Goal: Answer question/provide support: Share knowledge or assist other users

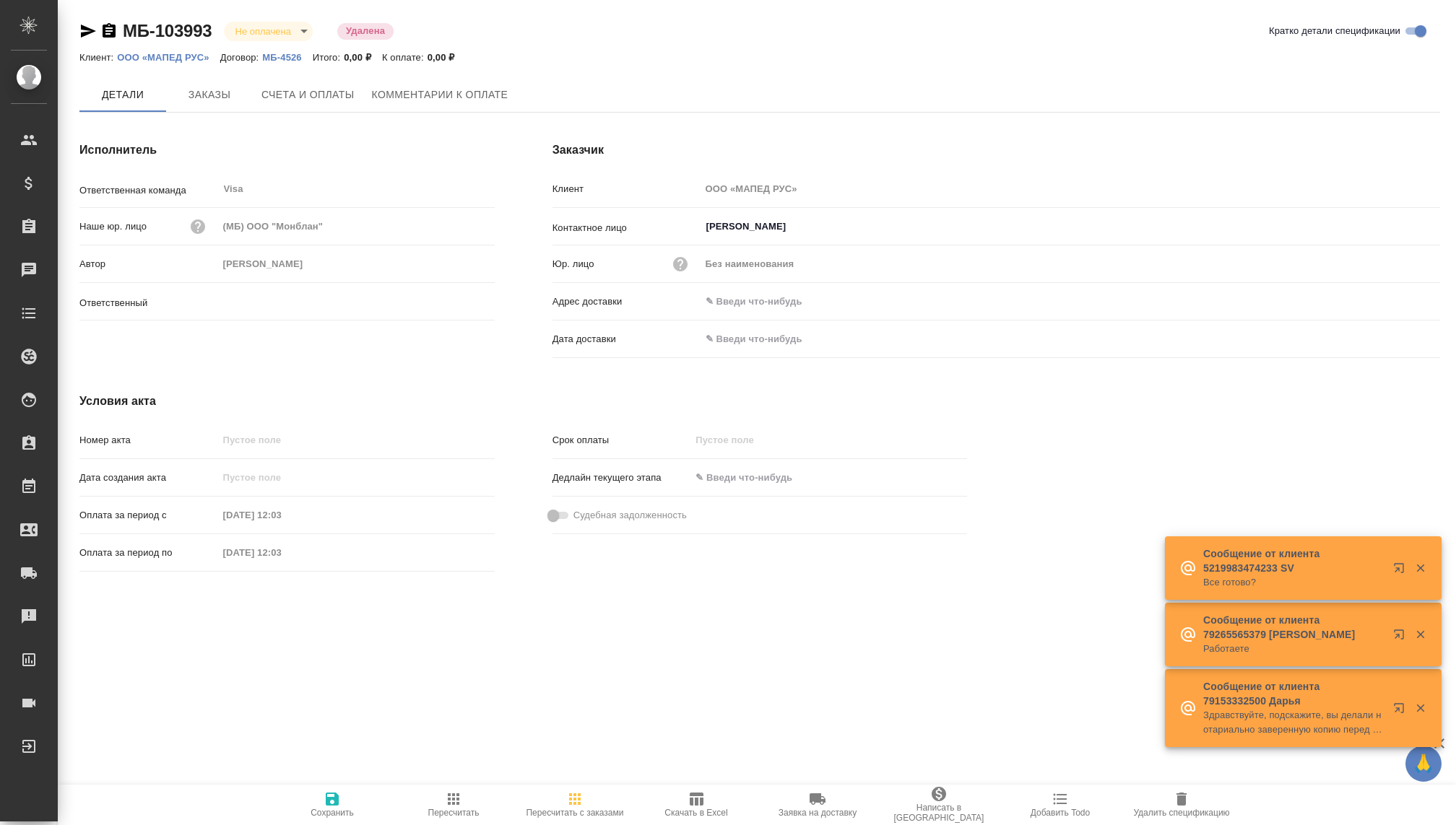
type input "[PERSON_NAME]"
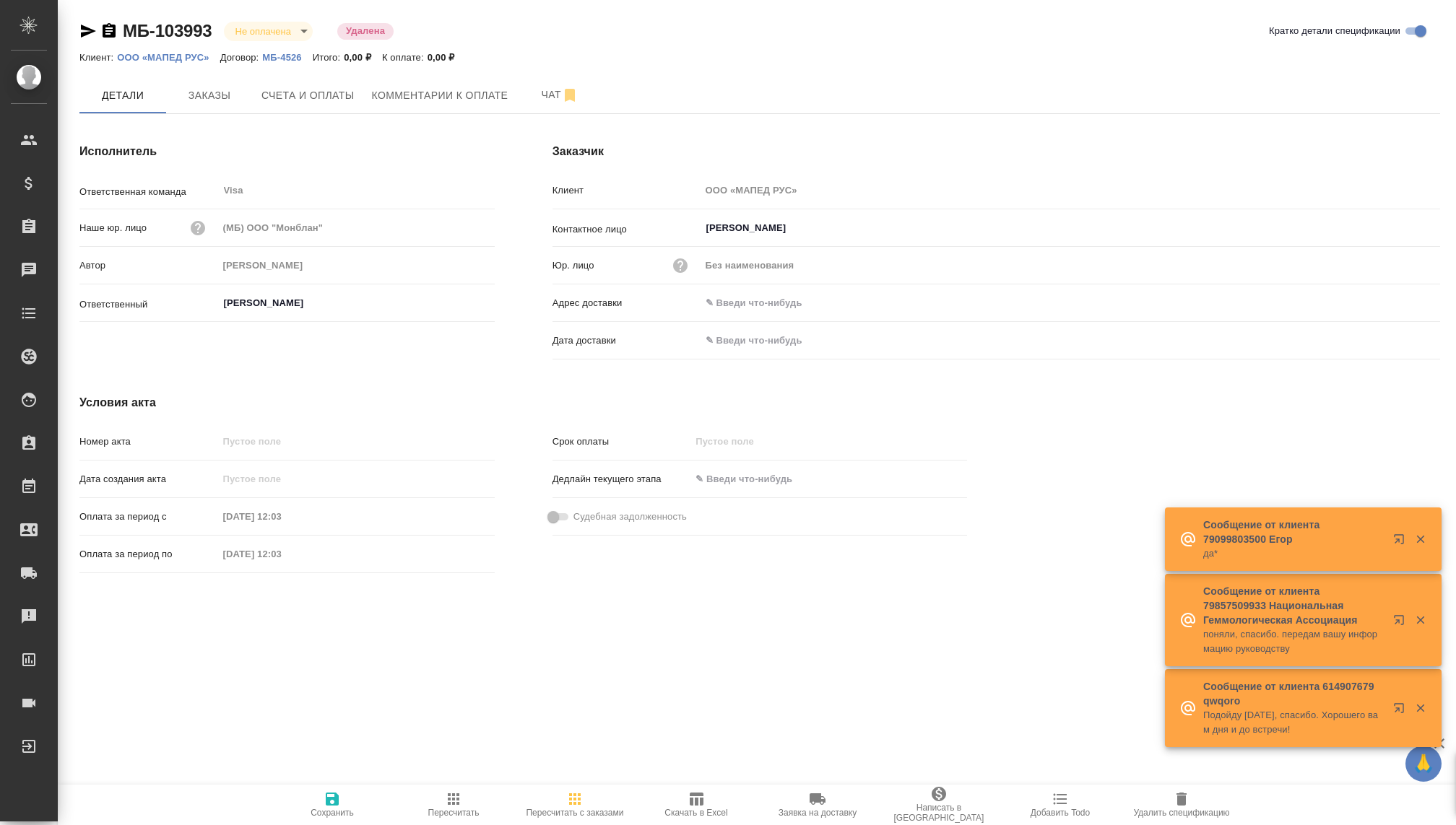
click at [162, 61] on p "ООО «МАПЕД РУС»" at bounding box center [168, 56] width 102 height 10
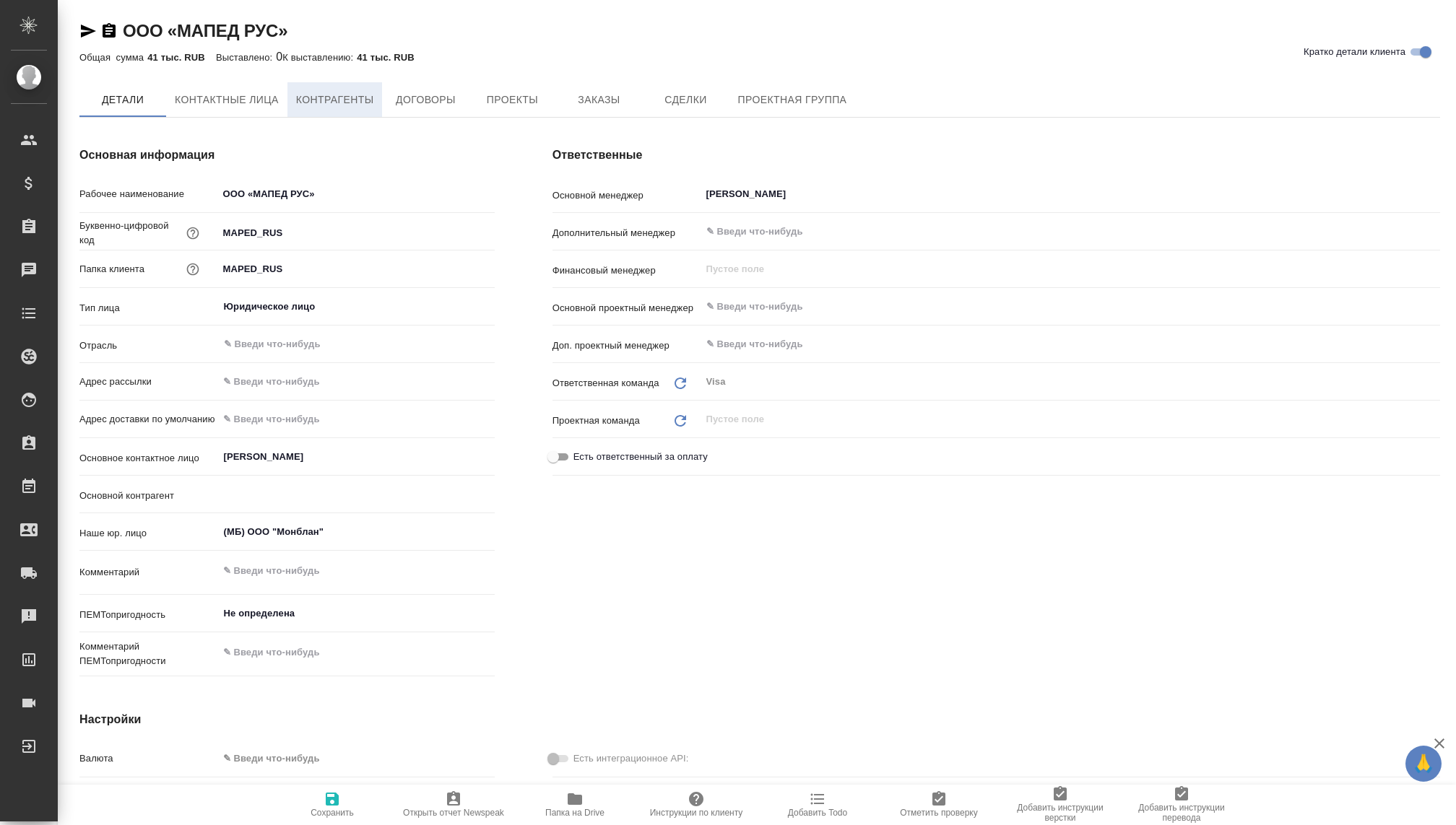
type textarea "x"
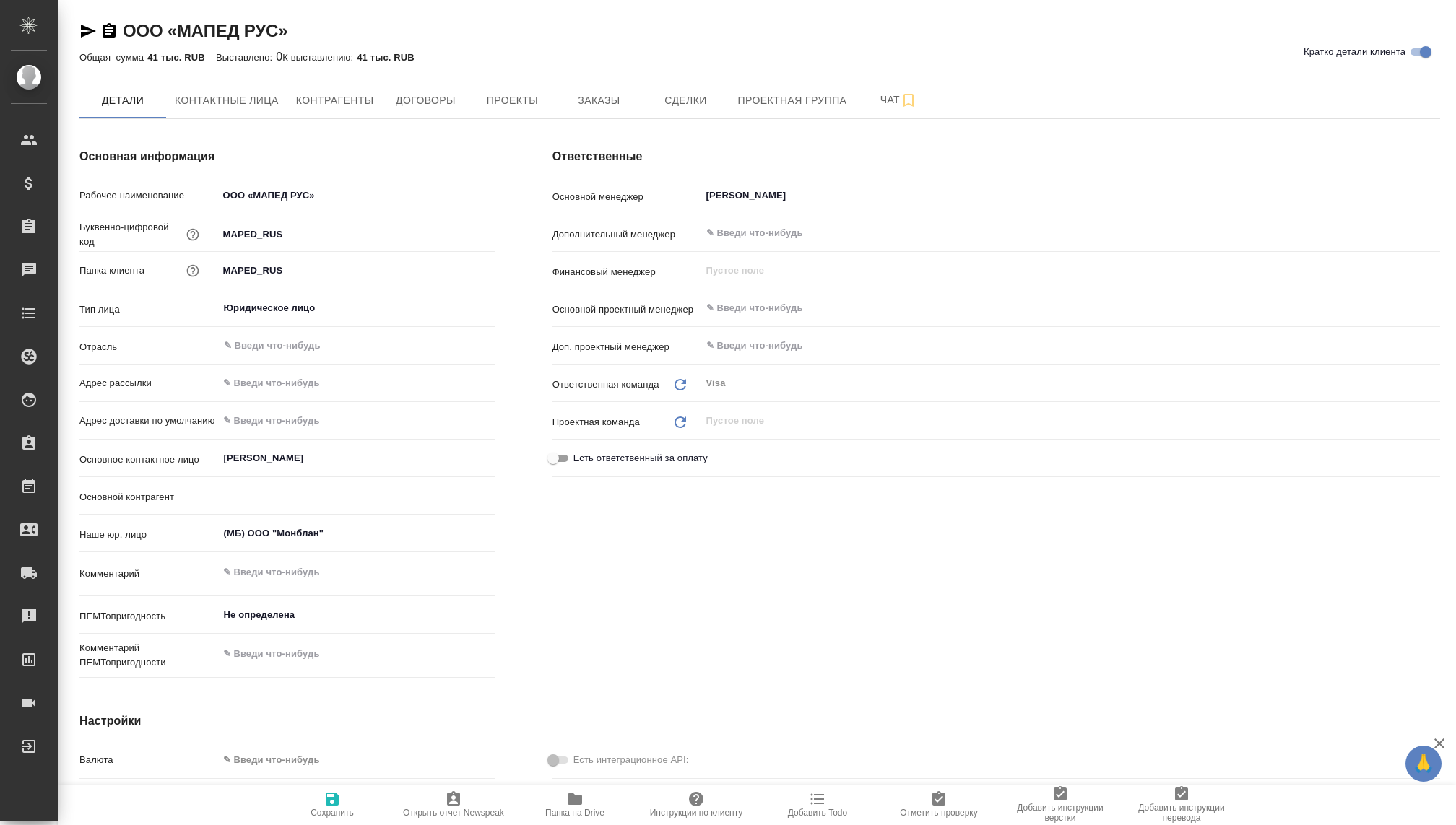
type textarea "x"
click at [338, 93] on span "Контрагенты" at bounding box center [335, 100] width 78 height 18
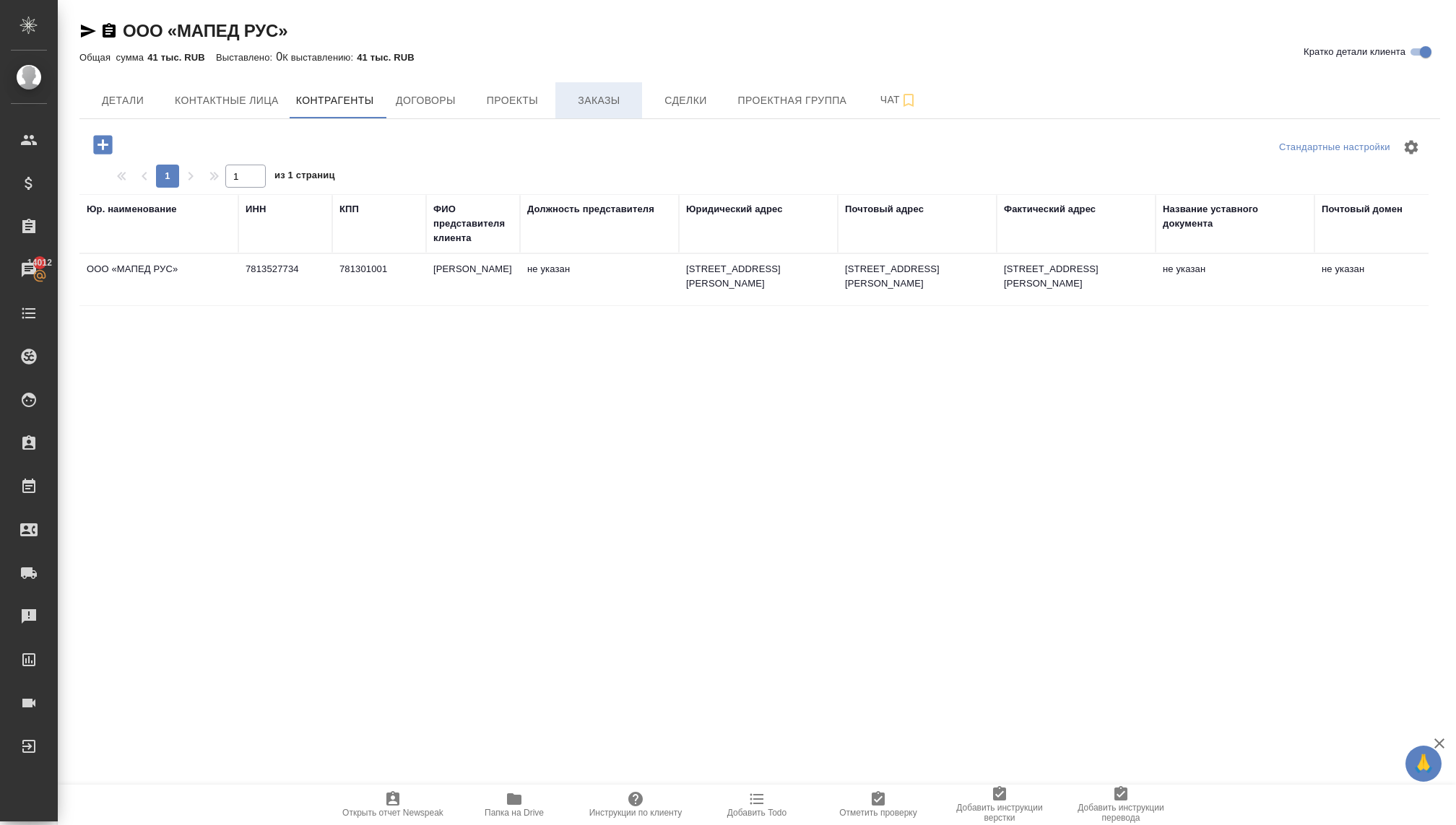
click at [609, 96] on span "Заказы" at bounding box center [598, 100] width 70 height 18
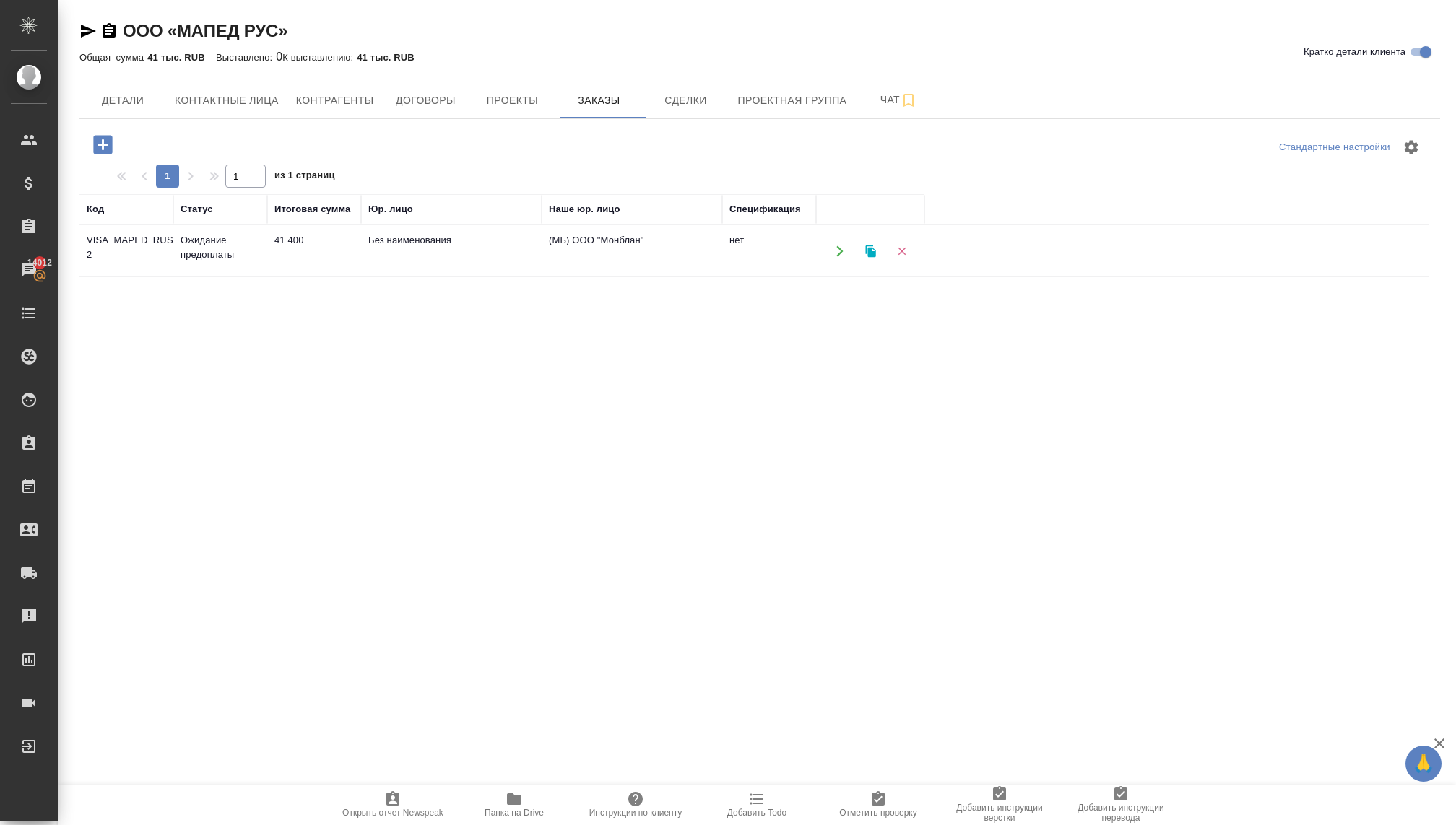
click at [320, 245] on td "41 400" at bounding box center [314, 251] width 94 height 51
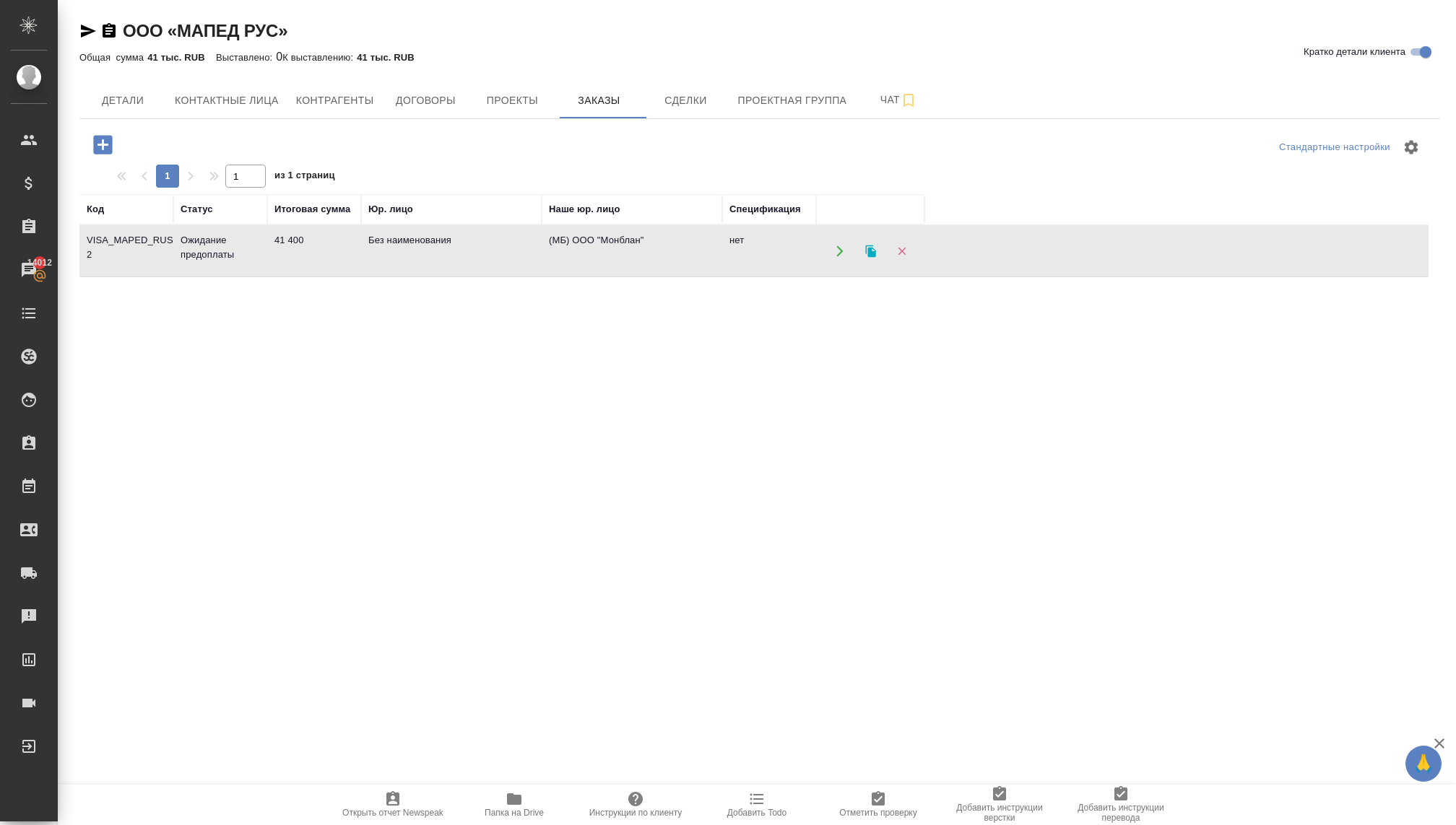
click at [320, 245] on td "41 400" at bounding box center [314, 251] width 94 height 51
click at [338, 99] on span "Контрагенты" at bounding box center [335, 100] width 78 height 18
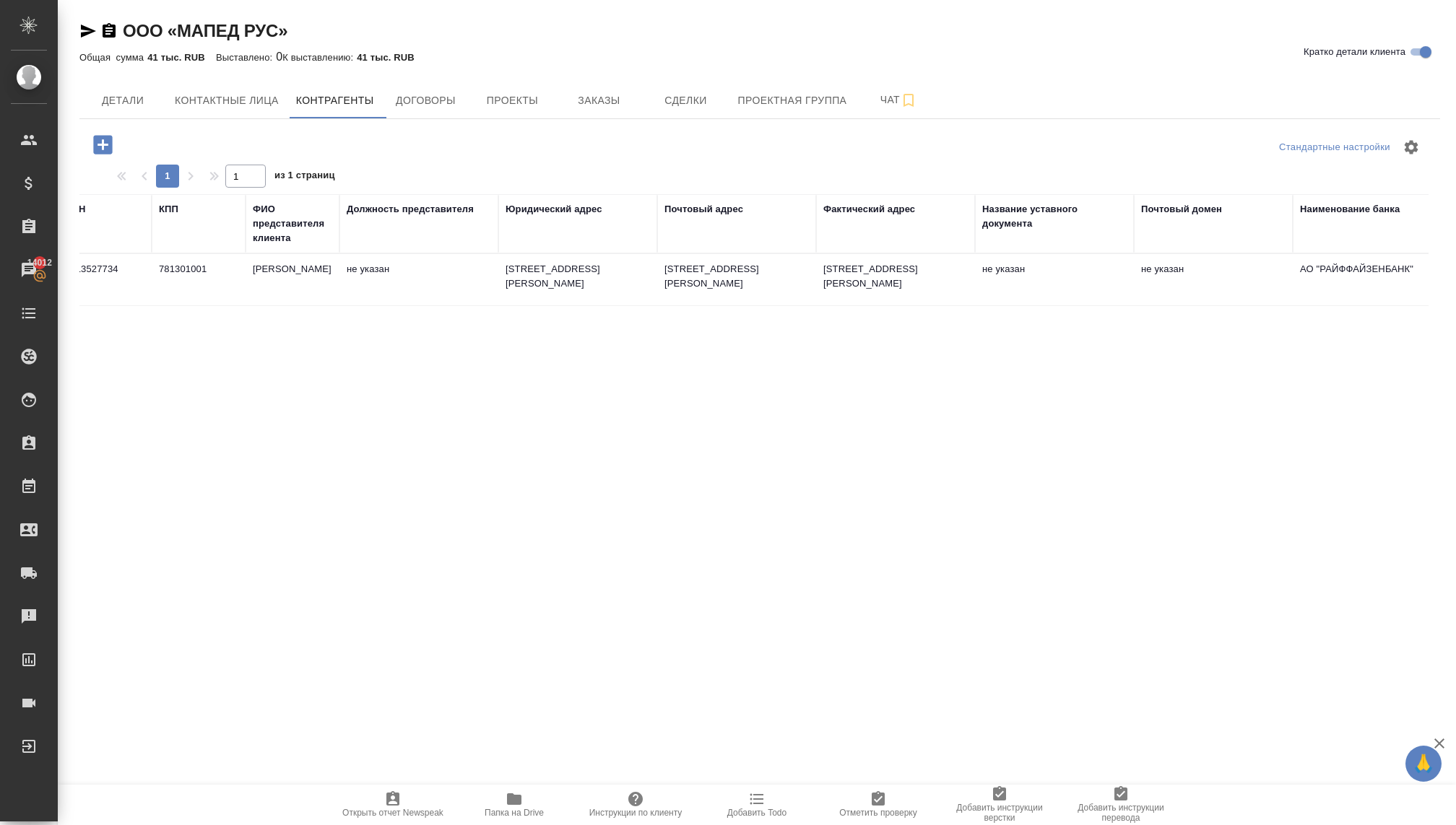
scroll to position [0, 179]
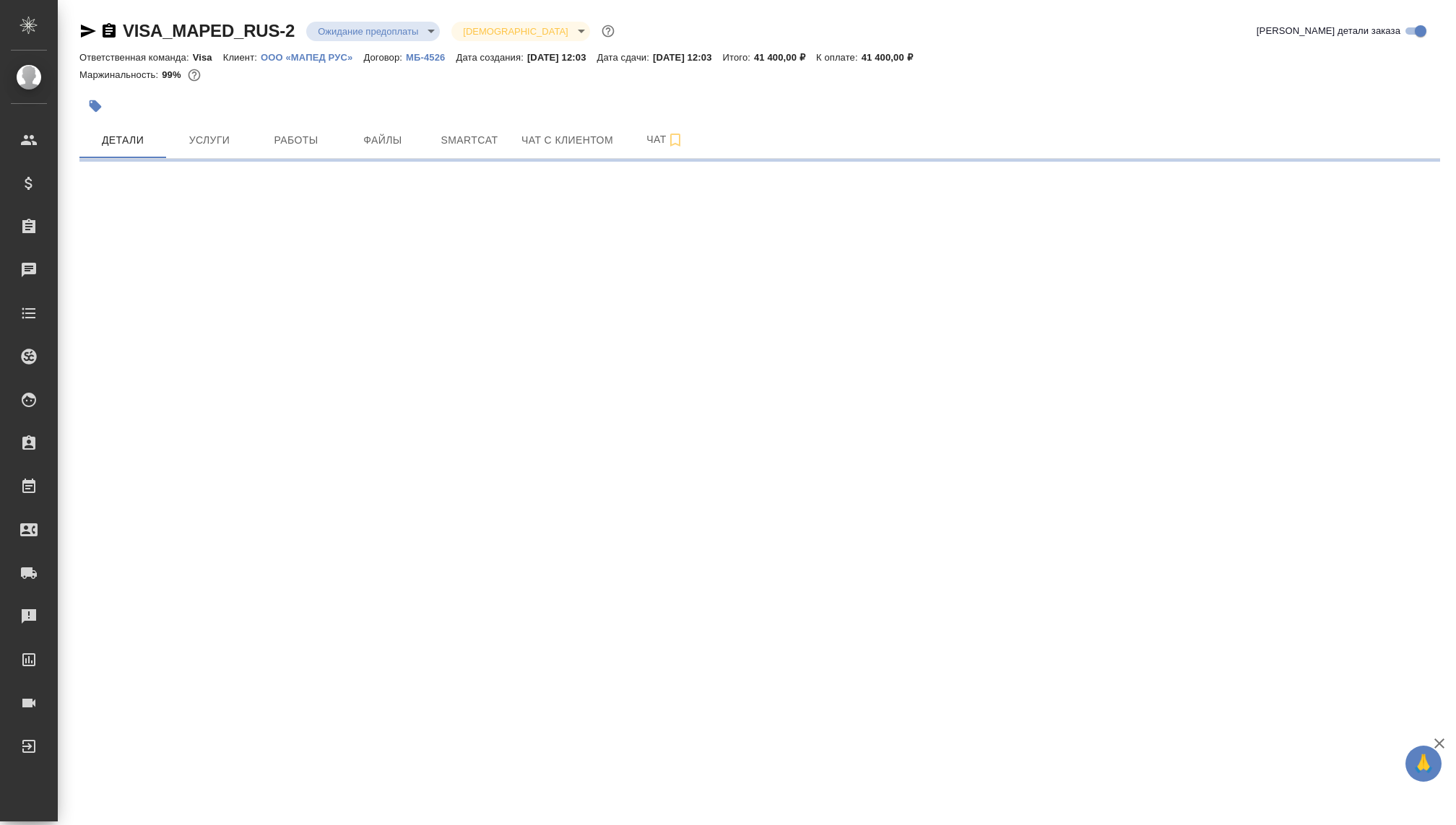
select select "RU"
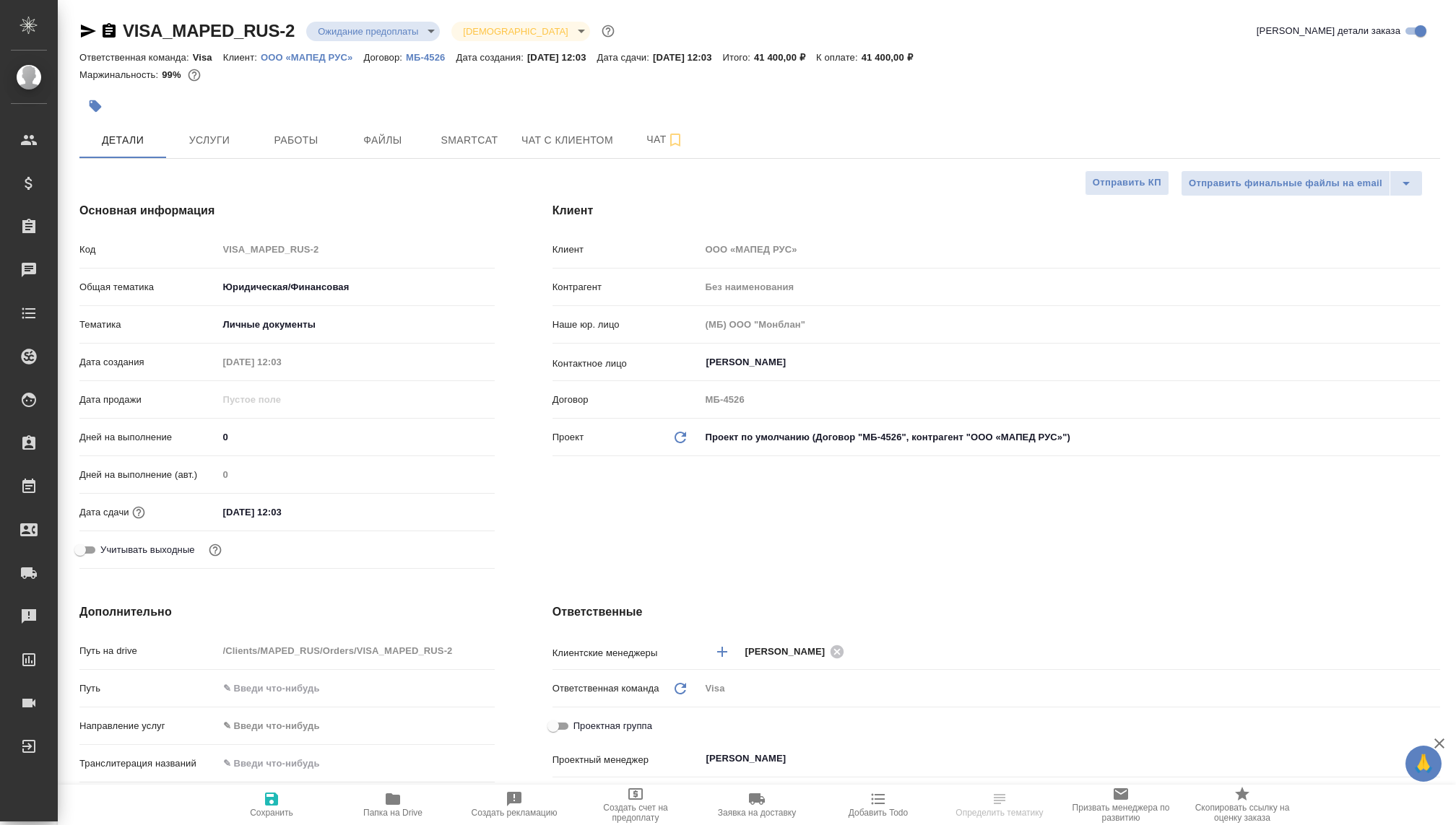
type textarea "x"
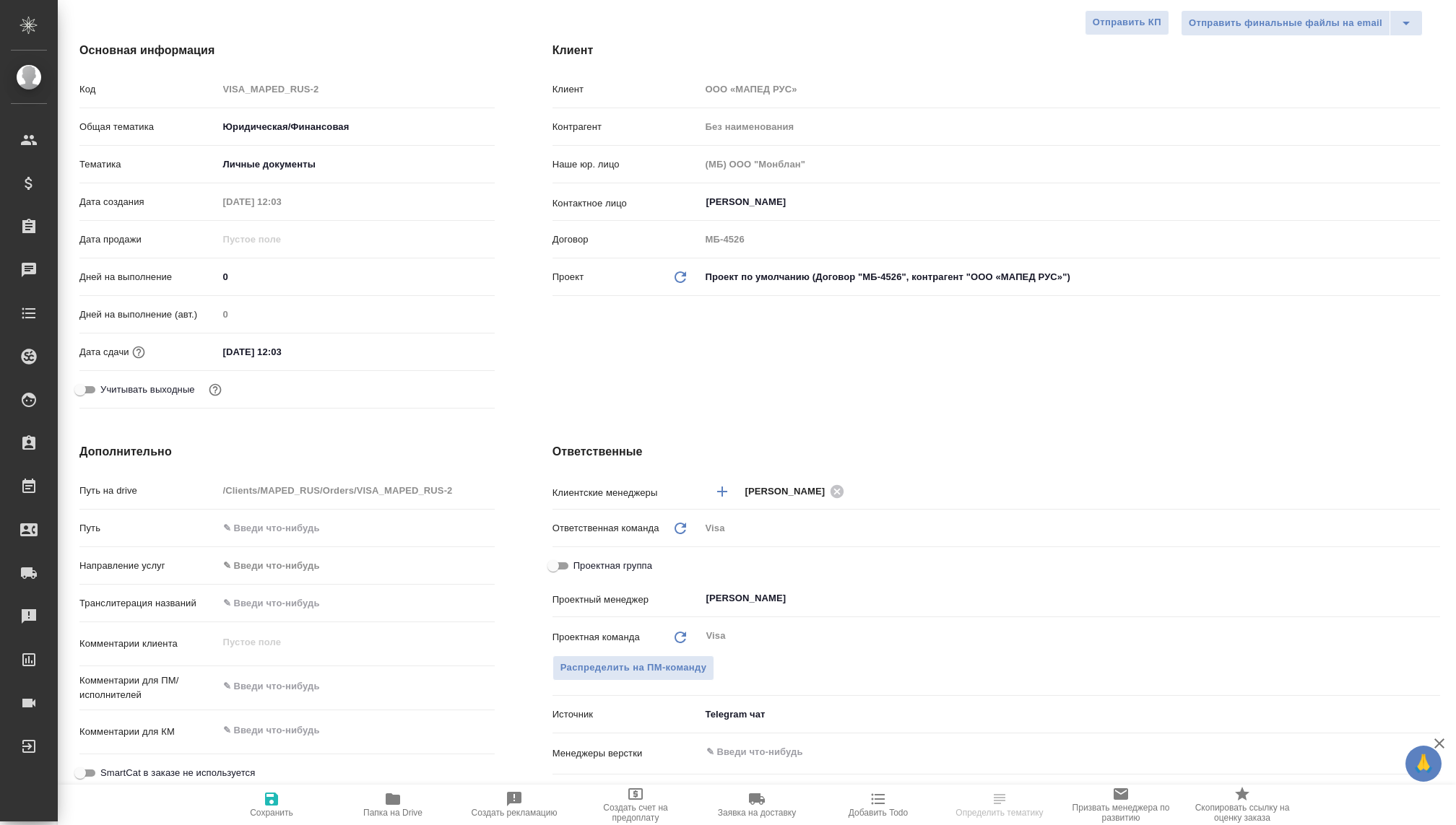
type textarea "x"
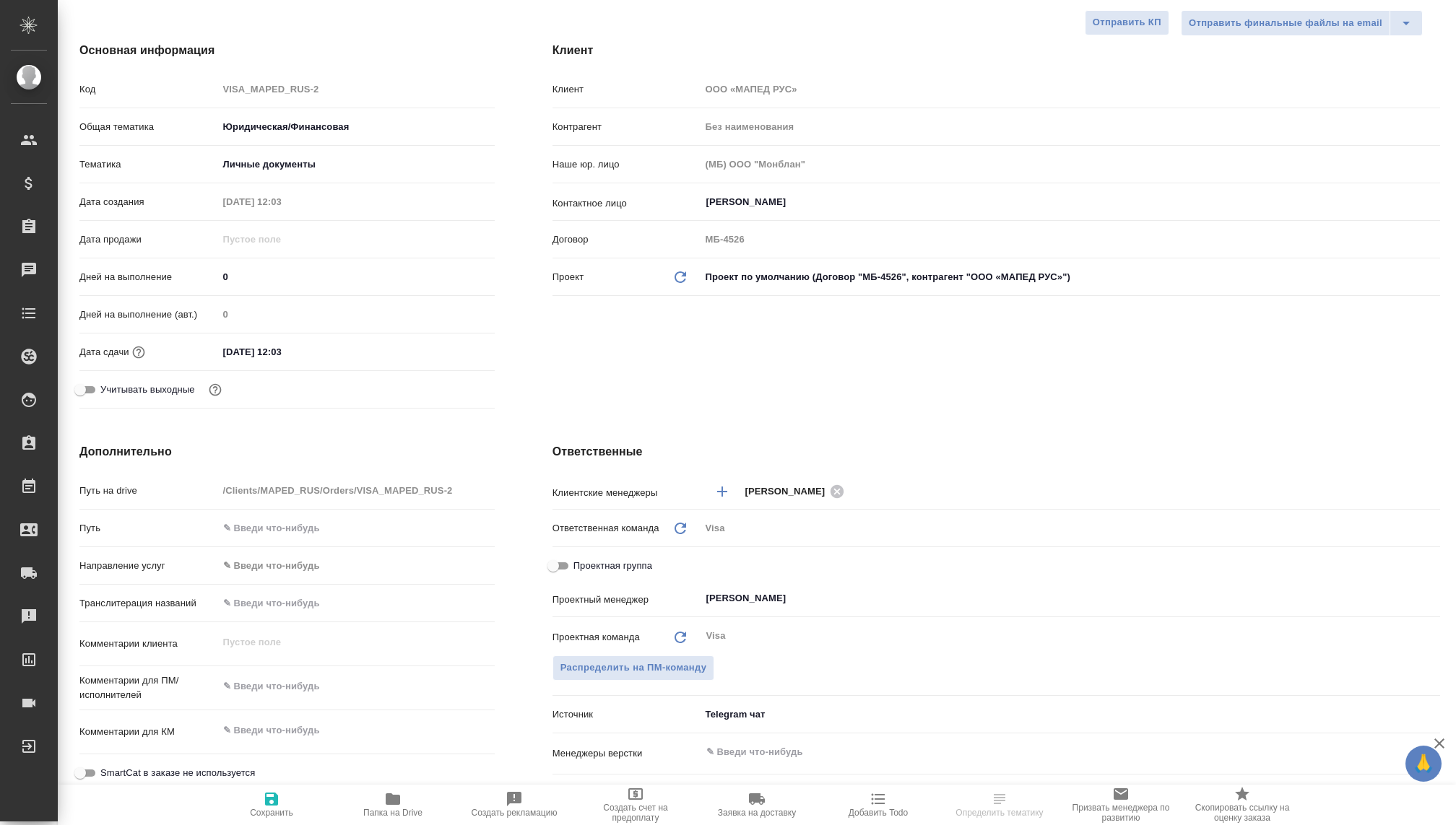
type textarea "x"
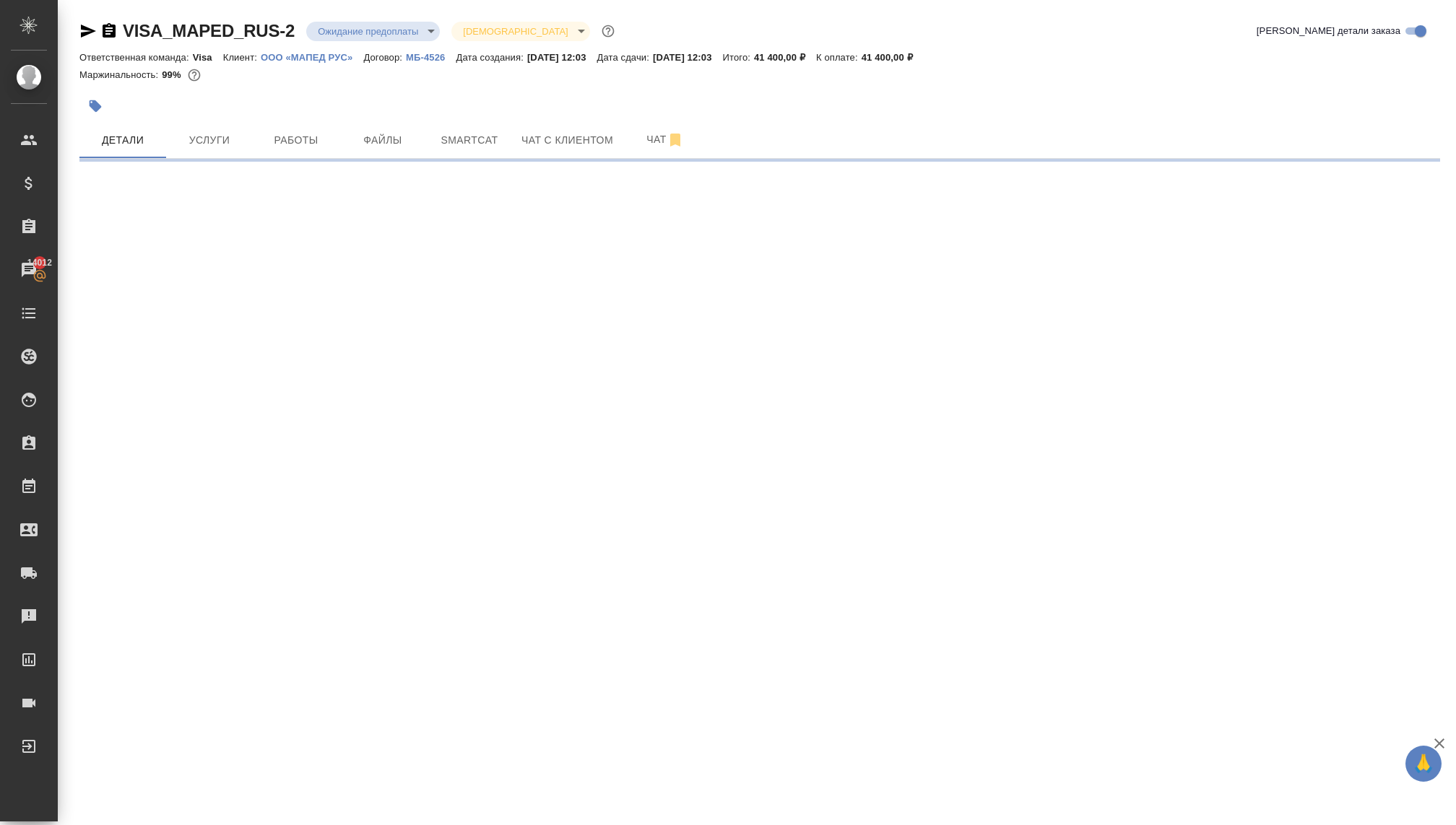
select select "RU"
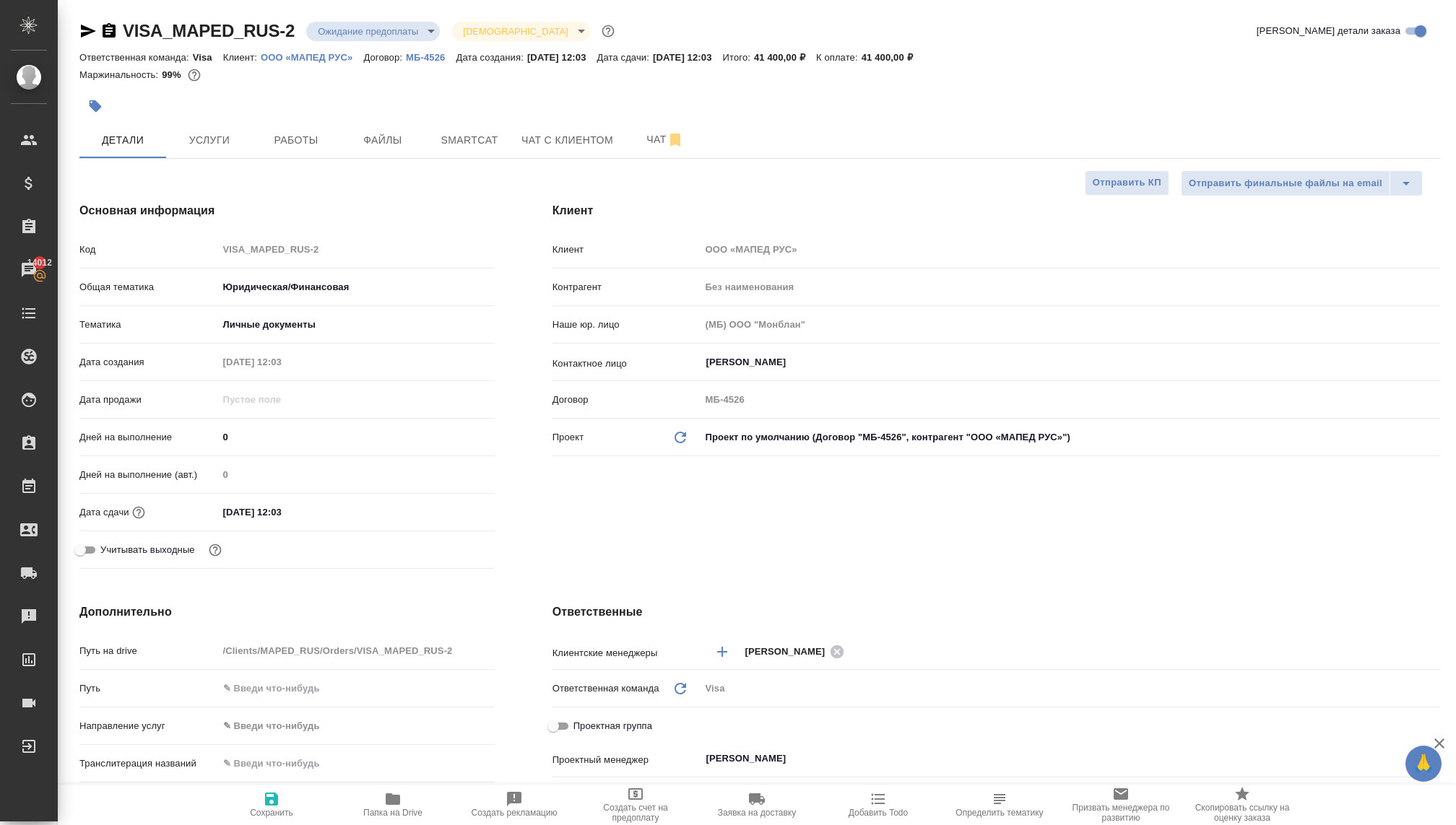
type textarea "x"
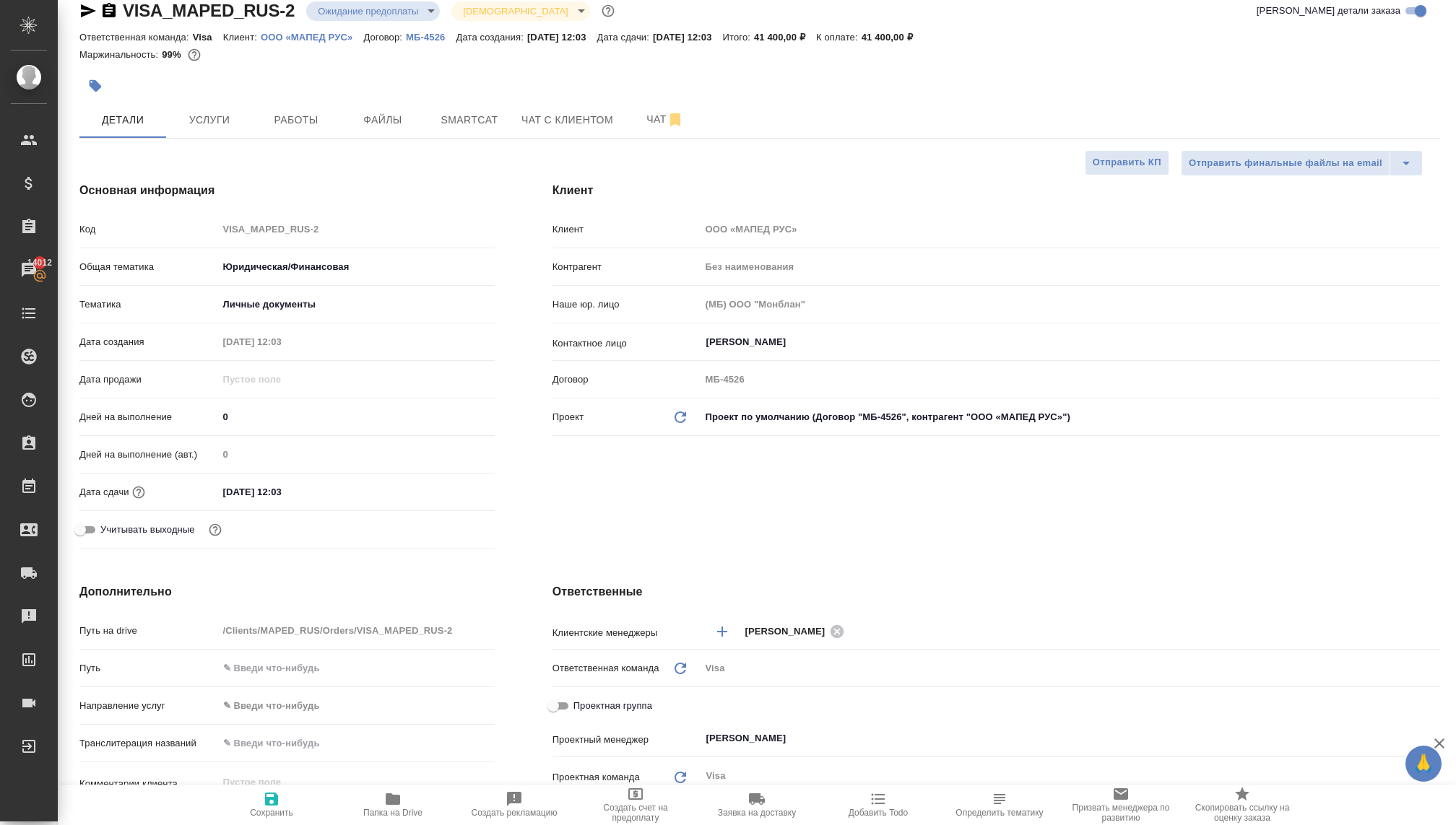
scroll to position [12, 0]
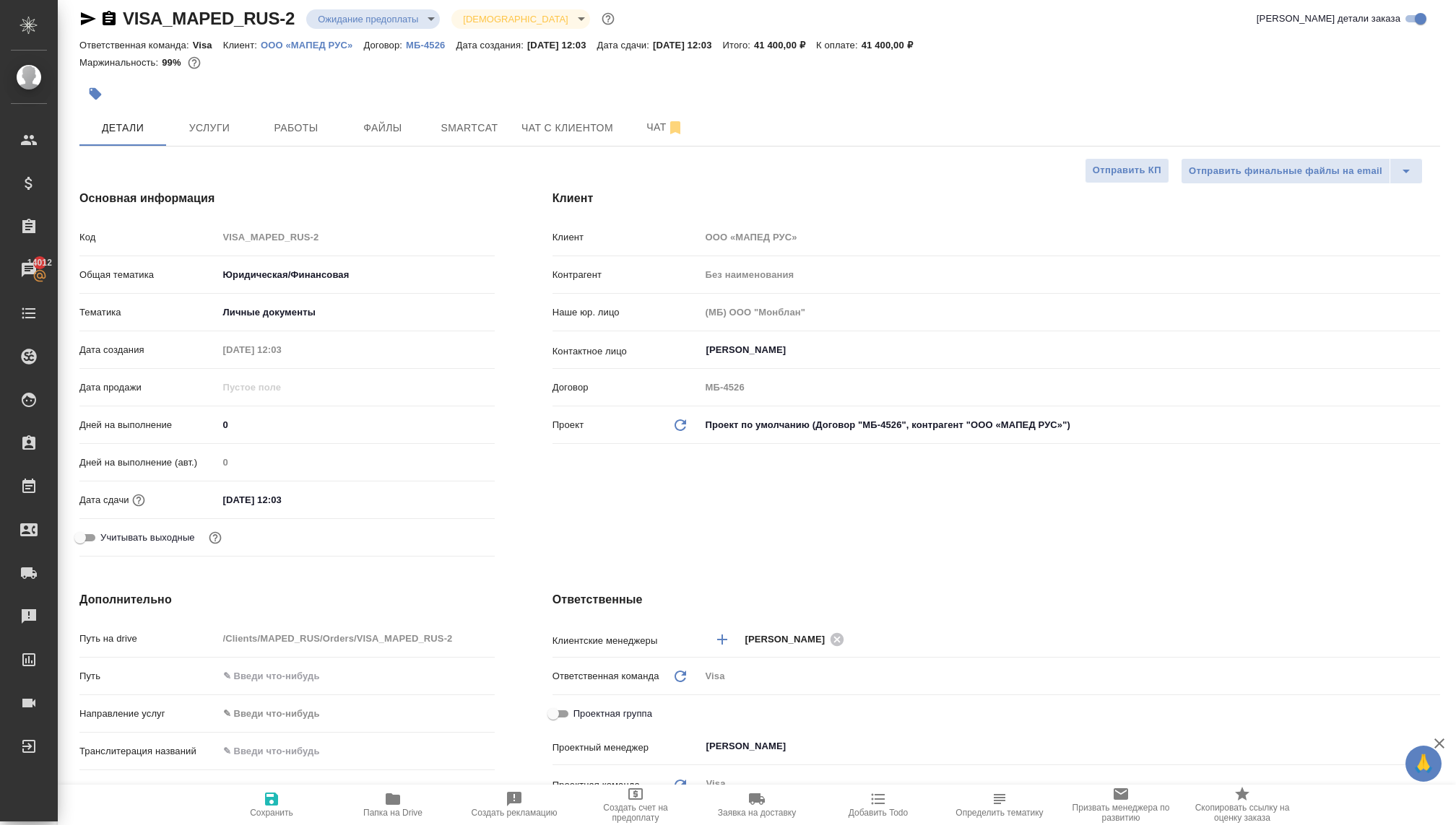
type textarea "x"
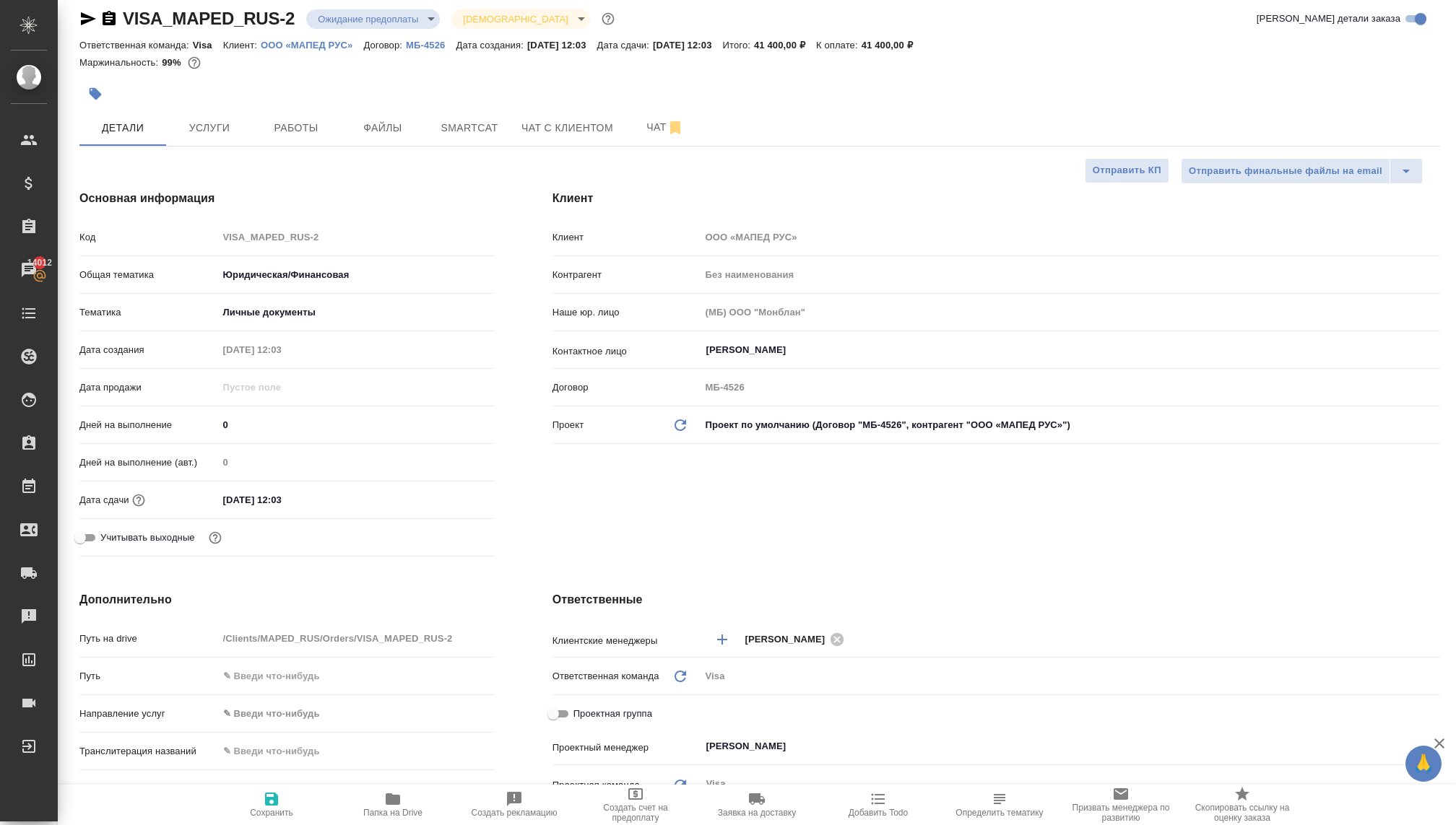
type textarea "x"
click at [218, 126] on span "Услуги" at bounding box center [209, 128] width 70 height 18
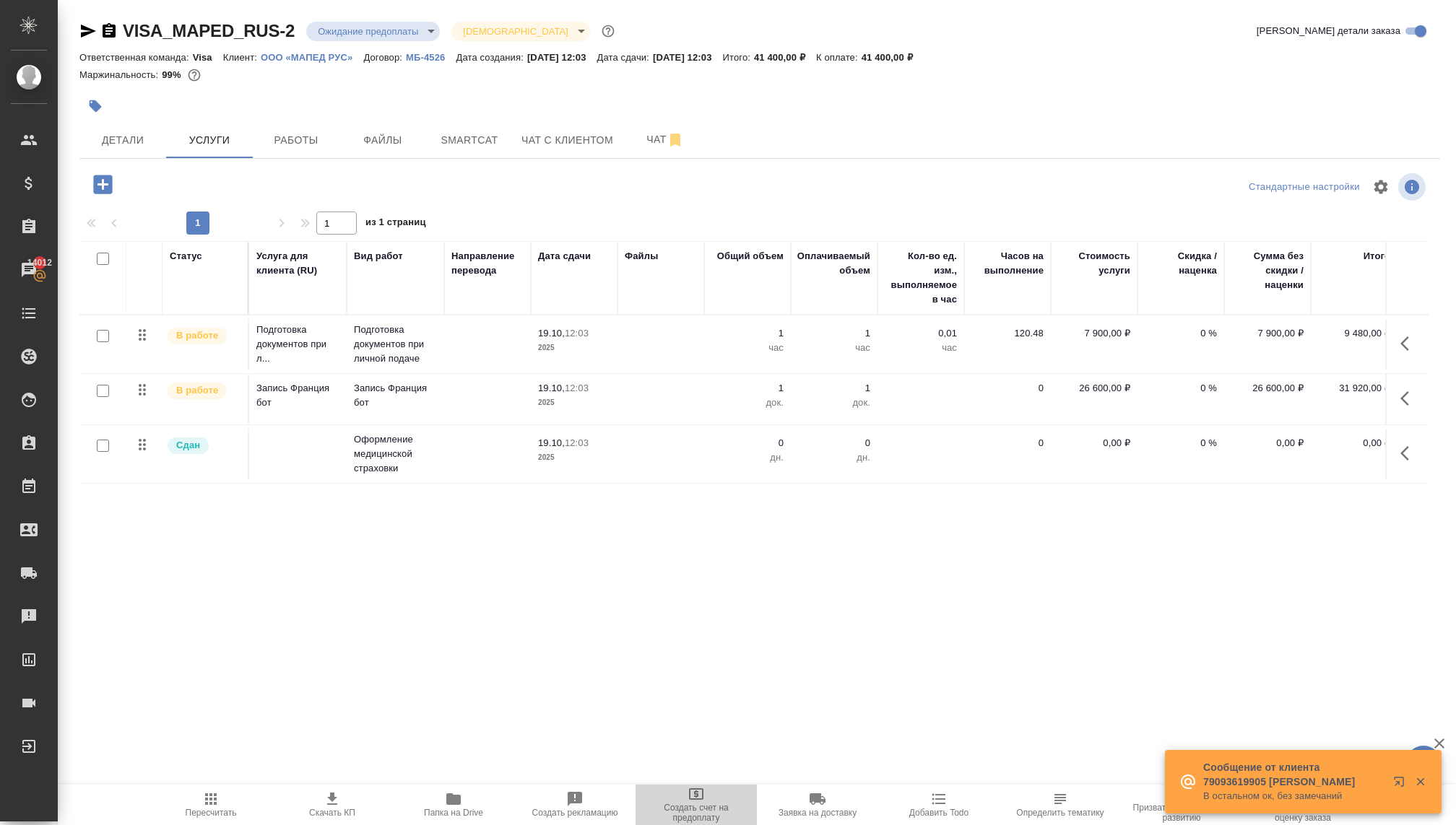
click at [694, 802] on span "Создать счет на предоплату" at bounding box center [696, 803] width 104 height 37
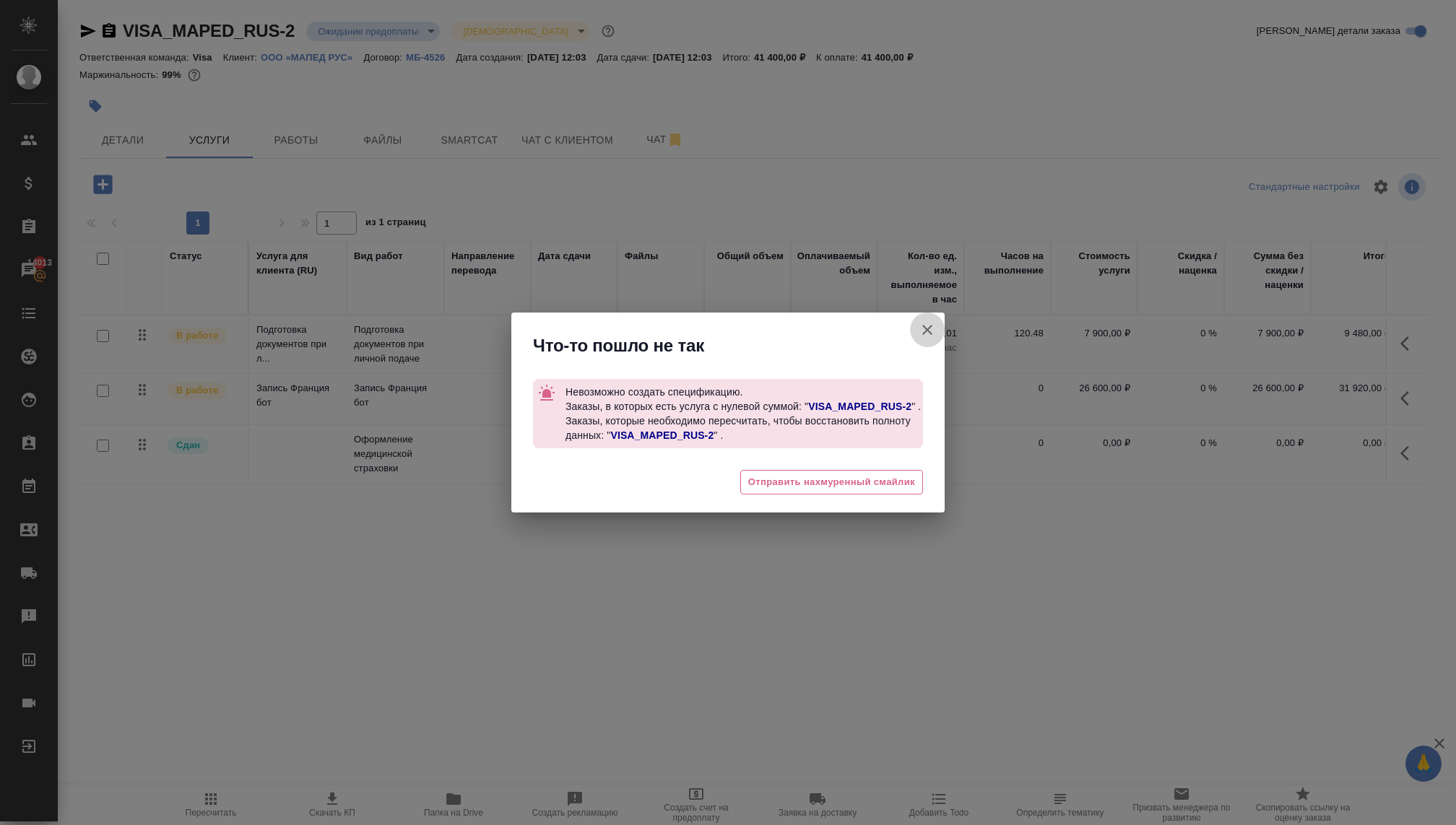
click at [922, 321] on icon "button" at bounding box center [927, 330] width 17 height 17
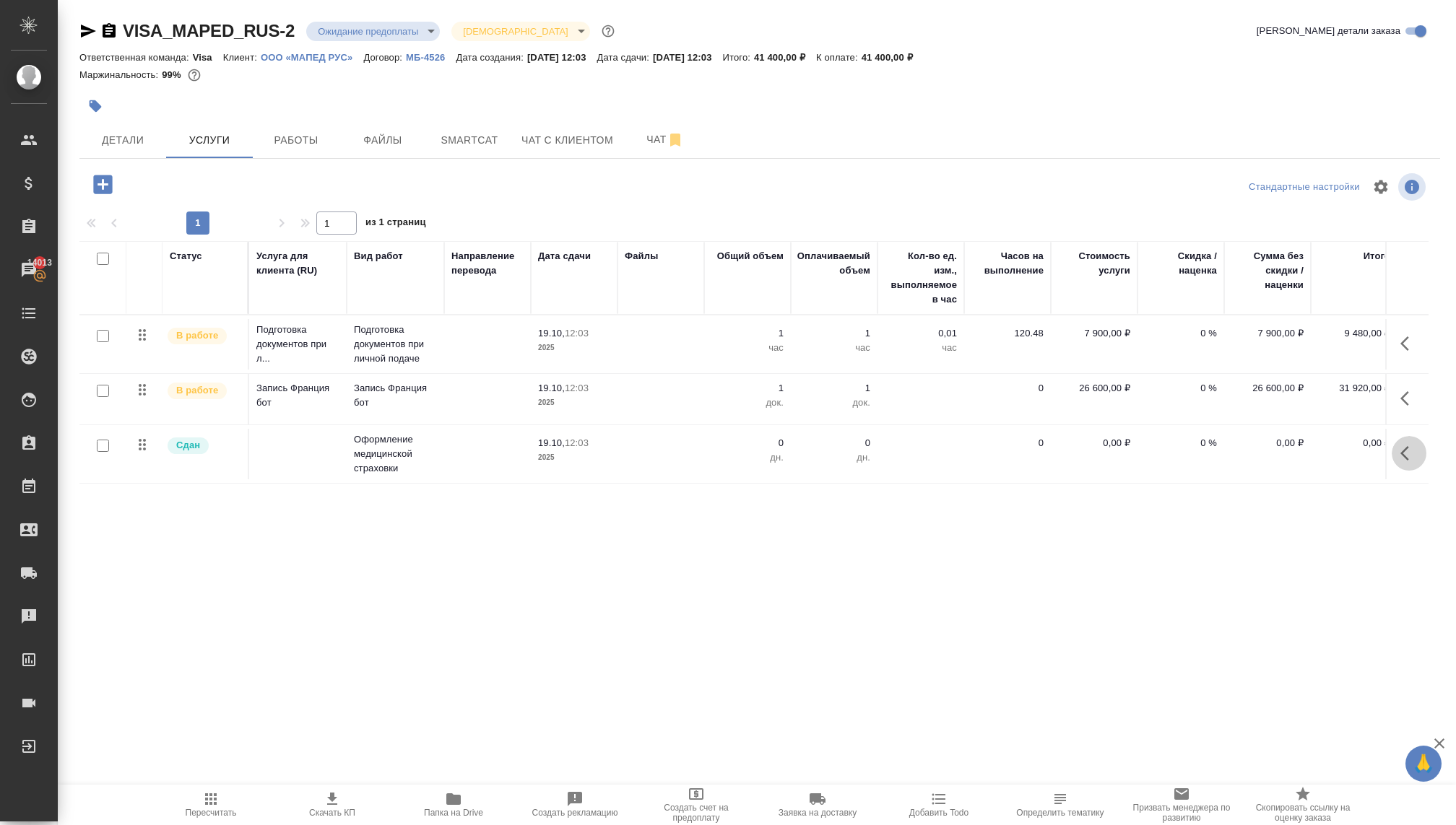
click at [1397, 452] on button "button" at bounding box center [1408, 453] width 34 height 34
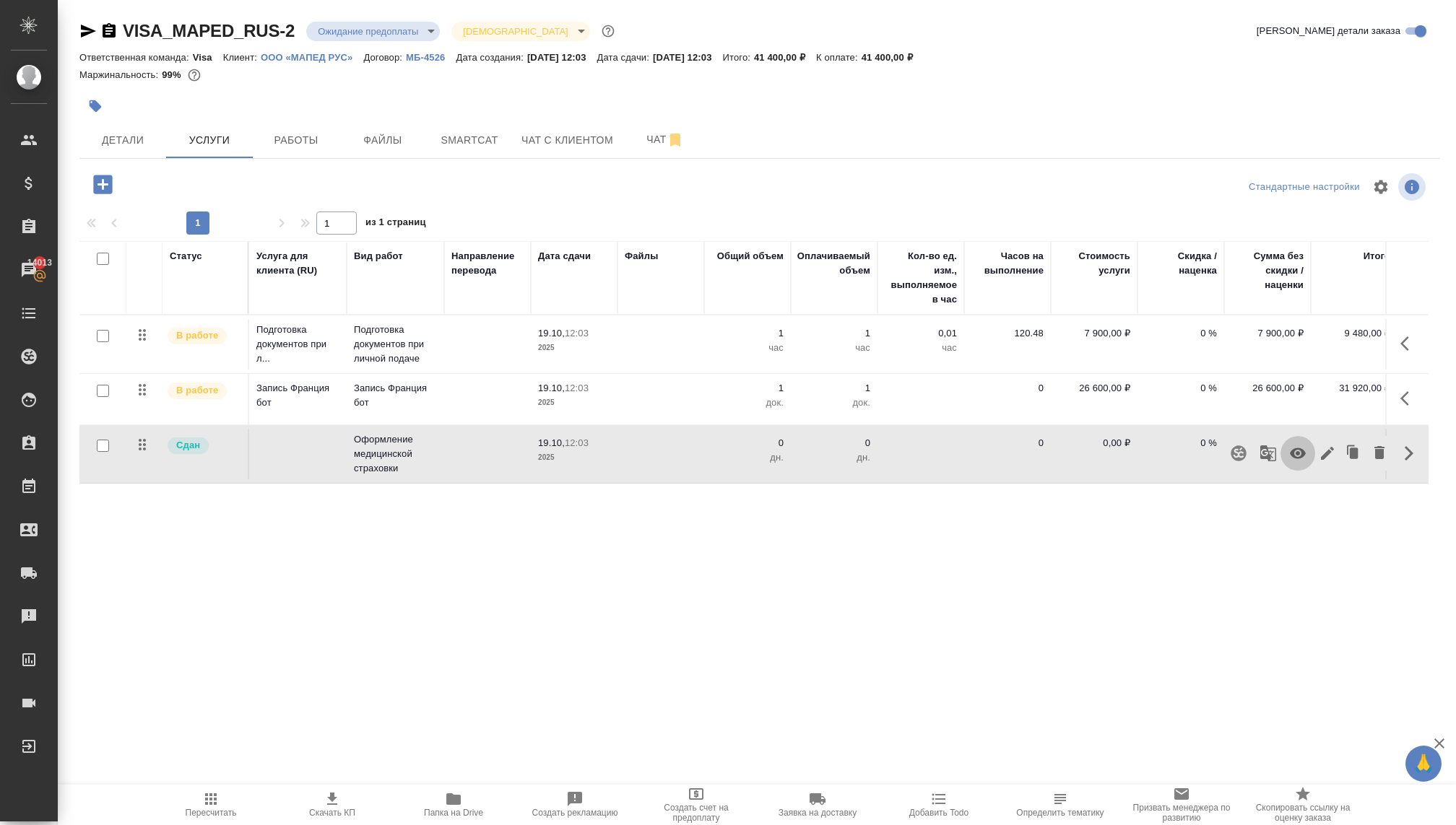
click at [1289, 451] on icon "button" at bounding box center [1298, 453] width 17 height 17
click at [1121, 579] on div "VISA_MAPED_RUS-2 Ожидание предоплаты waitingForPrepayment Святая троица holyTri…" at bounding box center [759, 294] width 1377 height 588
click at [705, 813] on span "Создать счет на предоплату" at bounding box center [696, 813] width 104 height 20
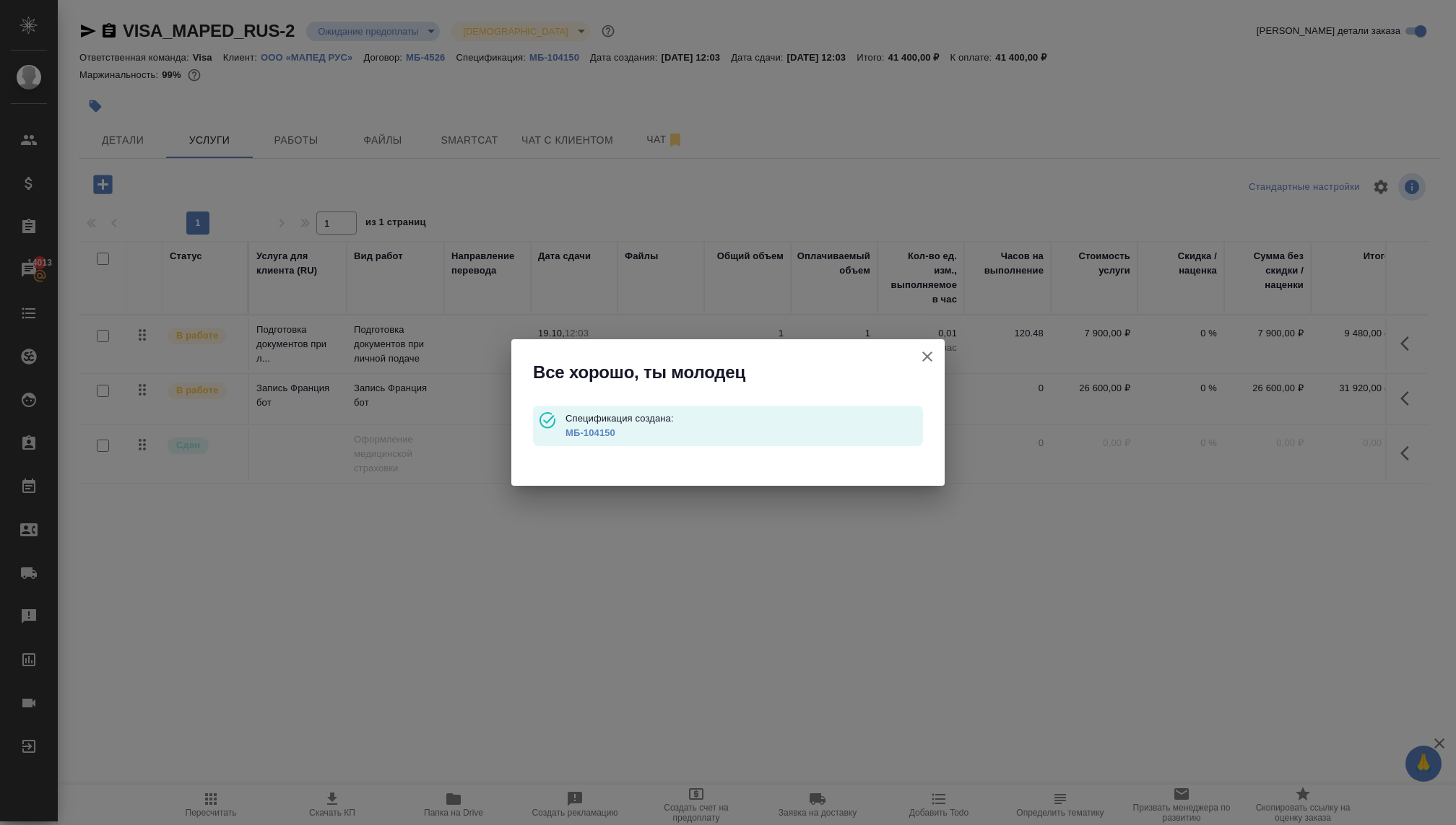
click at [574, 426] on p "МБ-104150" at bounding box center [744, 433] width 358 height 14
click at [576, 433] on link "МБ-104150" at bounding box center [591, 432] width 50 height 10
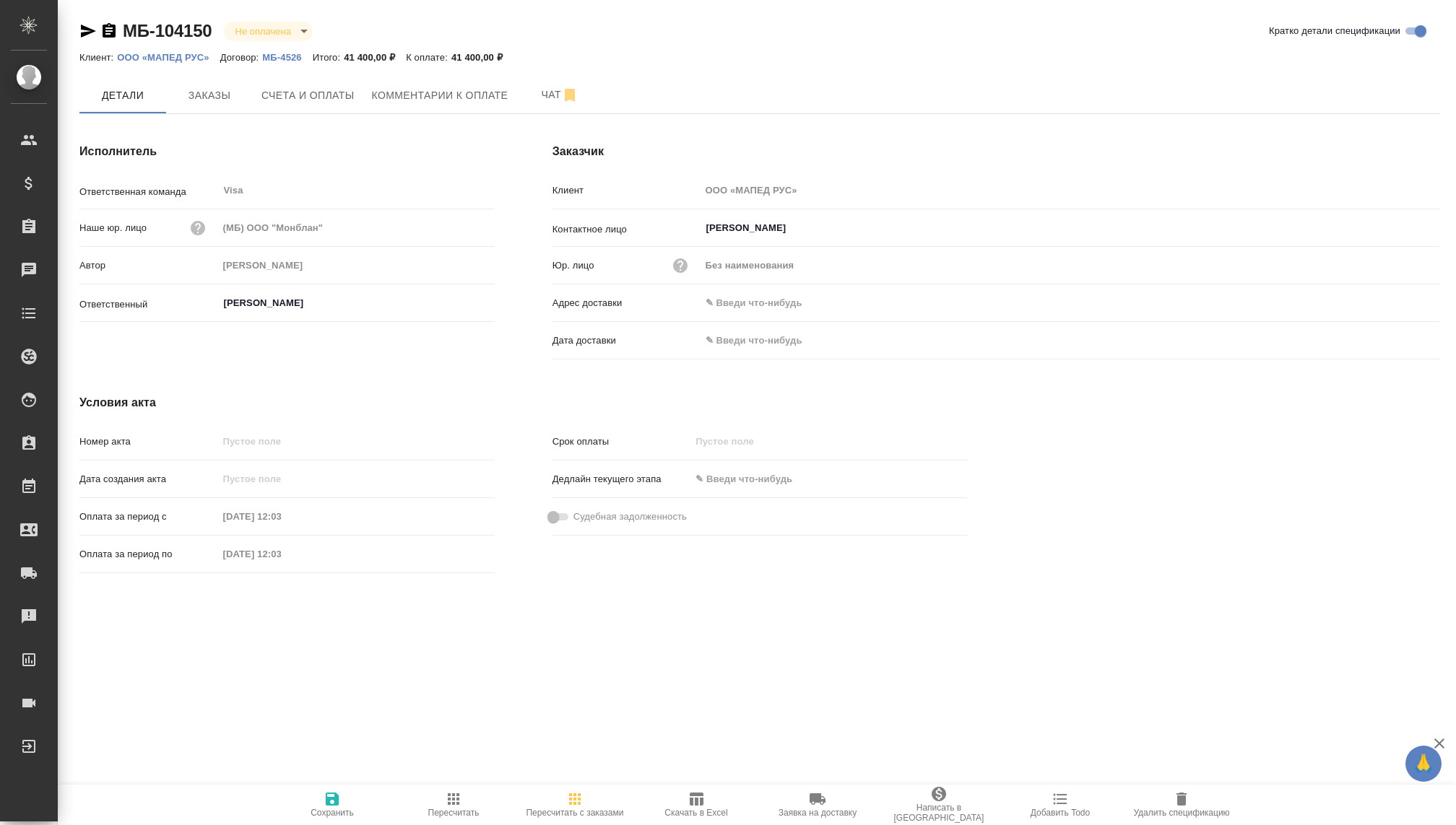
click at [672, 258] on icon "button" at bounding box center [680, 265] width 17 height 17
click at [769, 262] on div at bounding box center [728, 412] width 1456 height 825
click at [189, 84] on button "Заказы" at bounding box center [209, 95] width 87 height 36
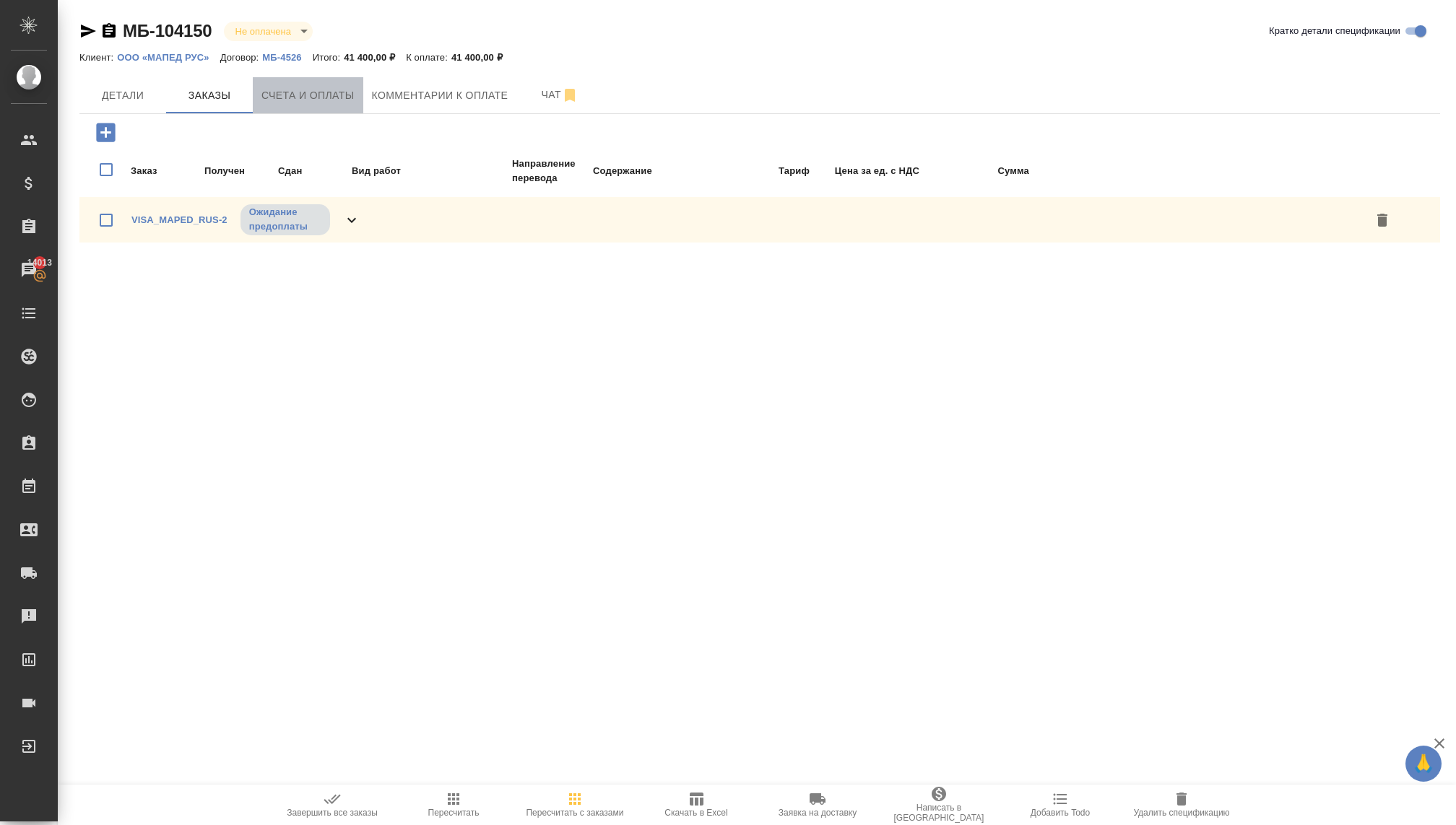
click at [268, 96] on span "Счета и оплаты" at bounding box center [308, 95] width 94 height 18
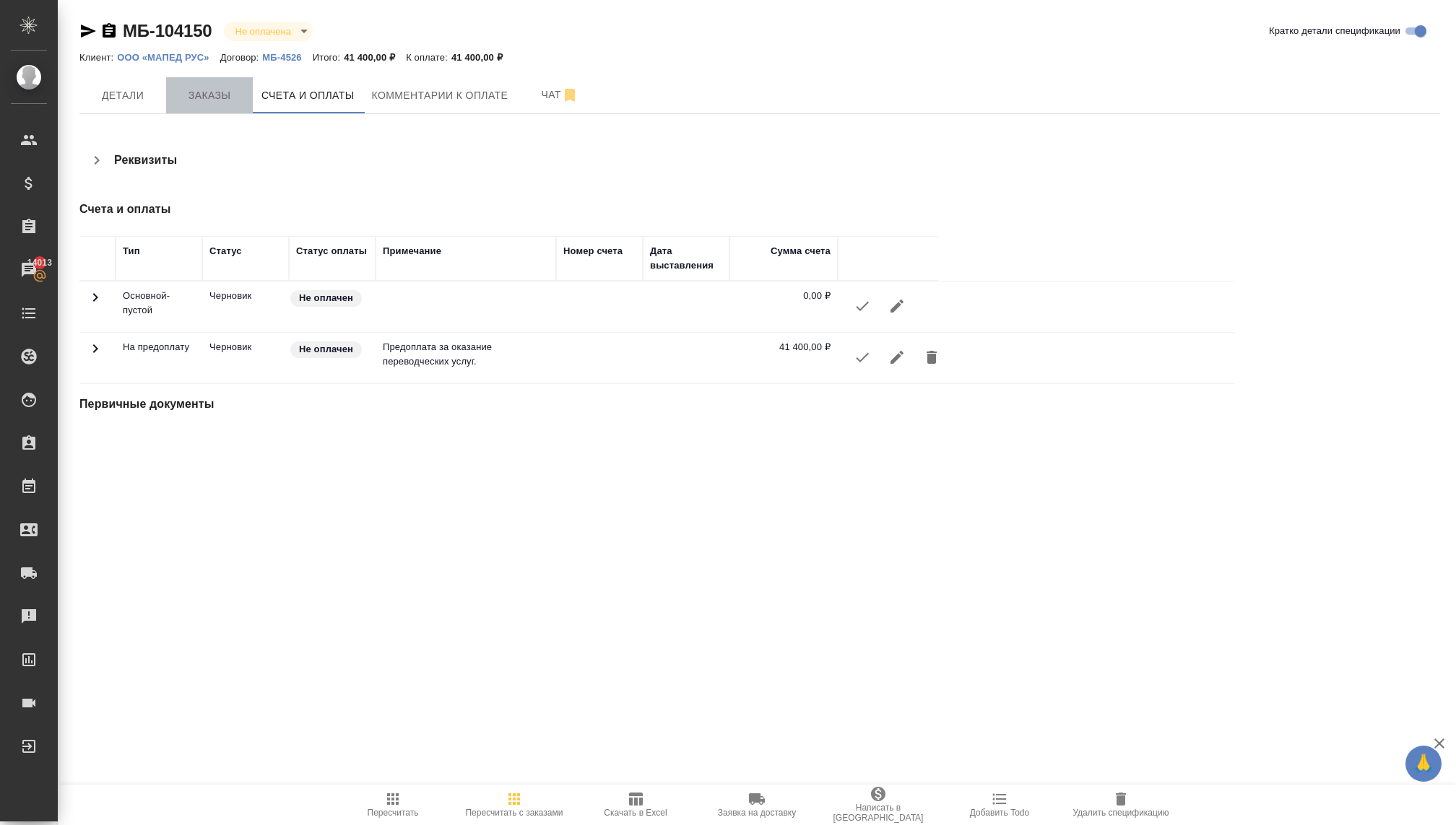
click at [209, 93] on span "Заказы" at bounding box center [209, 95] width 70 height 18
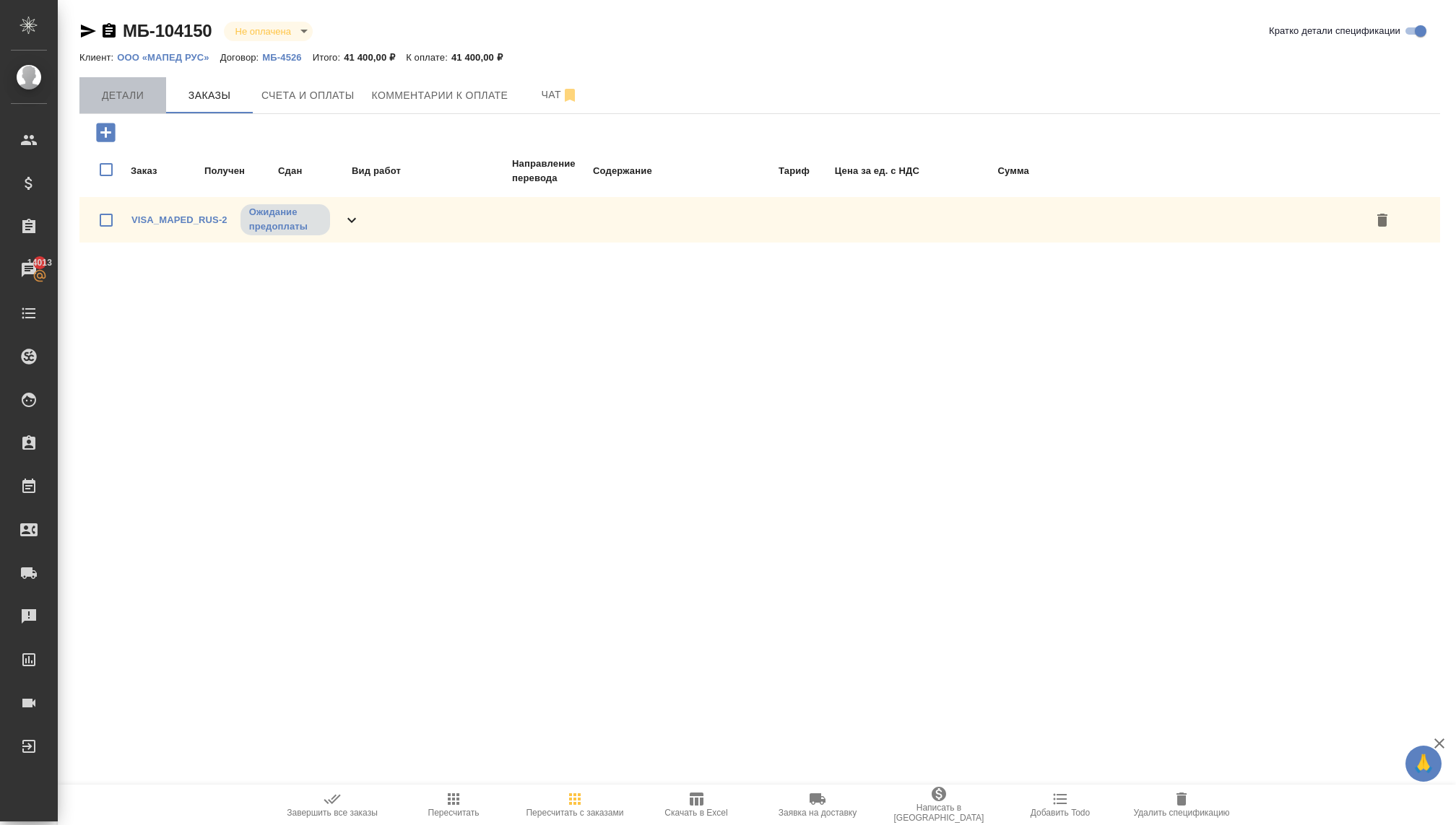
click at [136, 96] on span "Детали" at bounding box center [122, 95] width 70 height 18
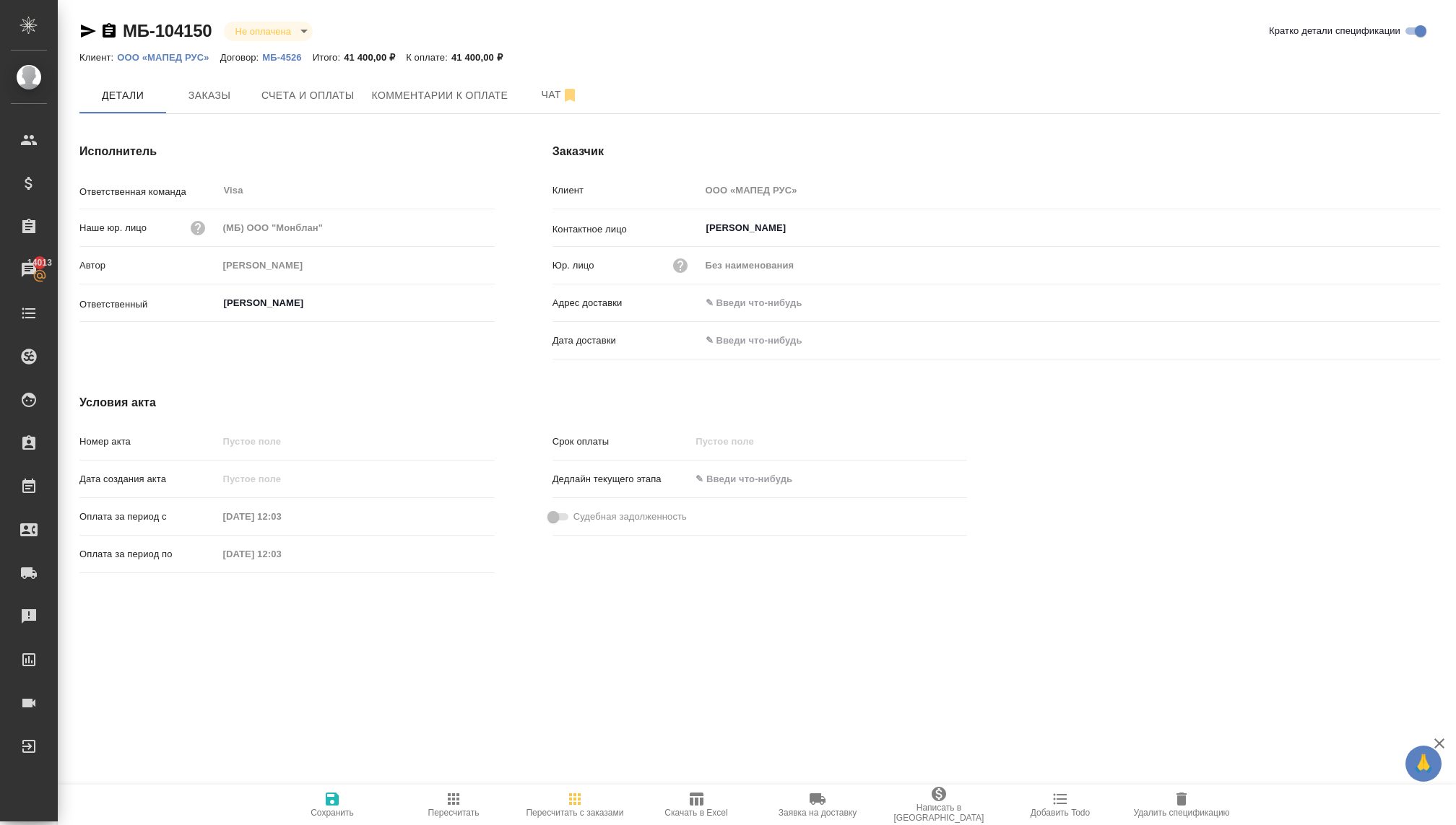
click at [676, 257] on icon "button" at bounding box center [680, 265] width 17 height 17
click at [677, 257] on div at bounding box center [728, 412] width 1456 height 825
click at [470, 89] on span "Комментарии к оплате" at bounding box center [440, 95] width 136 height 18
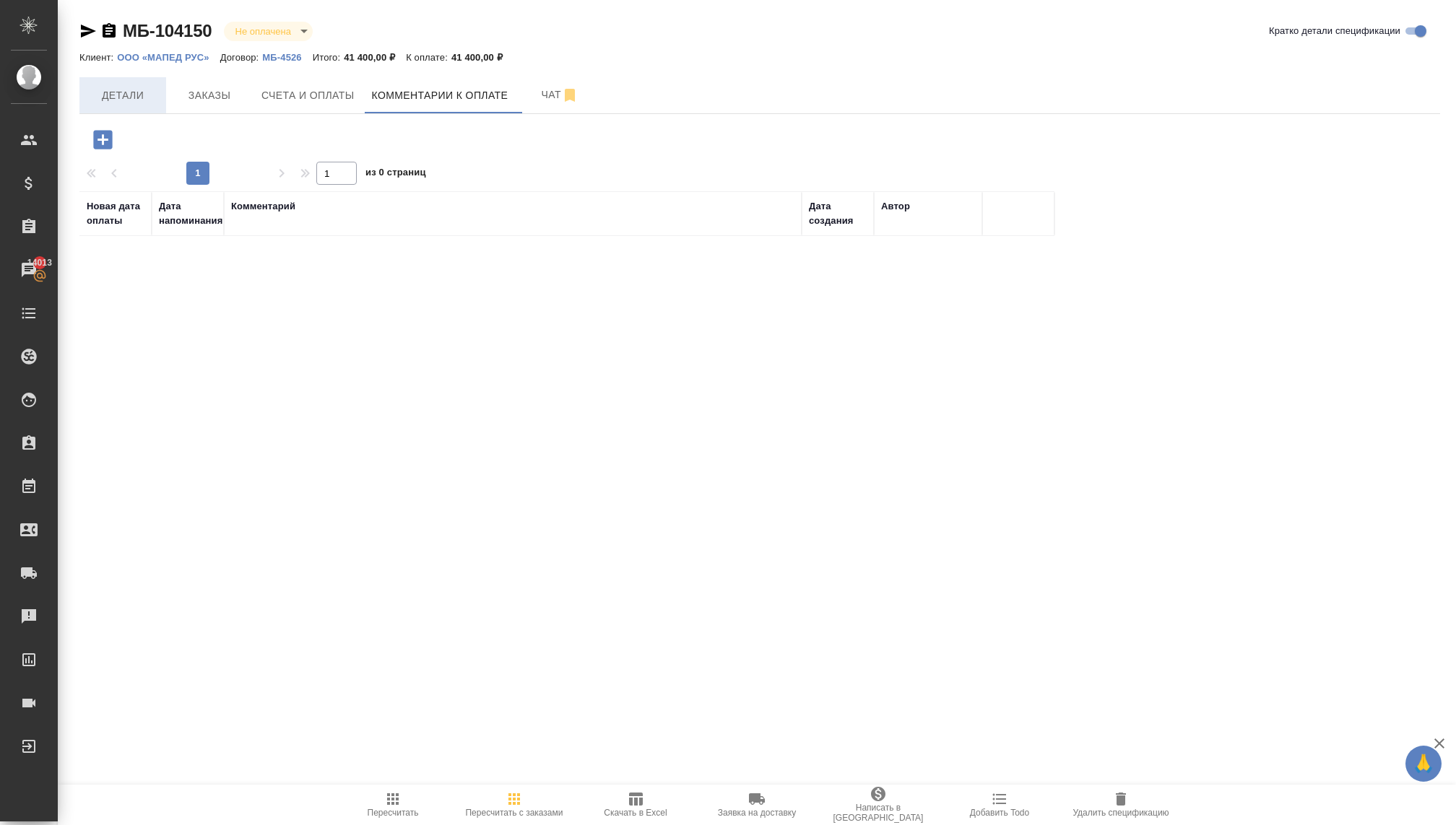
click at [114, 90] on span "Детали" at bounding box center [122, 95] width 70 height 18
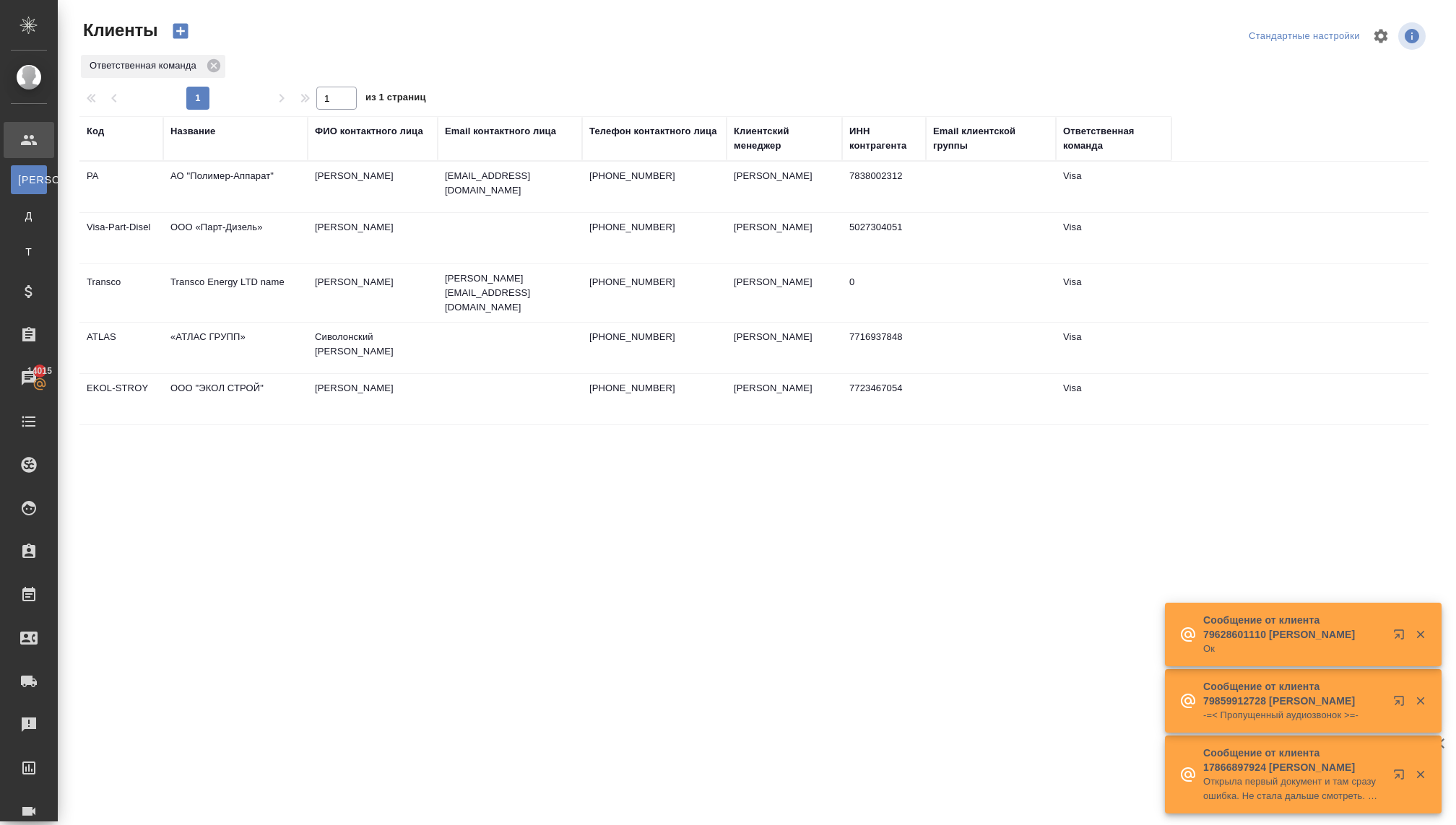
select select "RU"
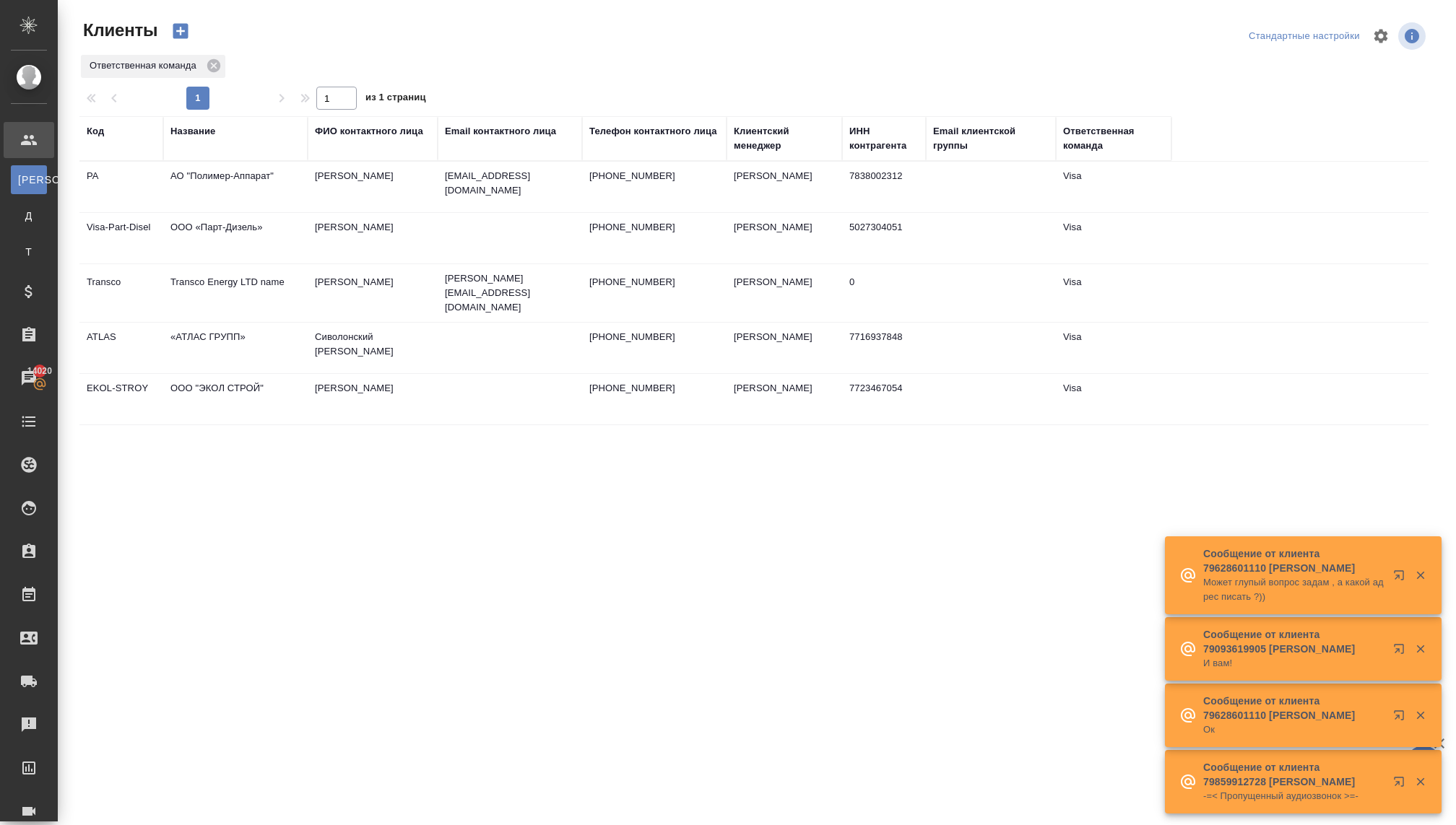
click at [1421, 582] on div at bounding box center [1409, 575] width 52 height 29
click at [1421, 574] on icon "button" at bounding box center [1420, 575] width 8 height 8
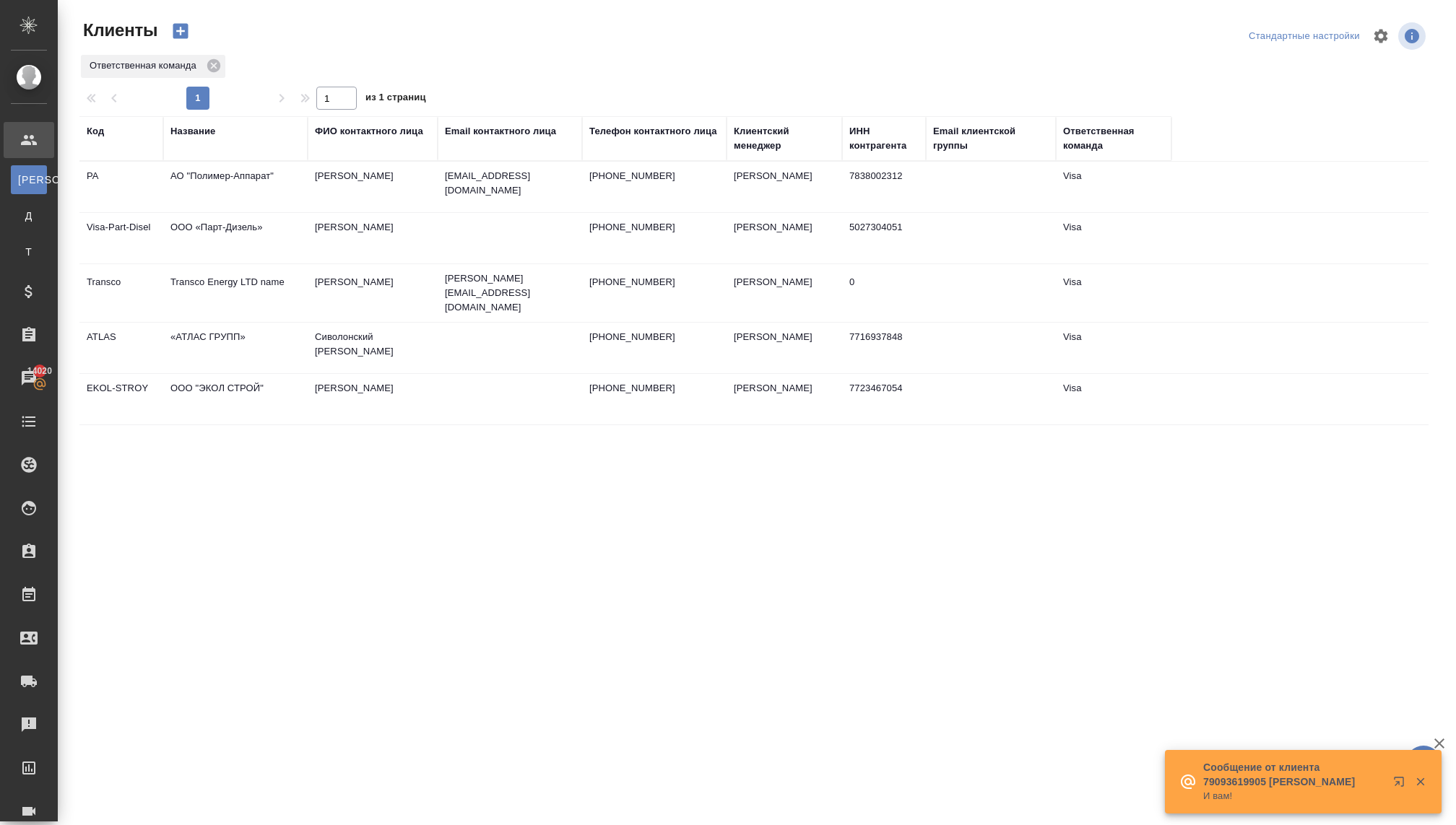
click at [1420, 780] on icon "button" at bounding box center [1420, 782] width 8 height 8
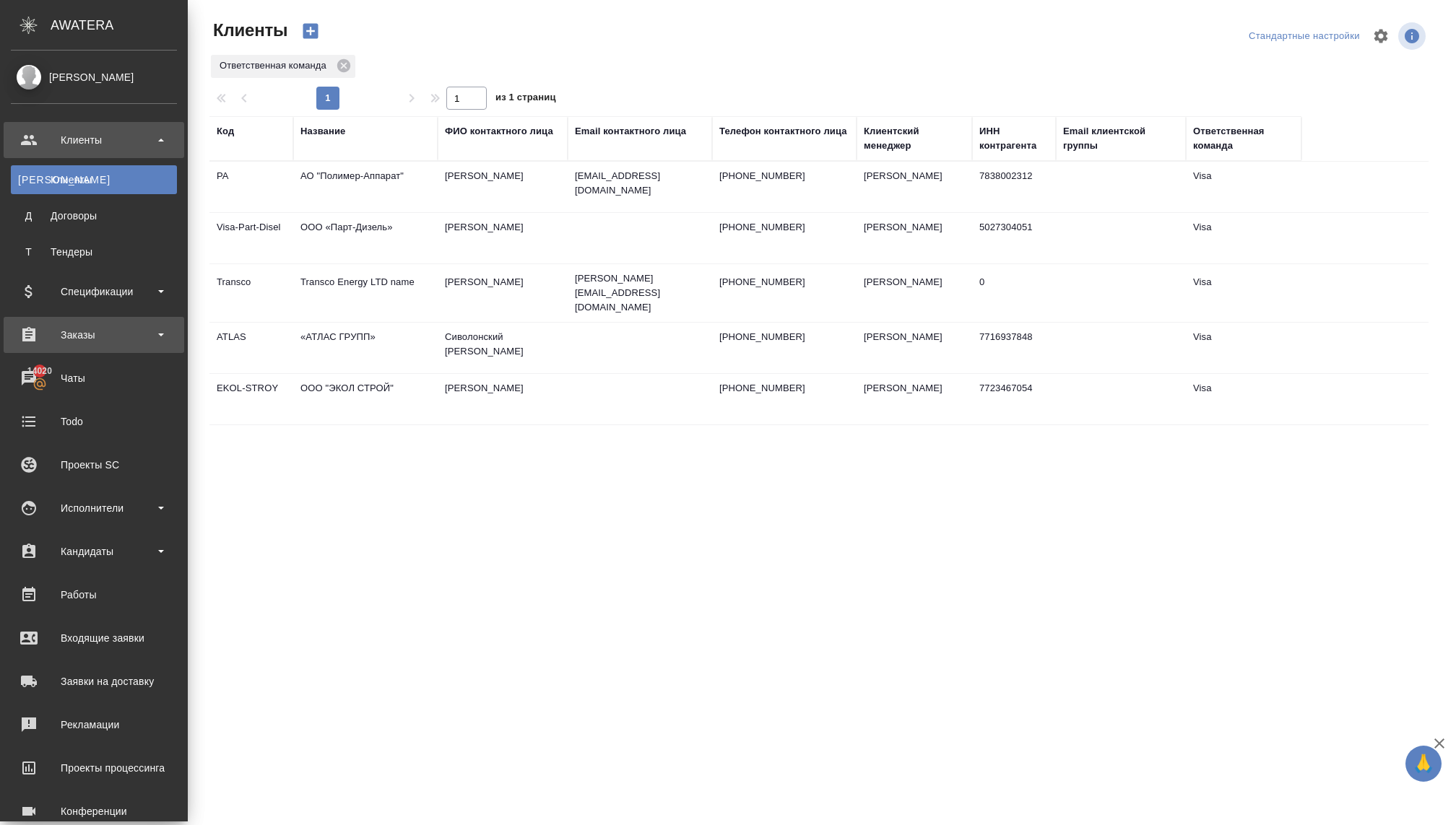
click at [81, 335] on div "Заказы" at bounding box center [94, 335] width 166 height 22
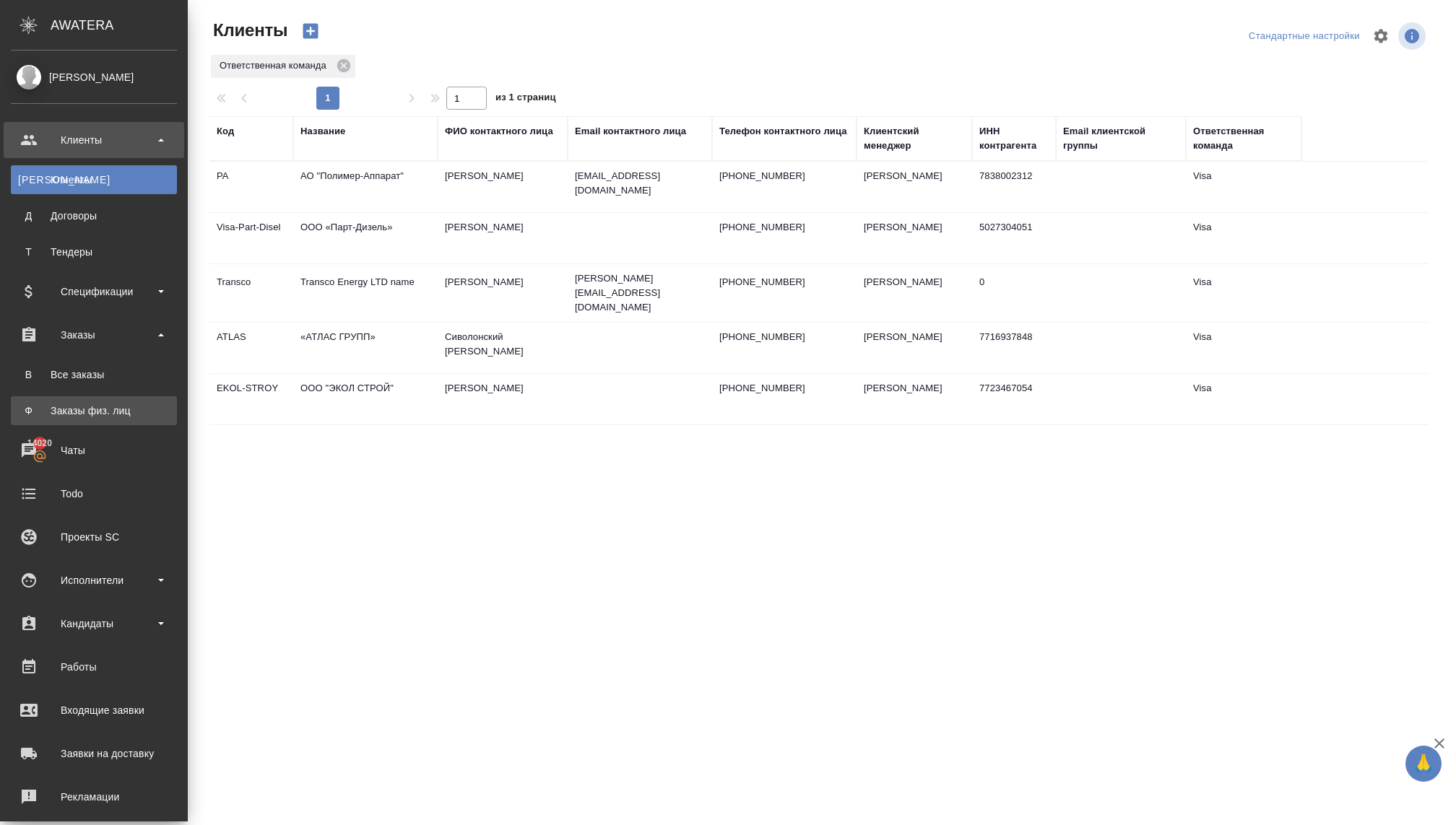
click at [79, 397] on link "Ф Заказы физ. лиц" at bounding box center [94, 411] width 166 height 29
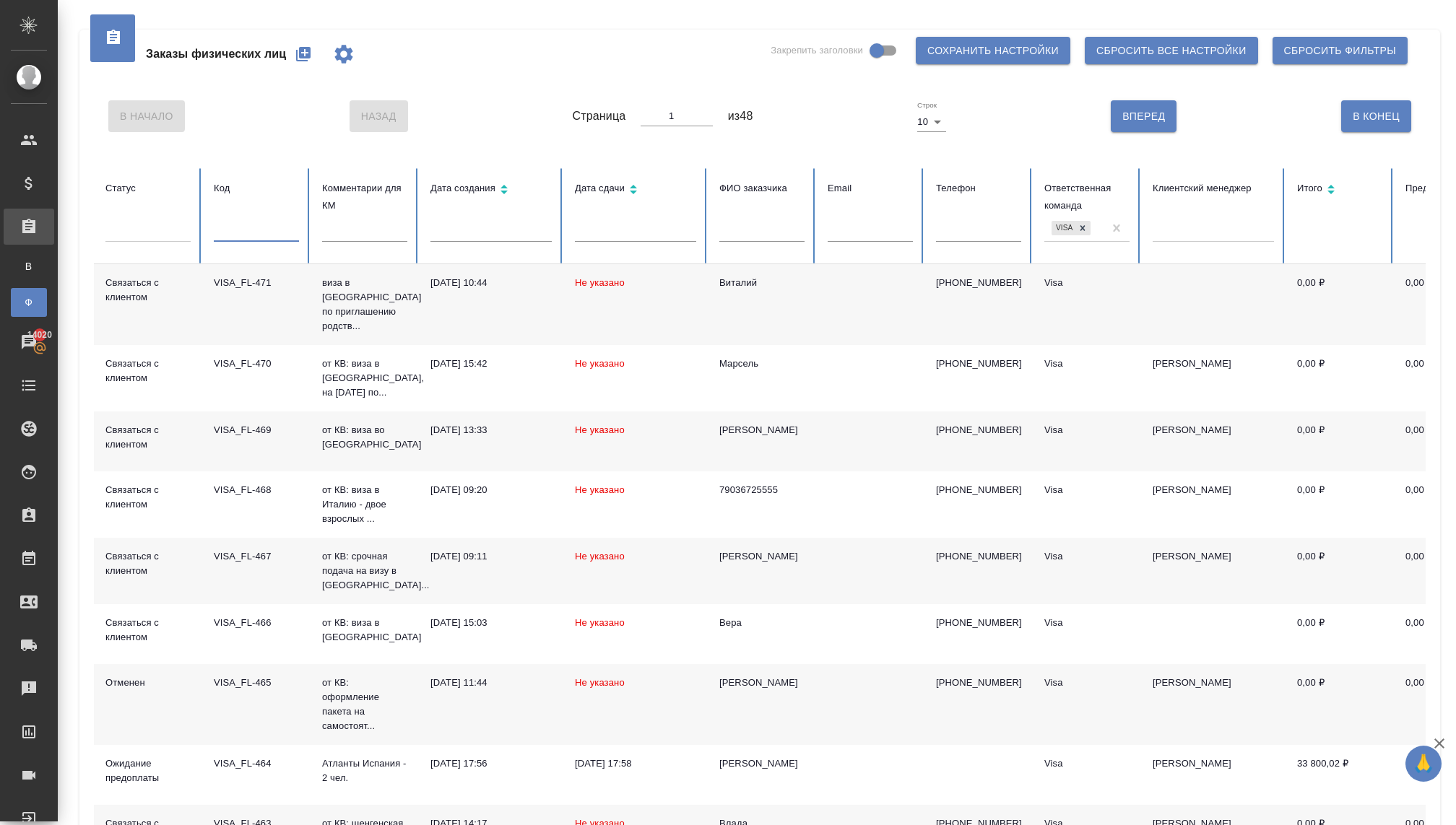
click at [251, 231] on input "text" at bounding box center [256, 231] width 85 height 20
click at [343, 230] on input "text" at bounding box center [364, 231] width 85 height 20
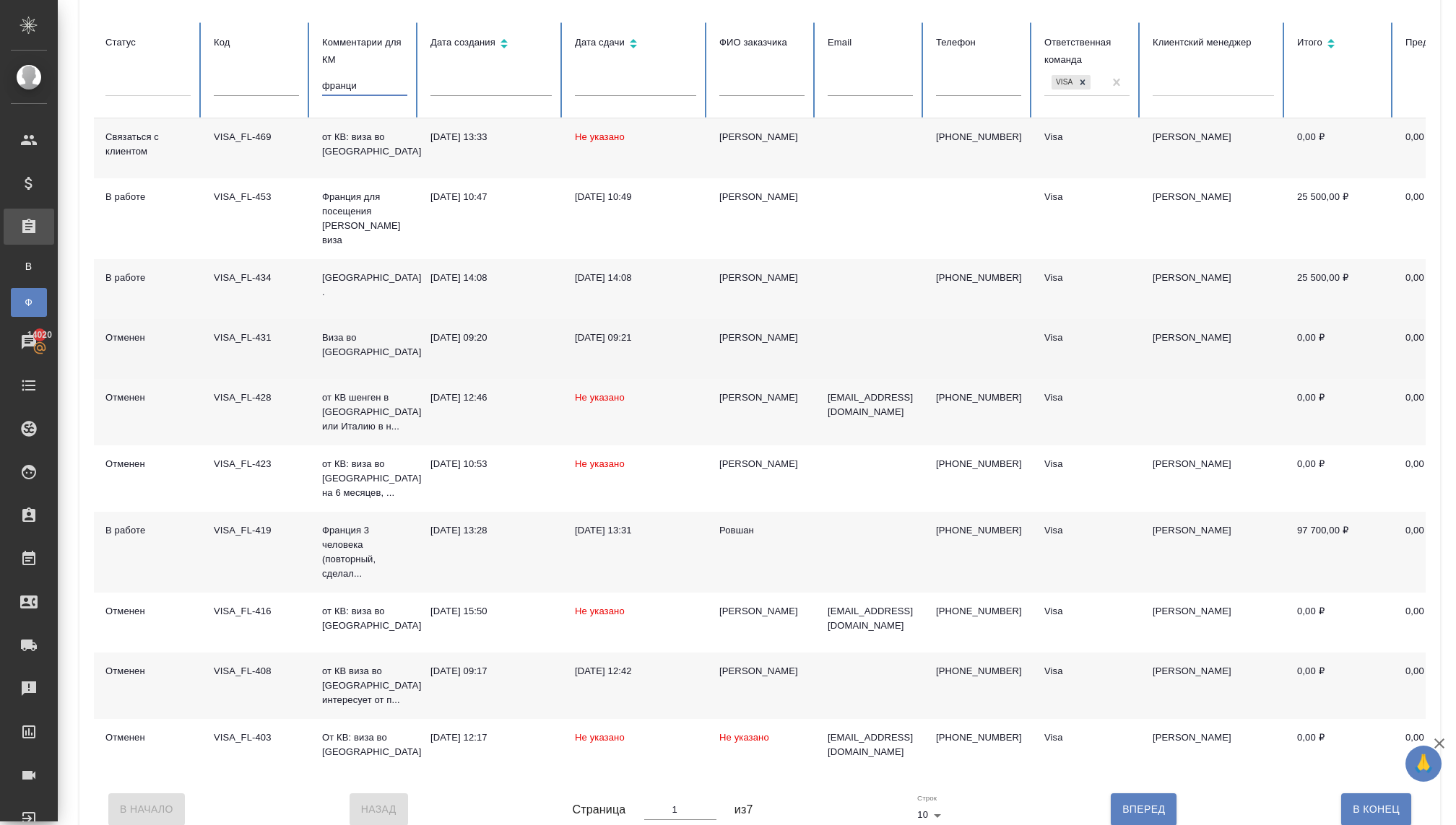
scroll to position [169, 0]
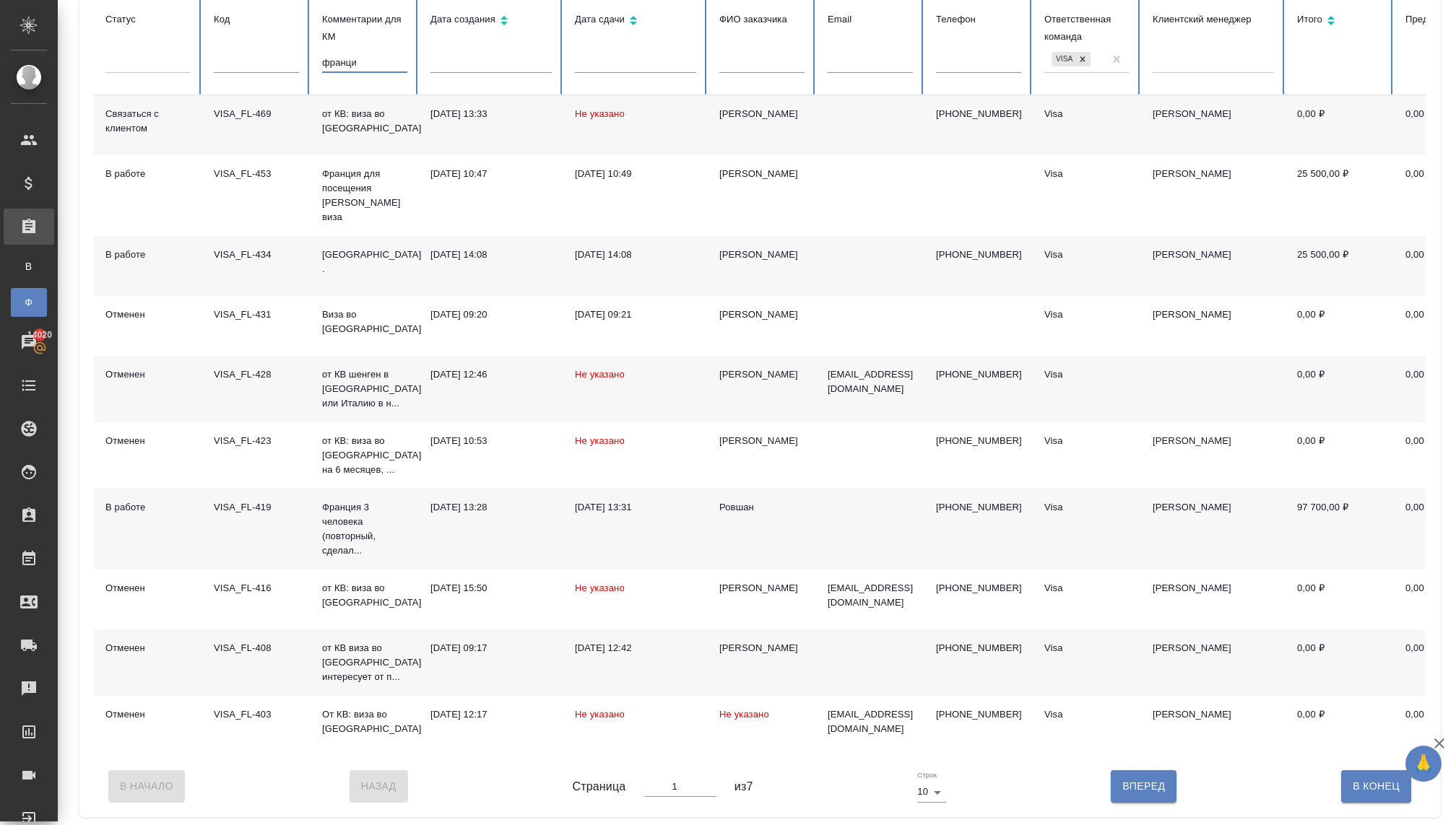
type input "франци"
click at [1130, 794] on button "Вперед" at bounding box center [1143, 786] width 66 height 31
type input "2"
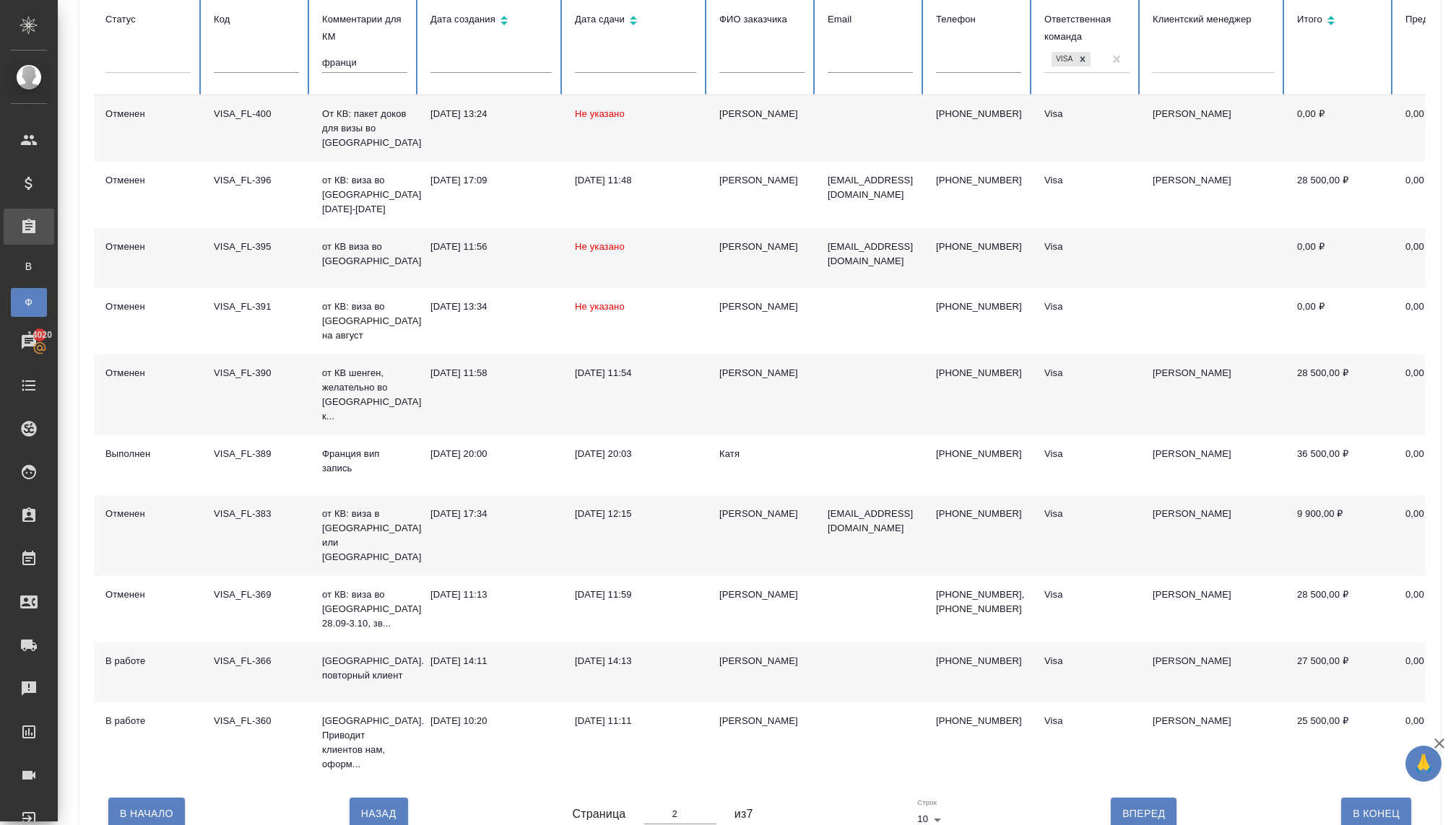
scroll to position [168, 0]
click at [340, 655] on p "Франция. повторный клиент" at bounding box center [364, 670] width 85 height 29
click at [1120, 799] on button "Вперед" at bounding box center [1143, 815] width 66 height 31
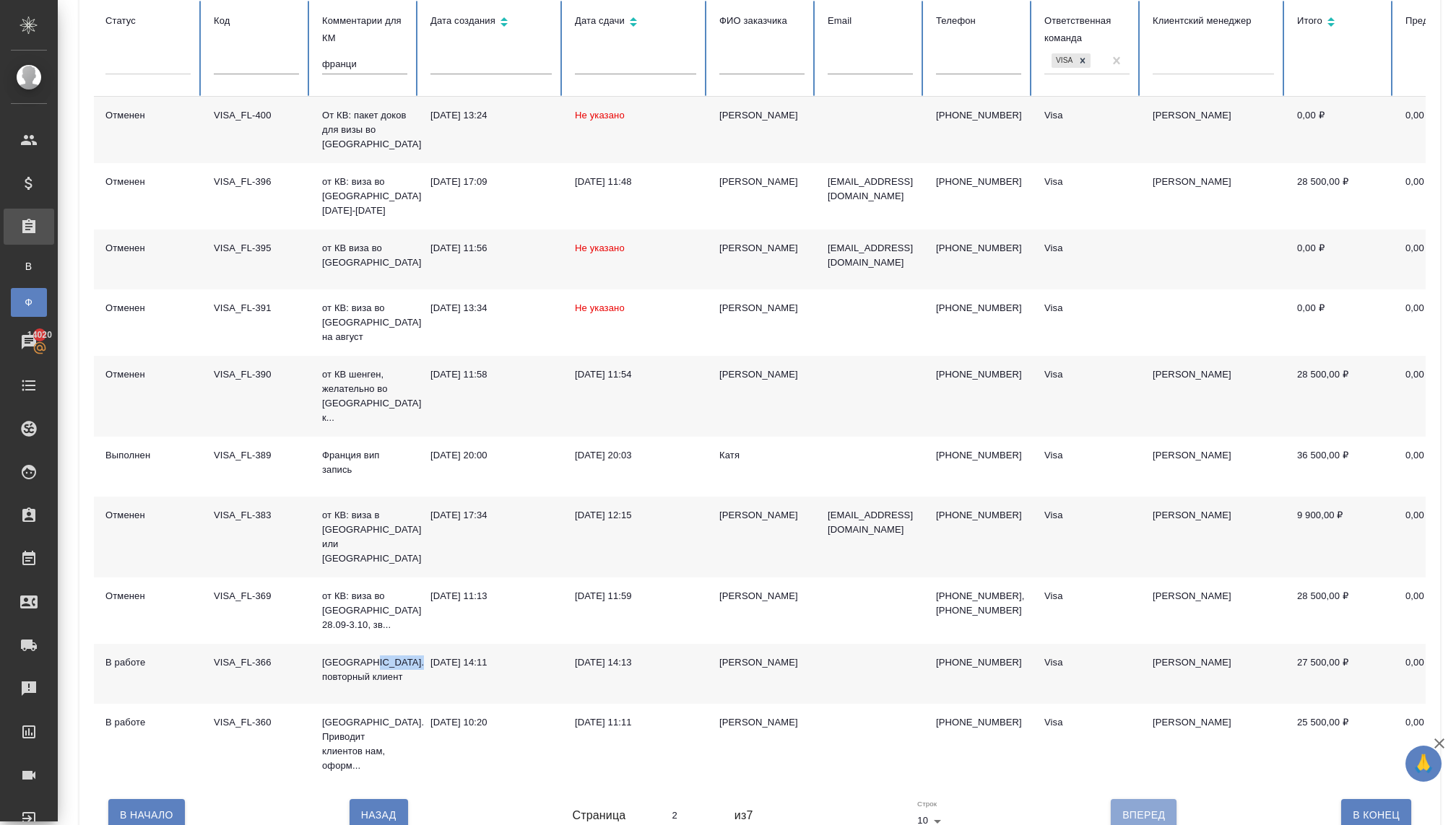
type input "3"
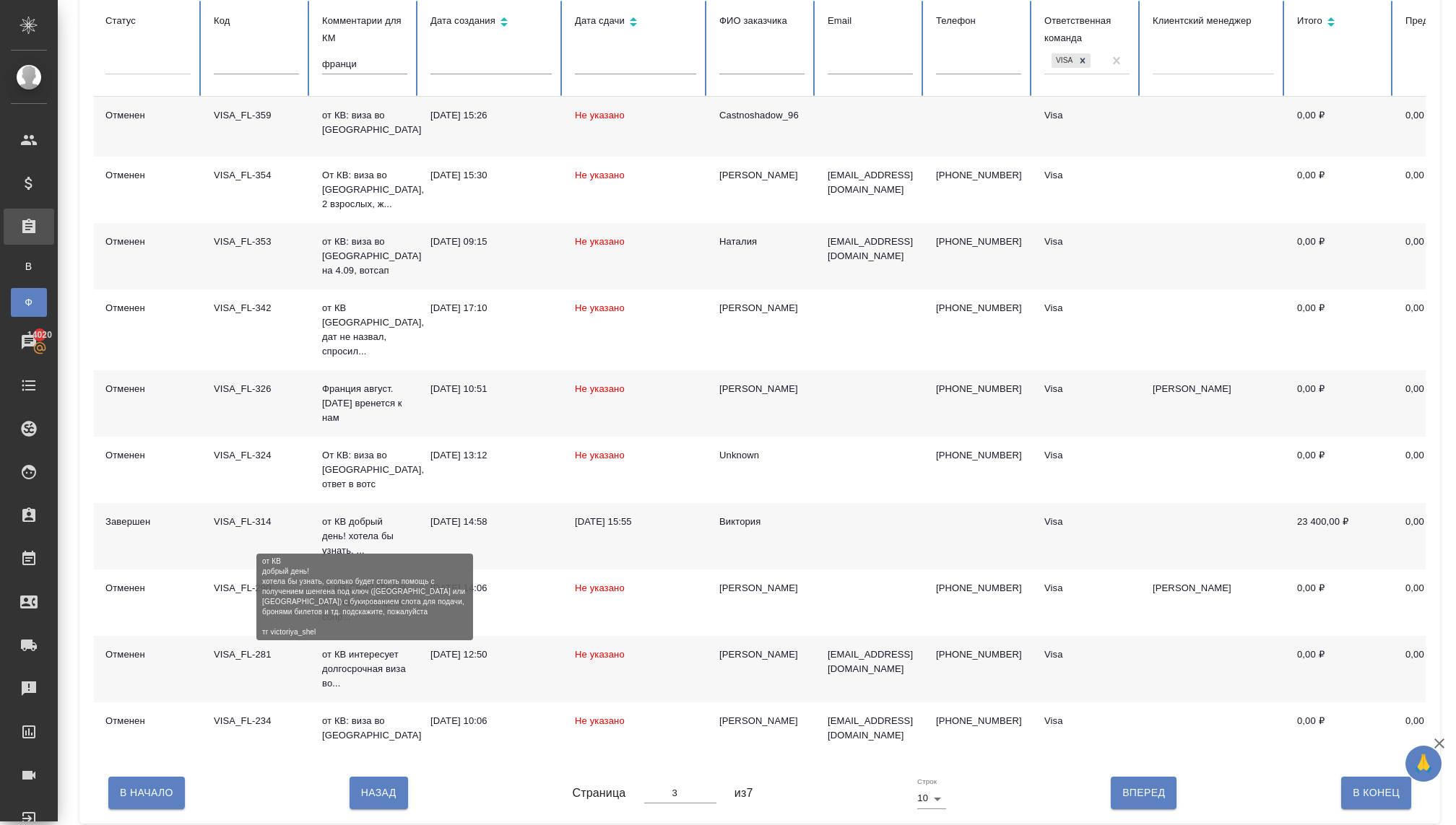
click at [346, 520] on p "от КВ добрый день! хотела бы узнать, ..." at bounding box center [364, 536] width 85 height 43
click at [347, 521] on p "от КВ добрый день! хотела бы узнать, ..." at bounding box center [364, 536] width 85 height 43
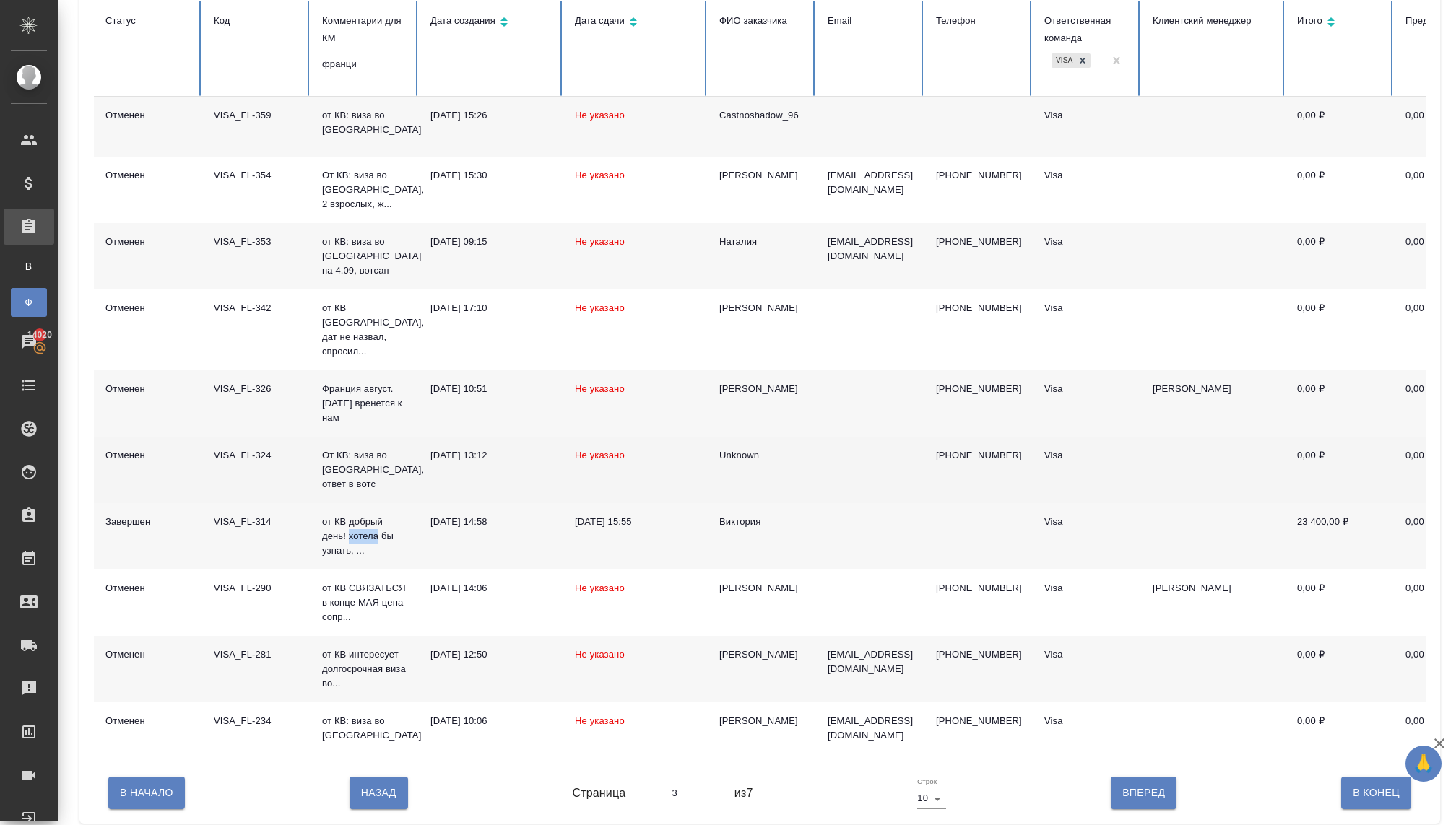
scroll to position [174, 0]
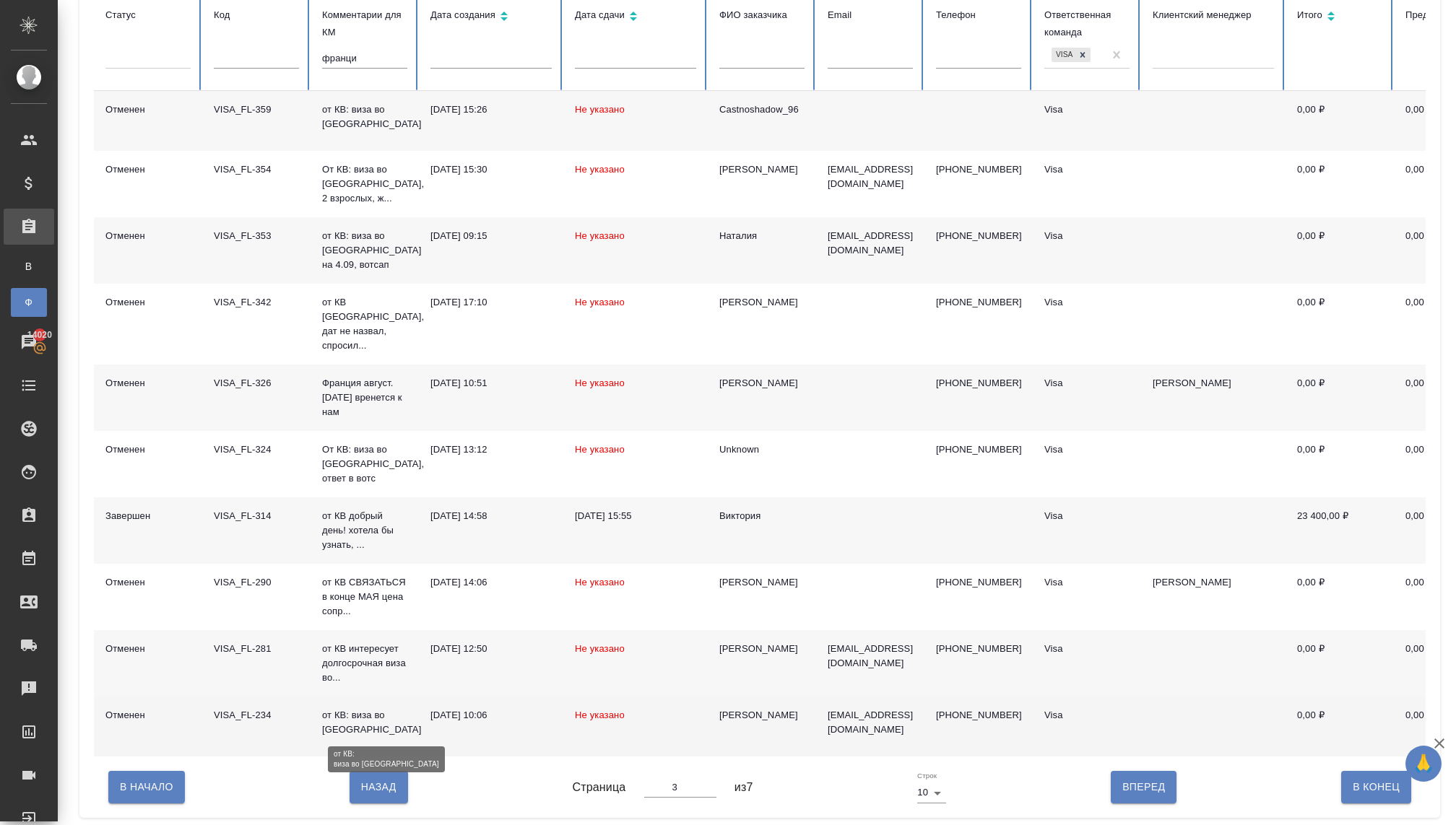
click at [350, 723] on p "от КВ: виза во Францию" at bounding box center [364, 722] width 85 height 29
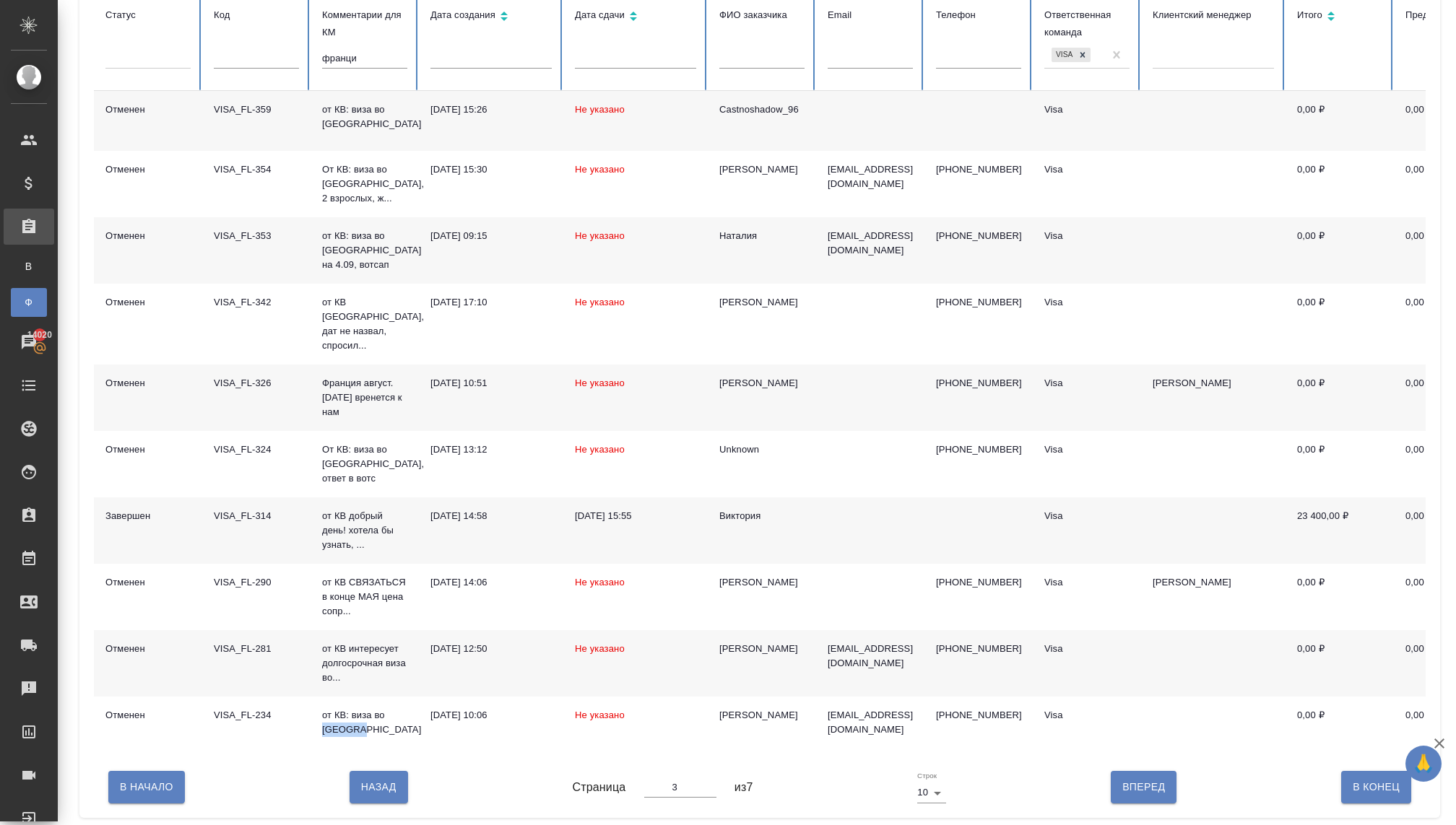
click at [1133, 788] on span "Вперед" at bounding box center [1143, 787] width 43 height 18
type input "4"
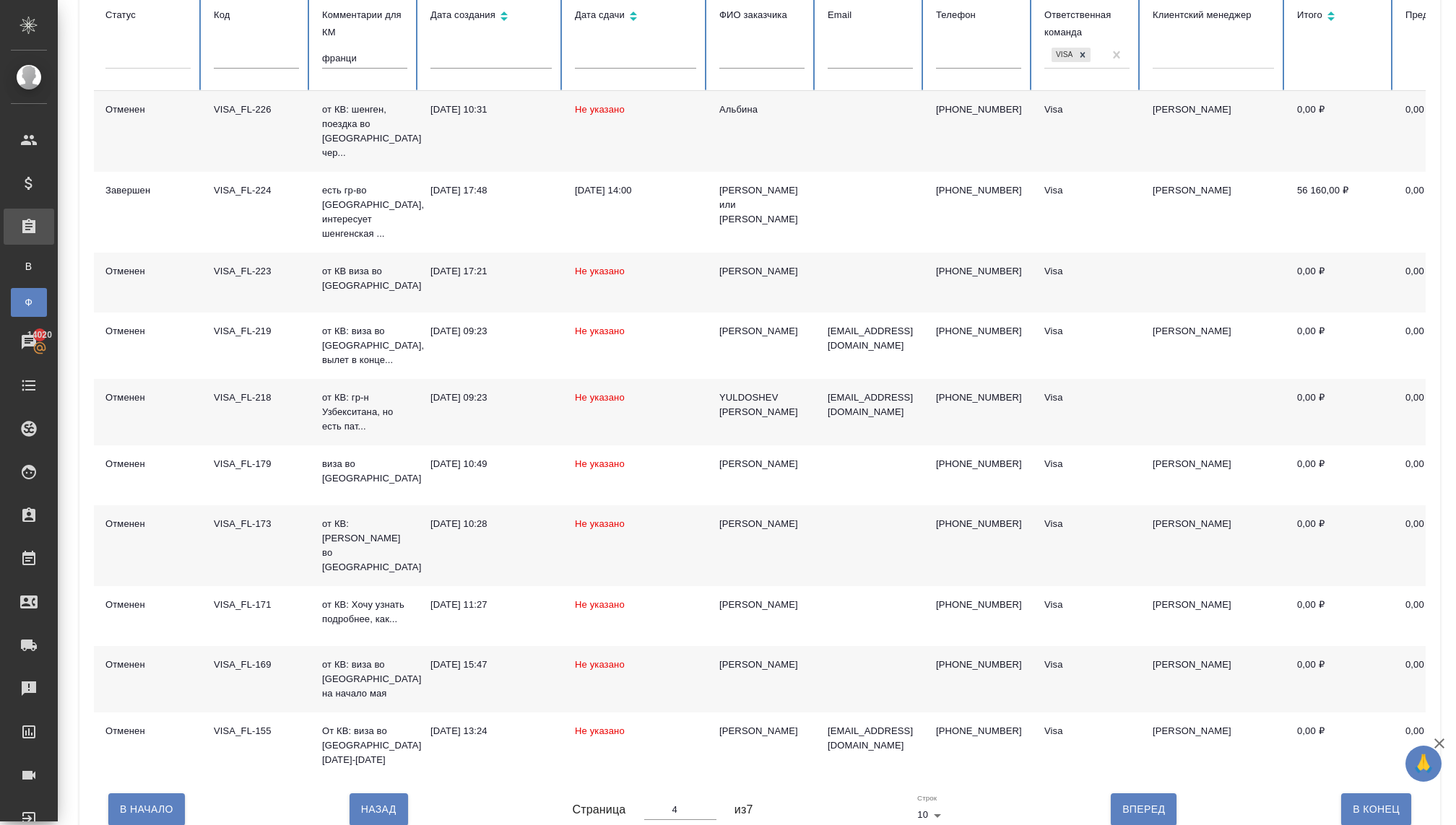
scroll to position [146, 0]
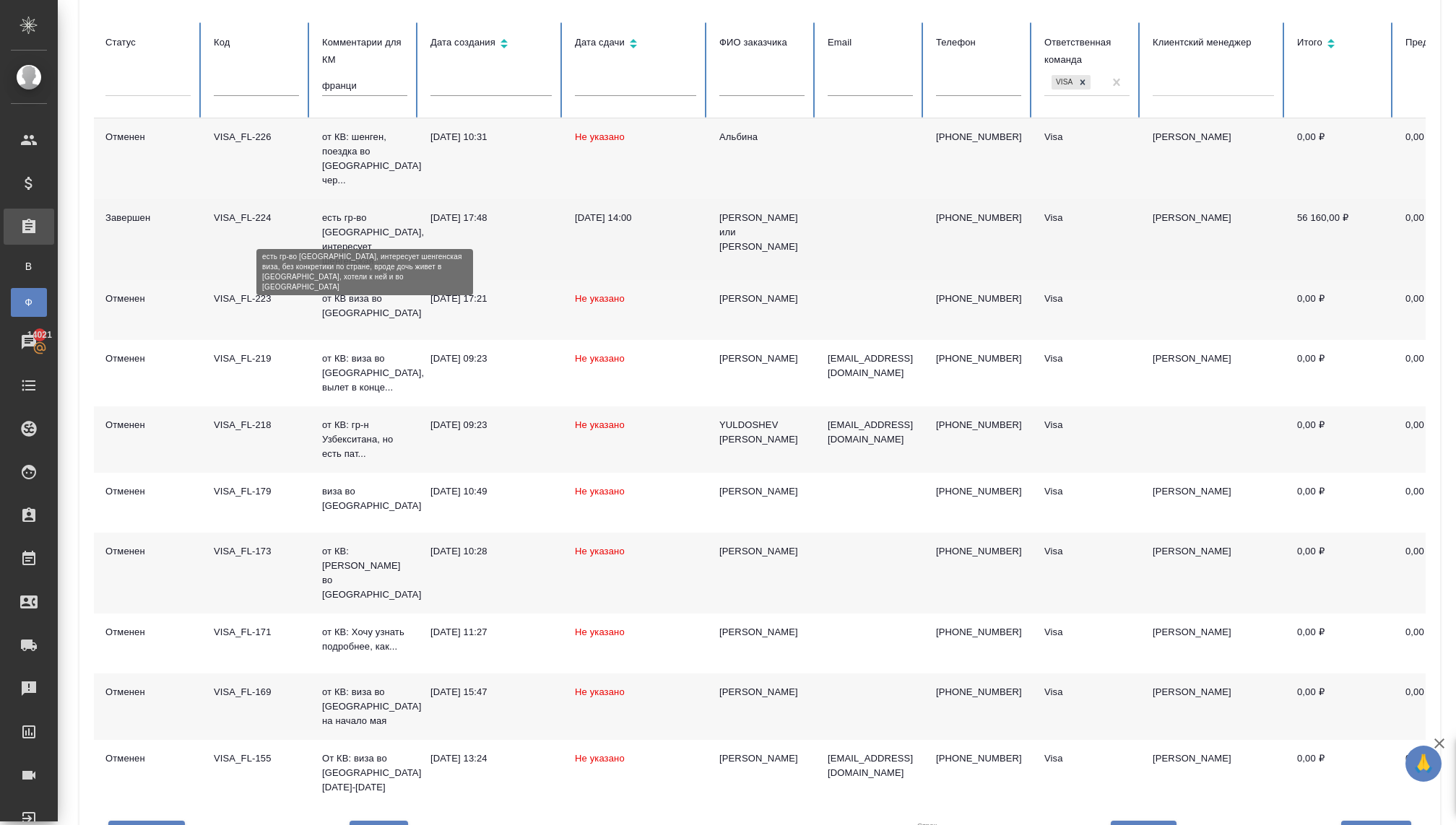
click at [352, 221] on p "есть гр-во РФ, интересует шенгенская ..." at bounding box center [364, 239] width 85 height 58
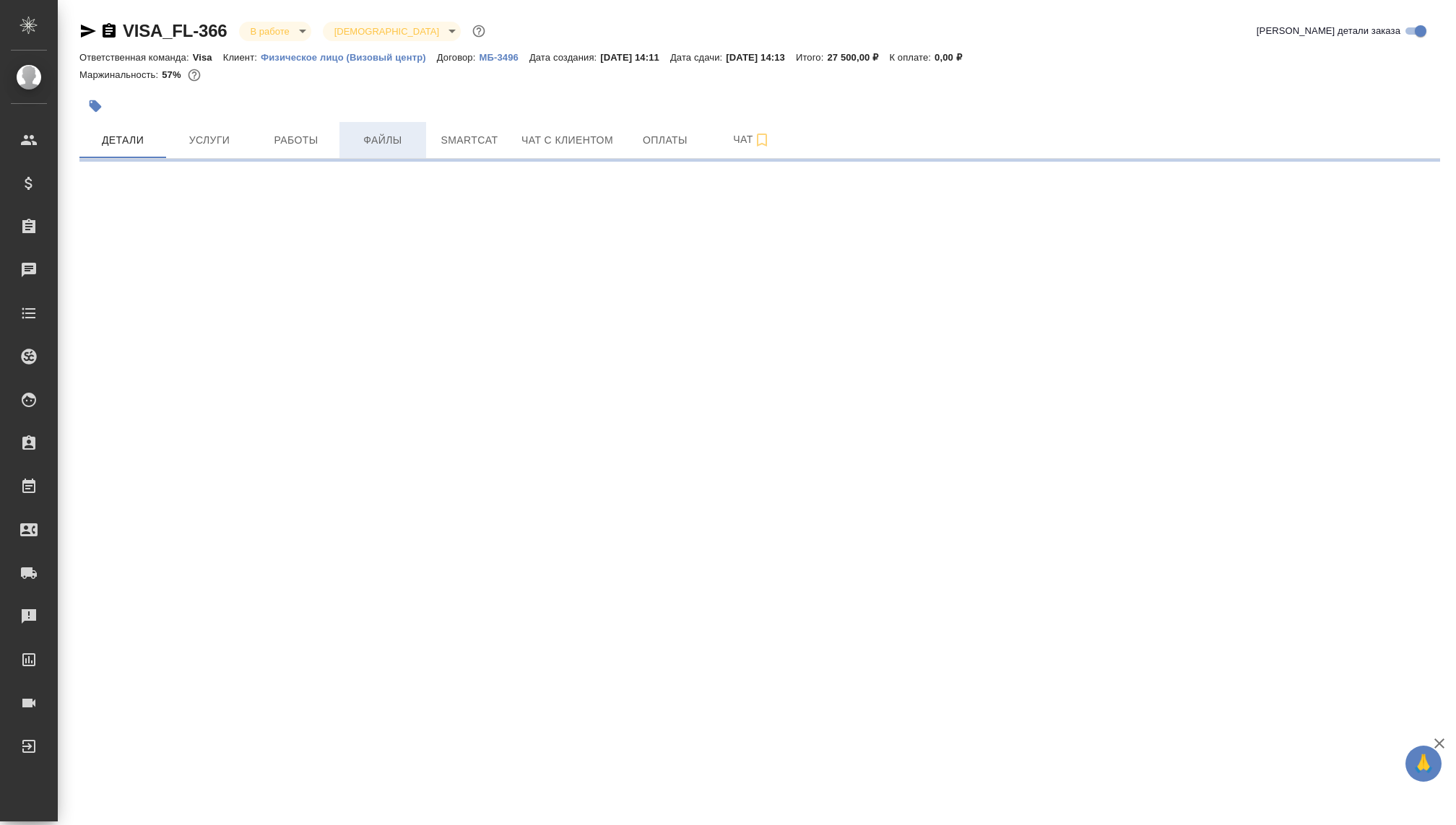
select select "RU"
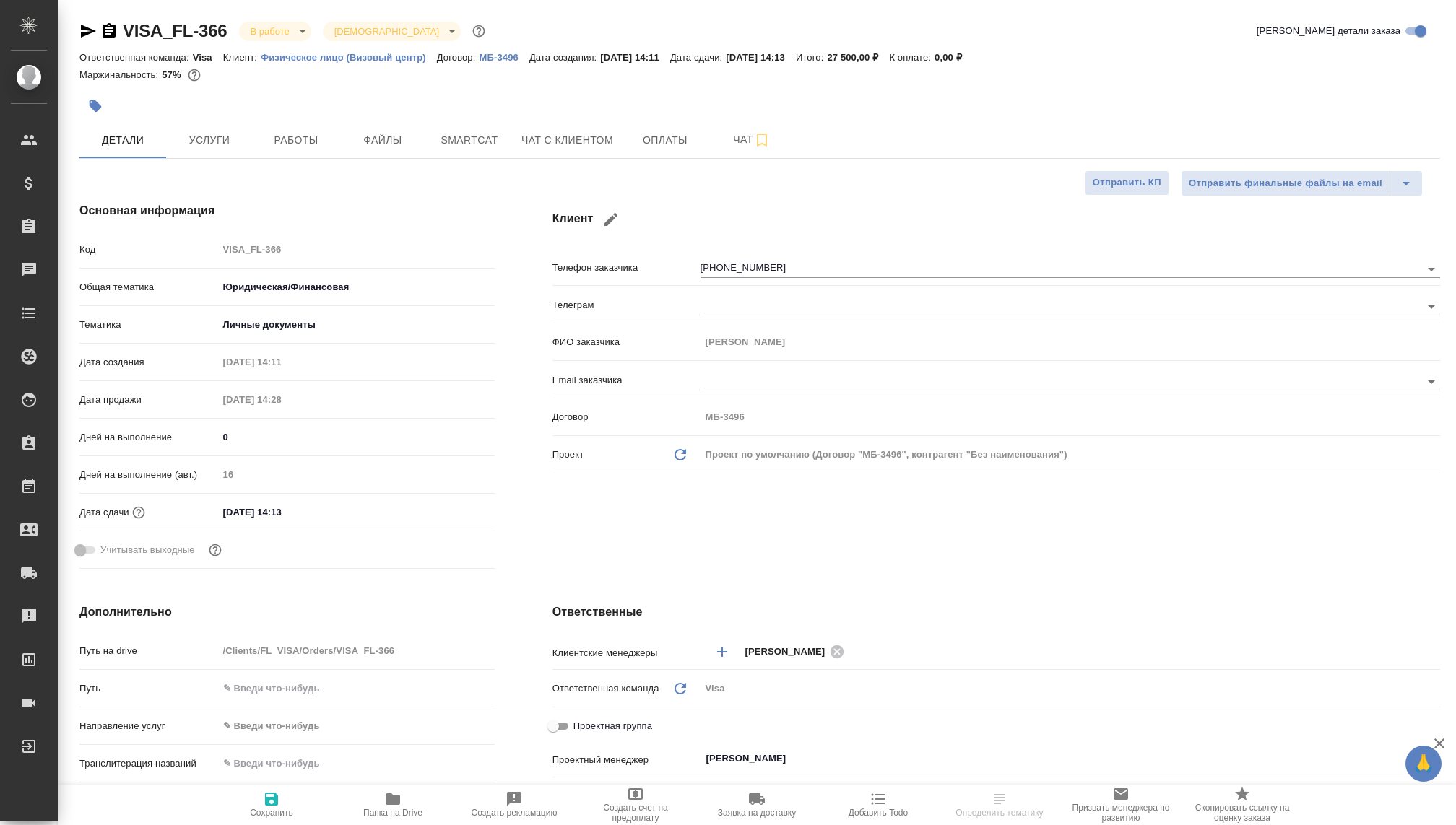
type textarea "x"
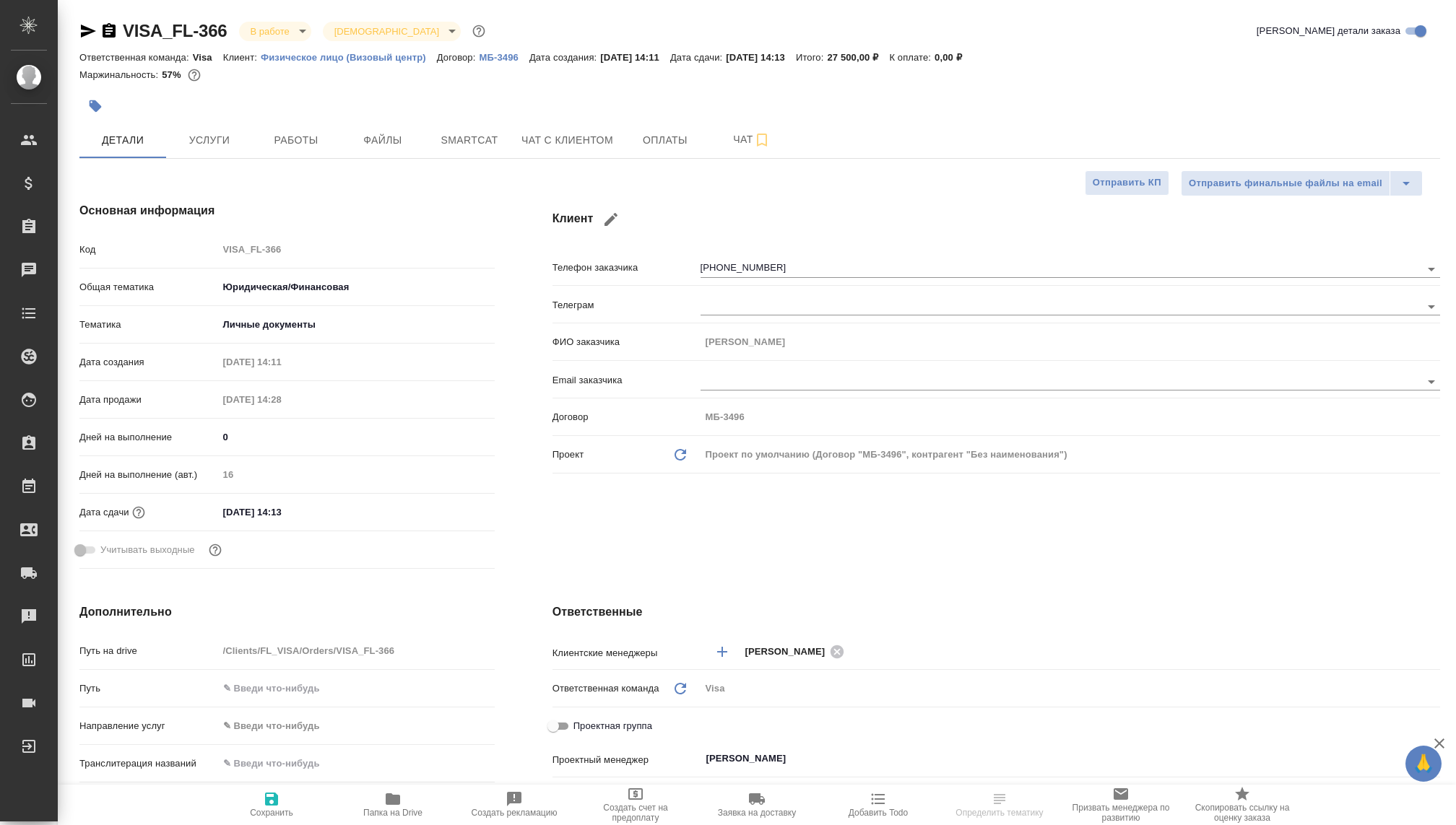
type textarea "x"
click at [206, 136] on span "Услуги" at bounding box center [209, 140] width 70 height 18
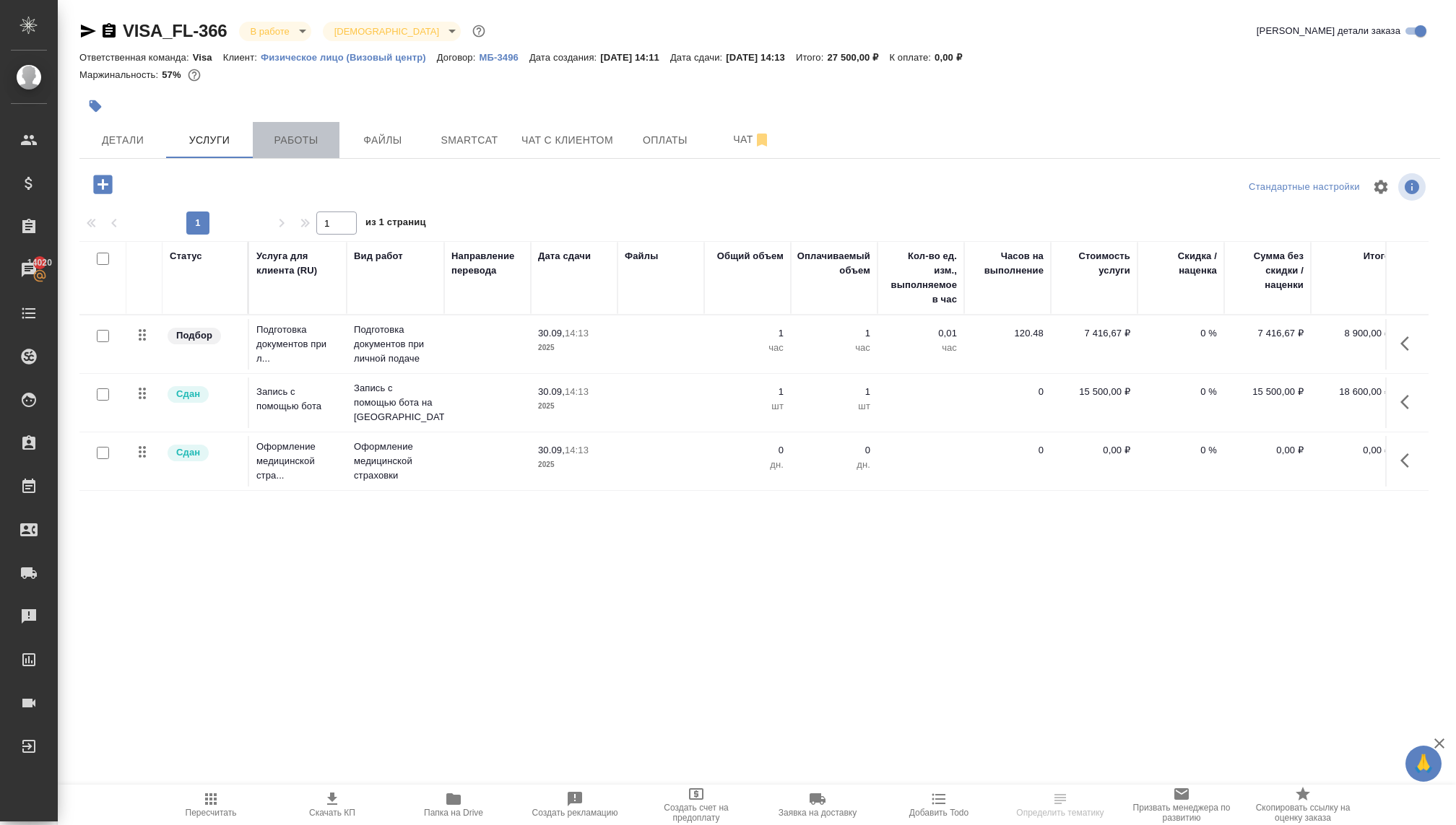
click at [292, 139] on span "Работы" at bounding box center [296, 140] width 70 height 18
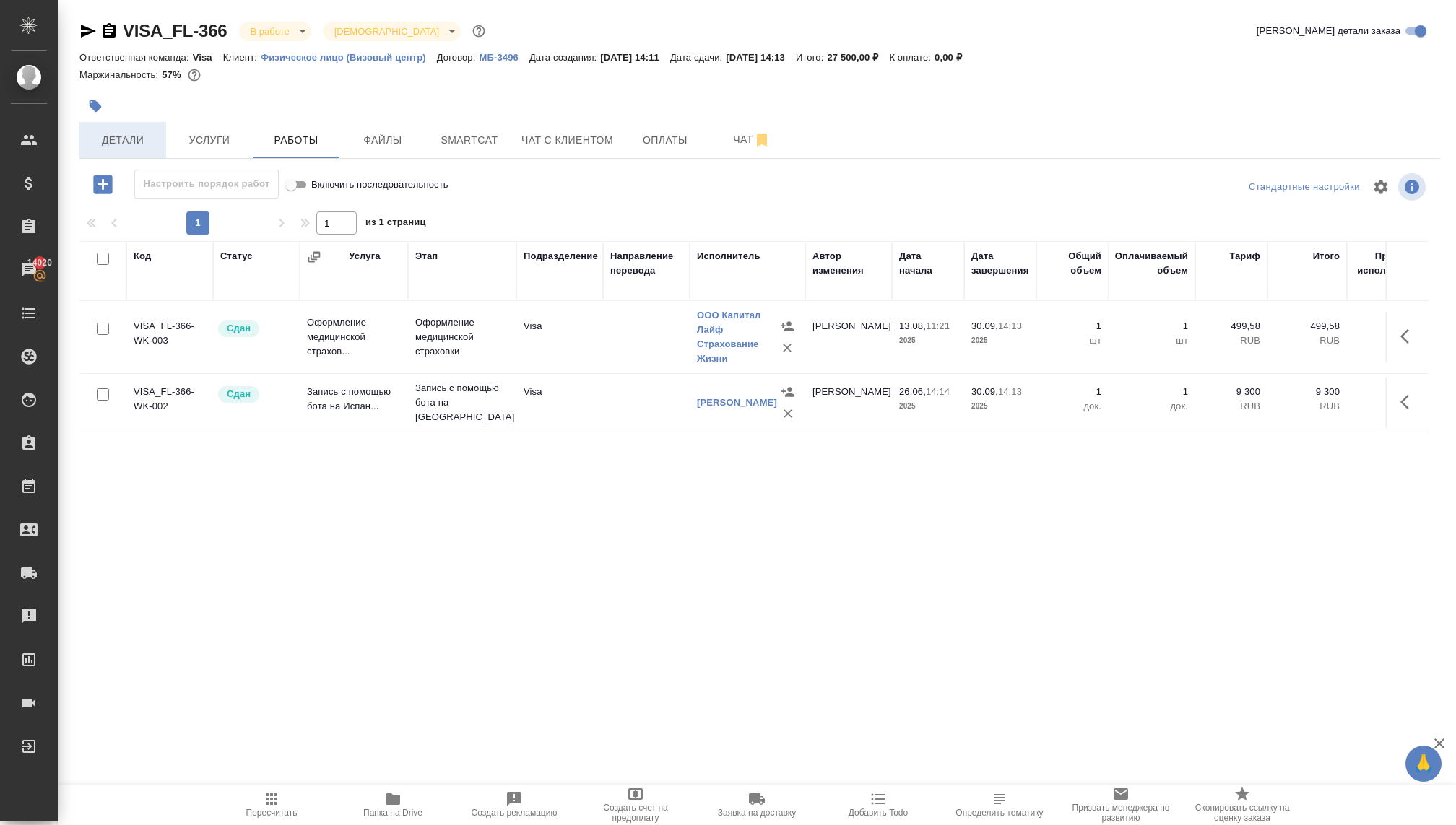
click at [122, 134] on span "Детали" at bounding box center [122, 140] width 70 height 18
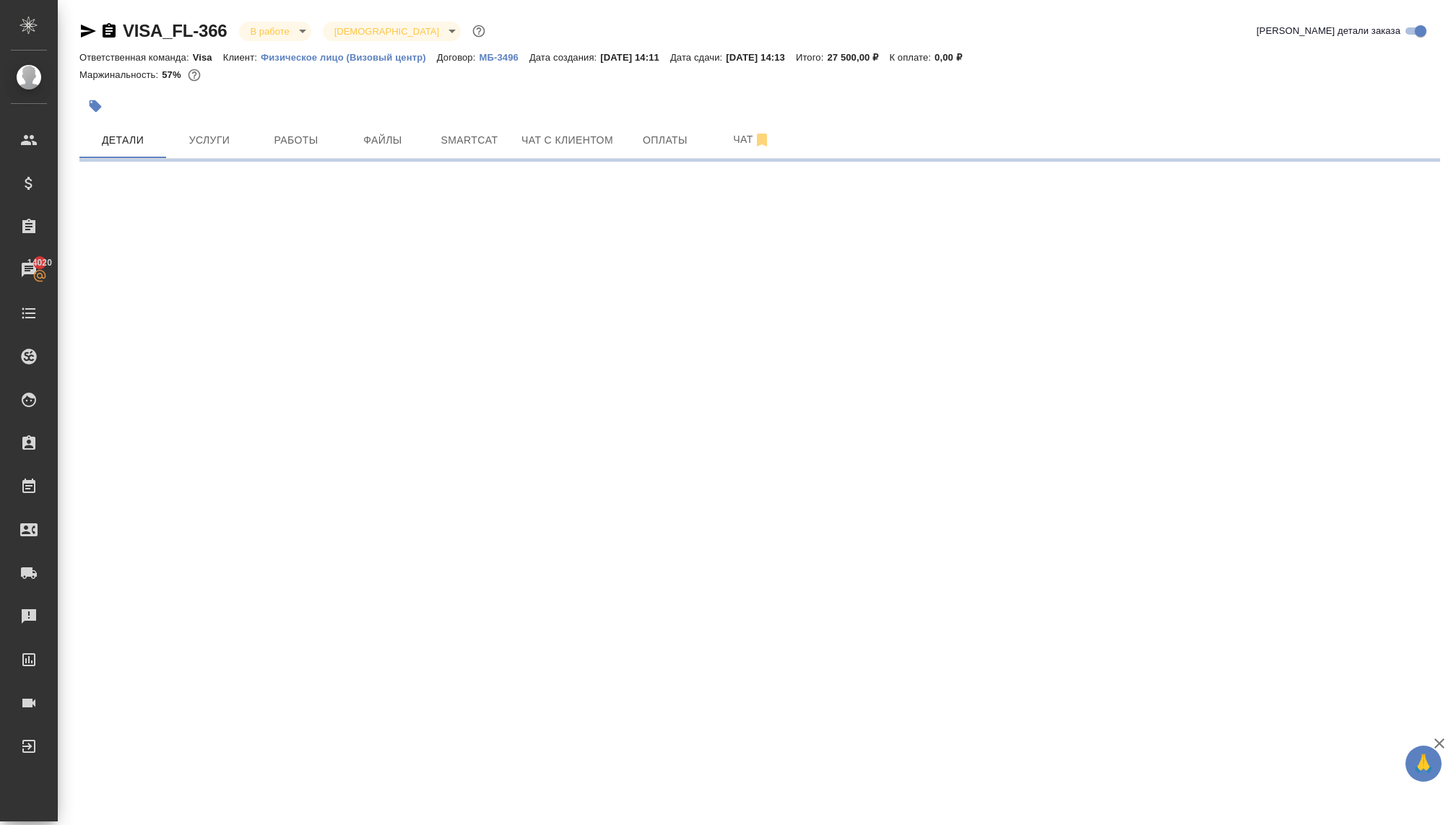
select select "RU"
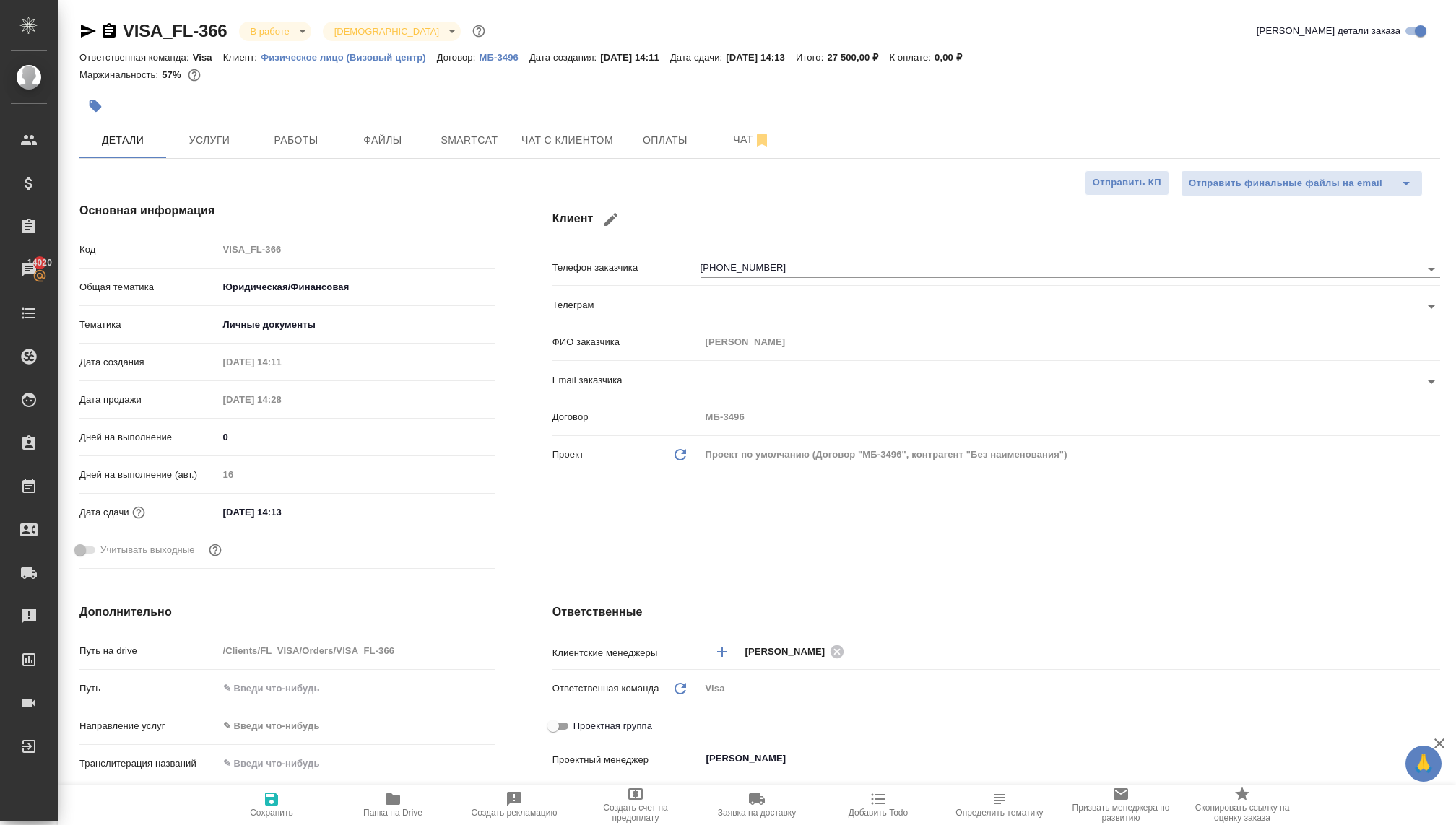
type textarea "x"
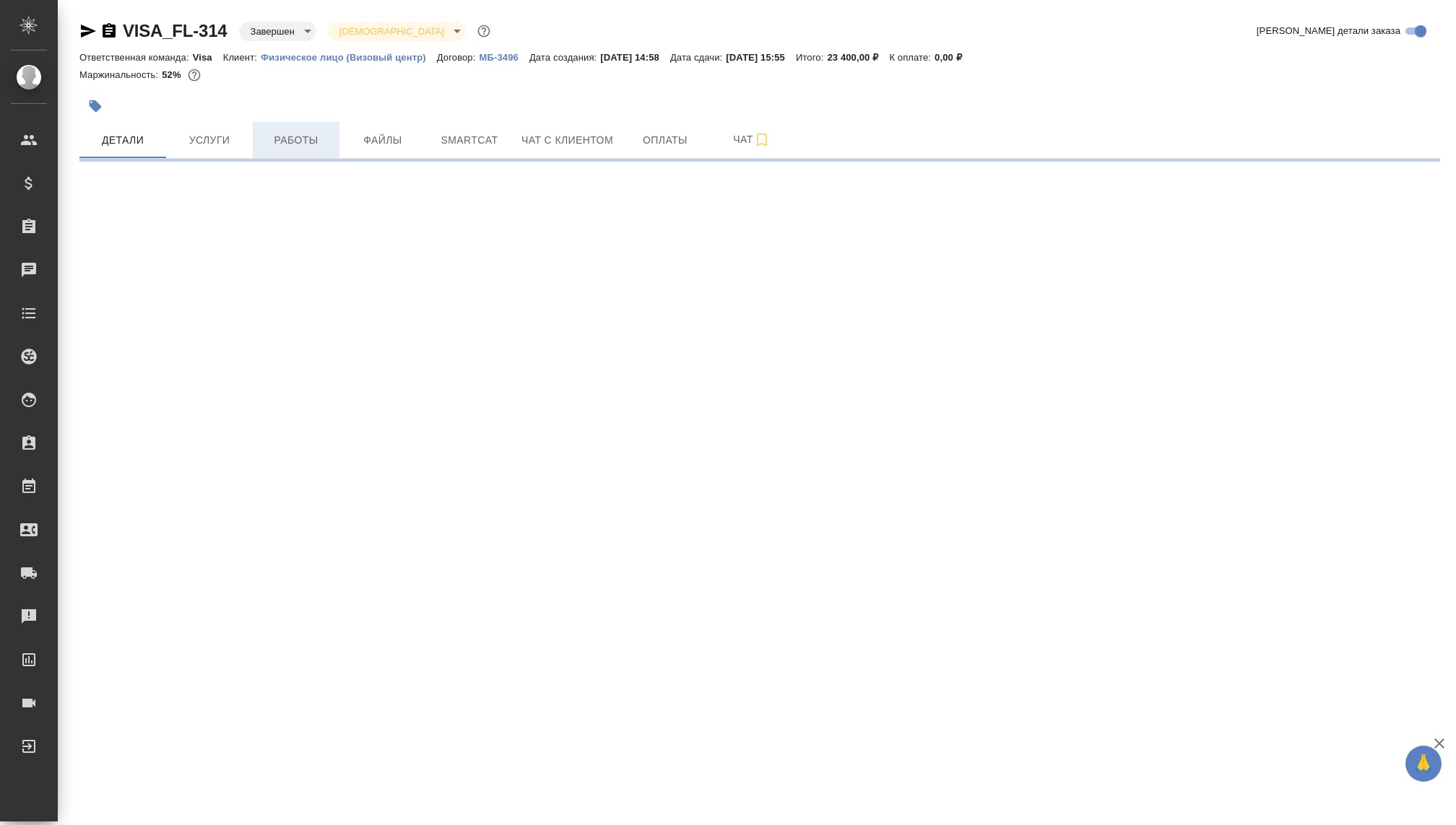
select select "RU"
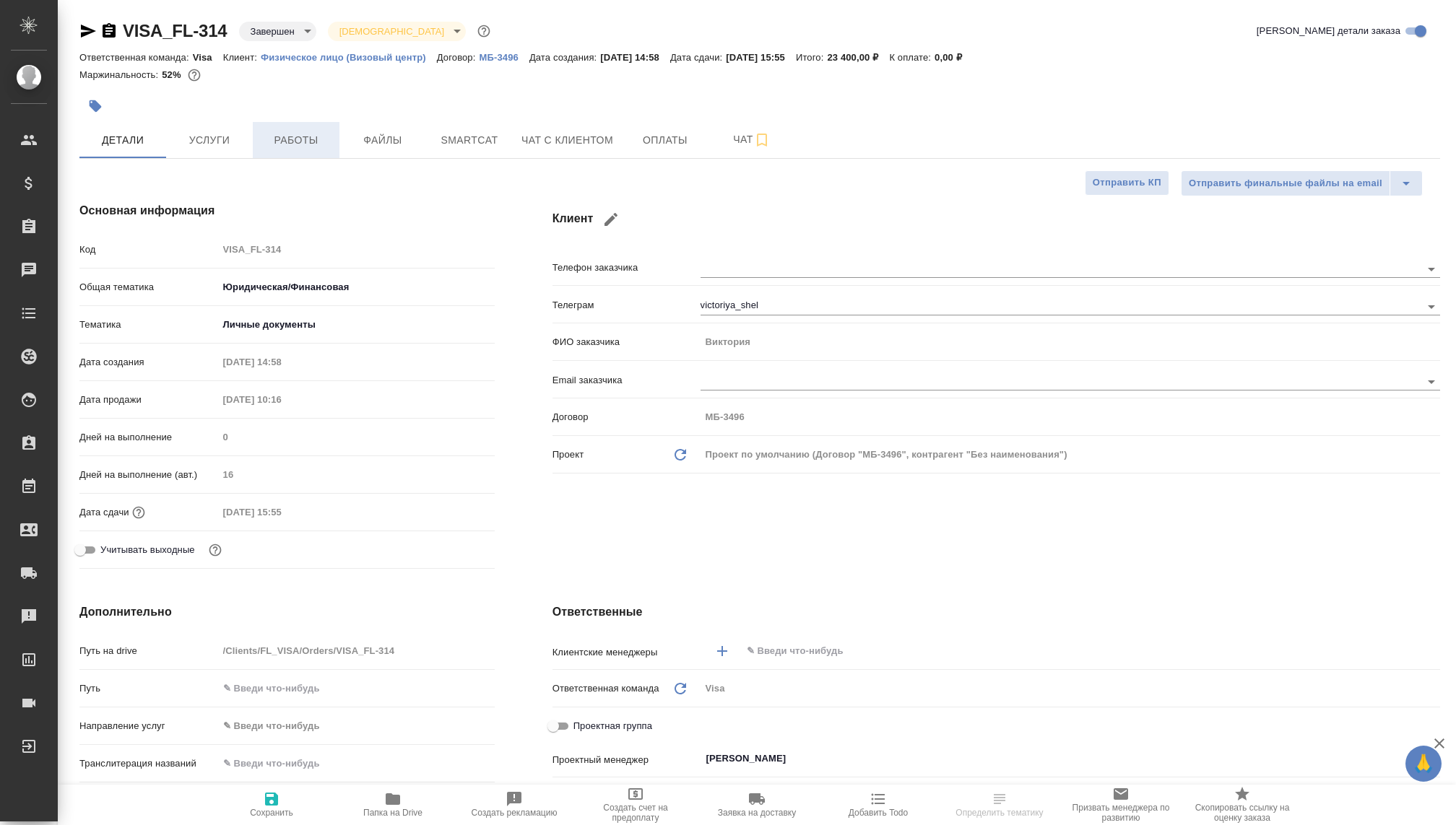
type textarea "x"
click at [287, 134] on span "Работы" at bounding box center [296, 140] width 70 height 18
type textarea "x"
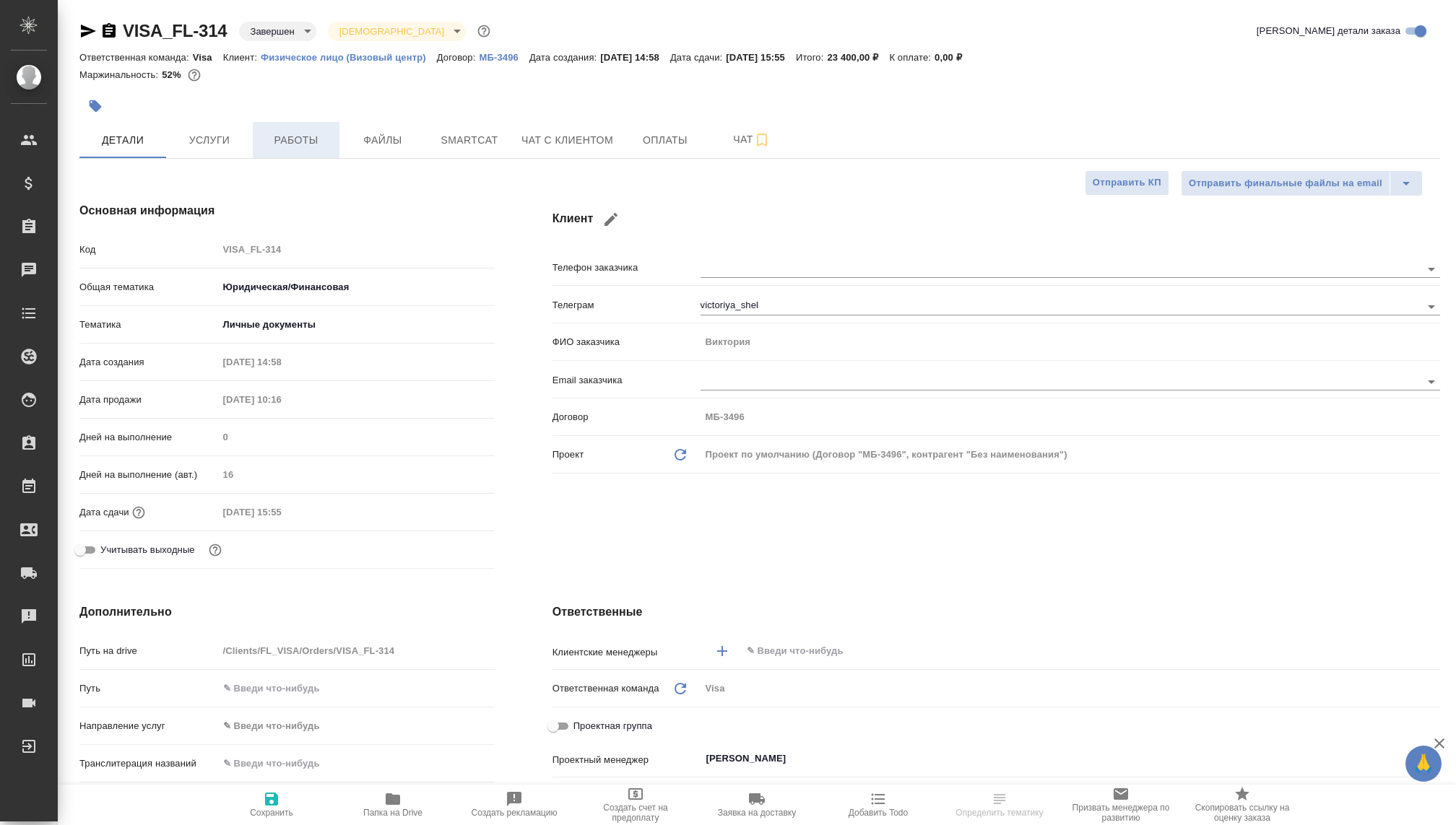
type textarea "x"
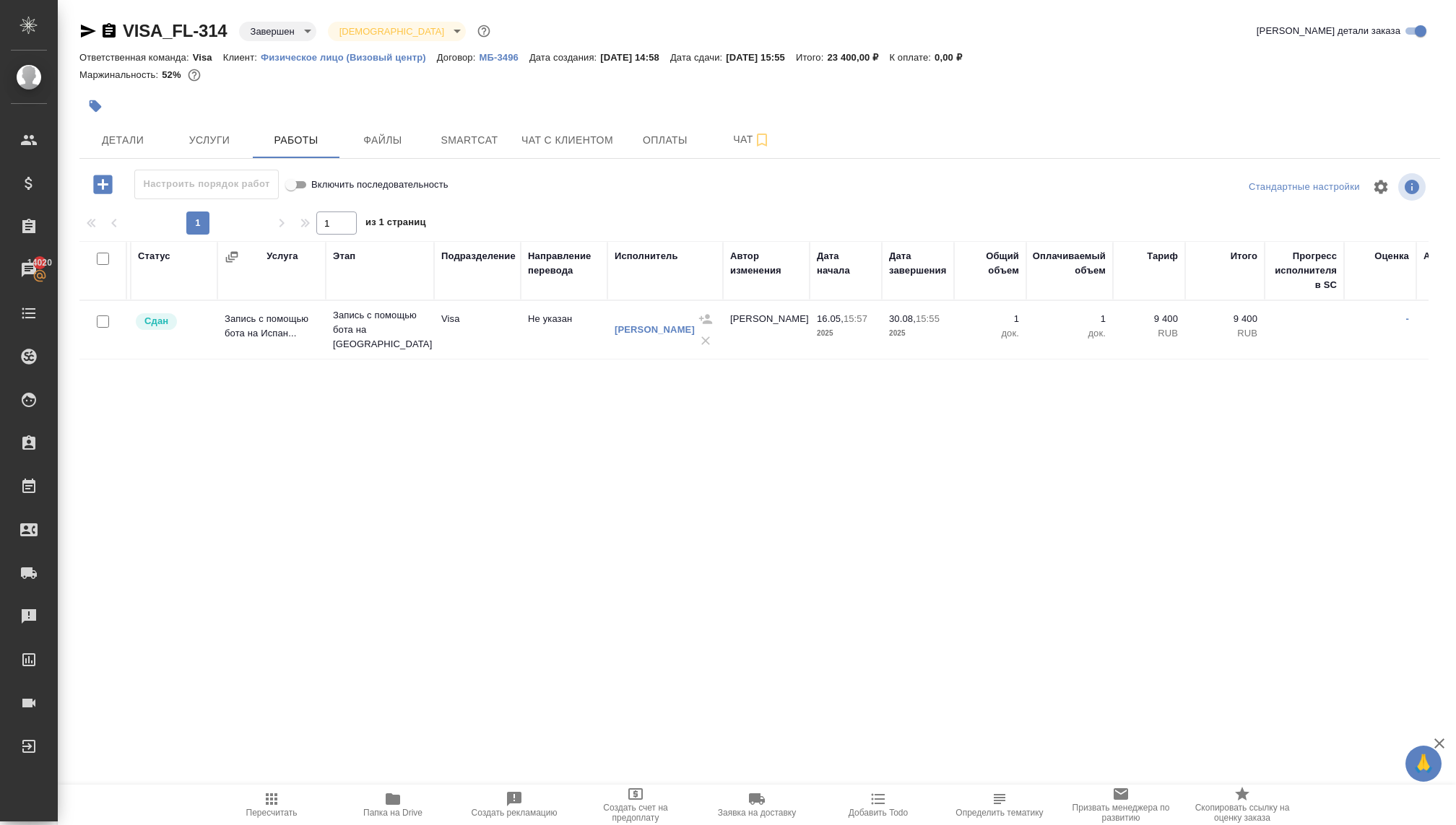
scroll to position [0, 73]
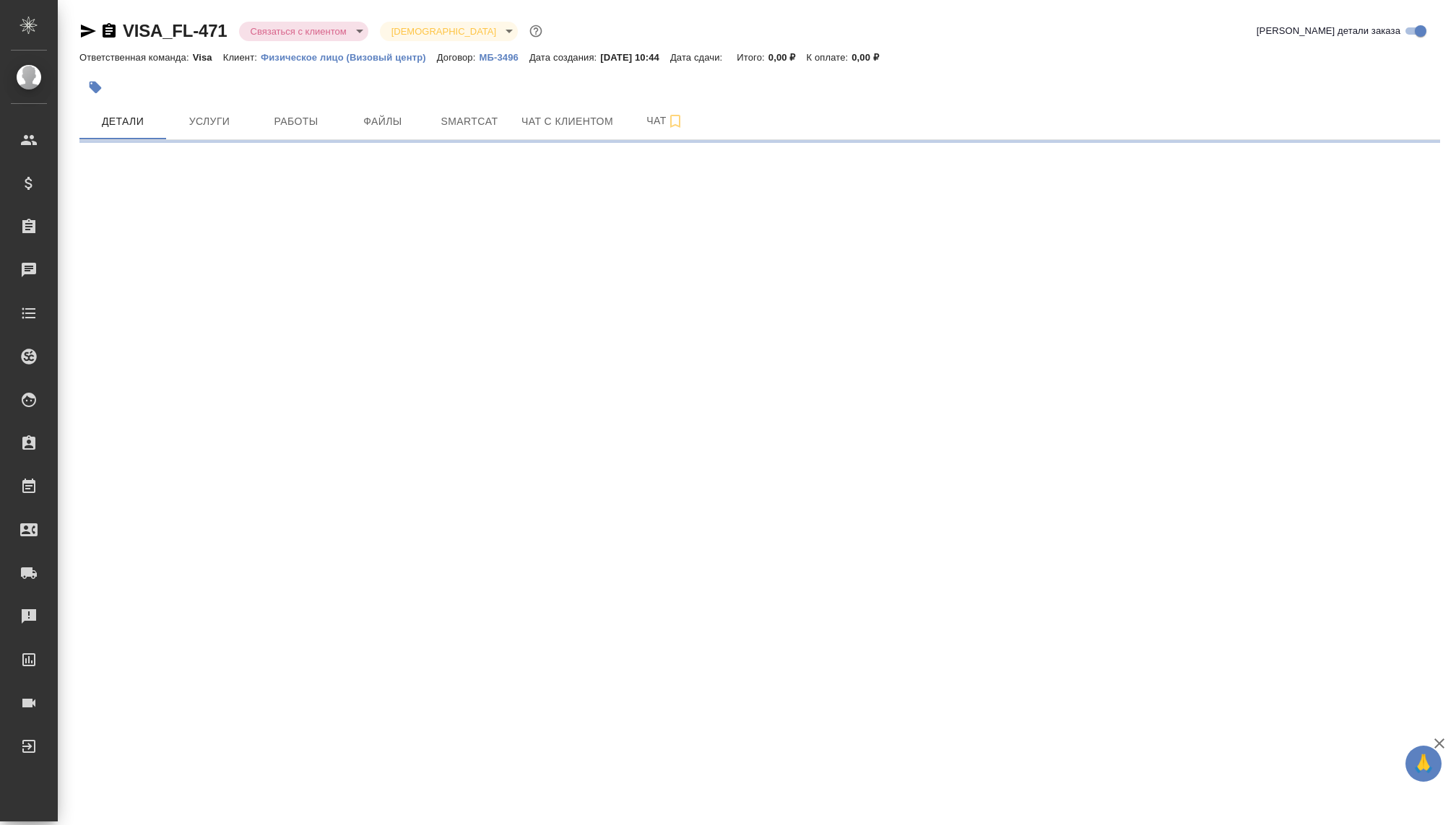
select select "RU"
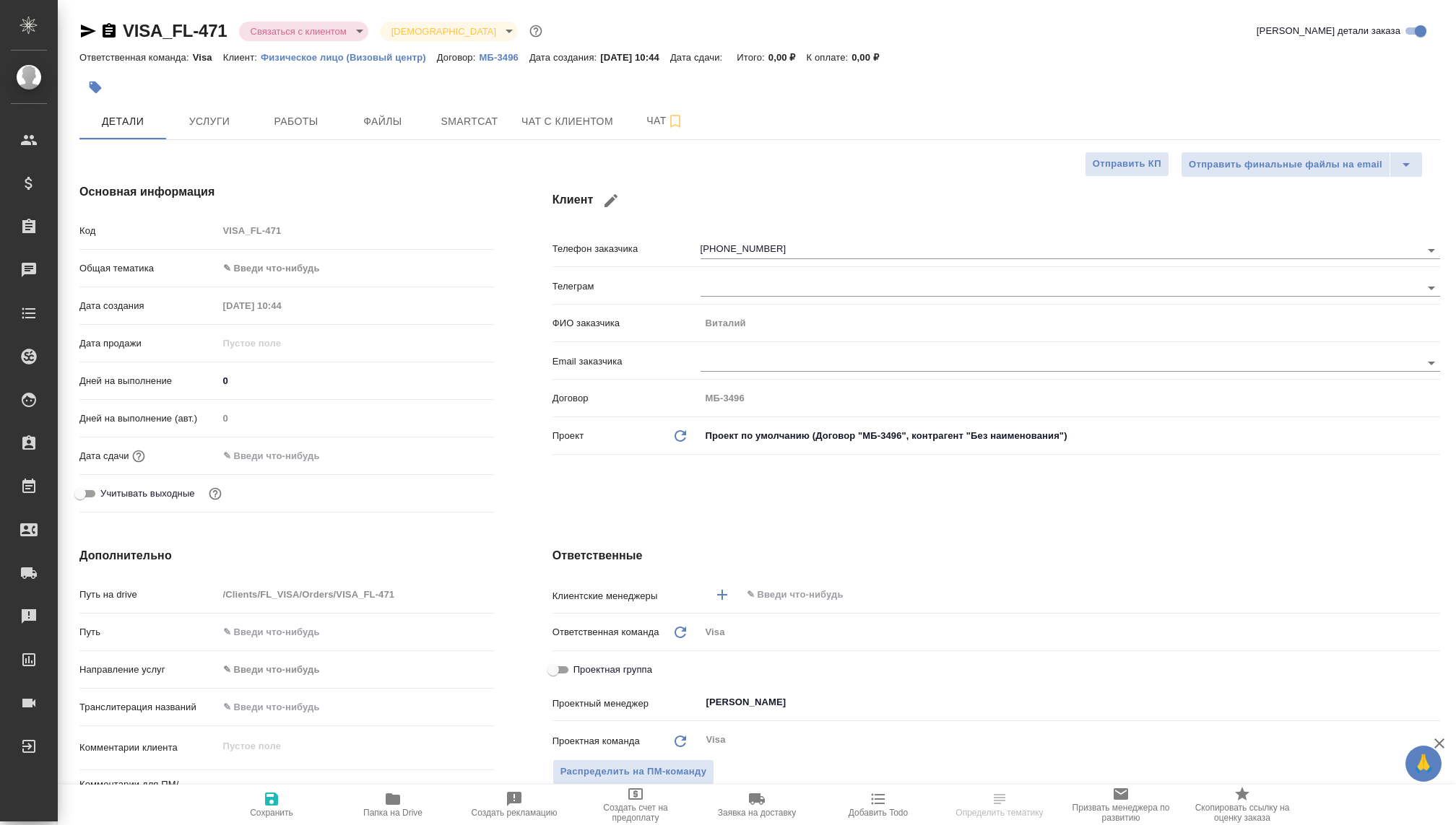
type textarea "x"
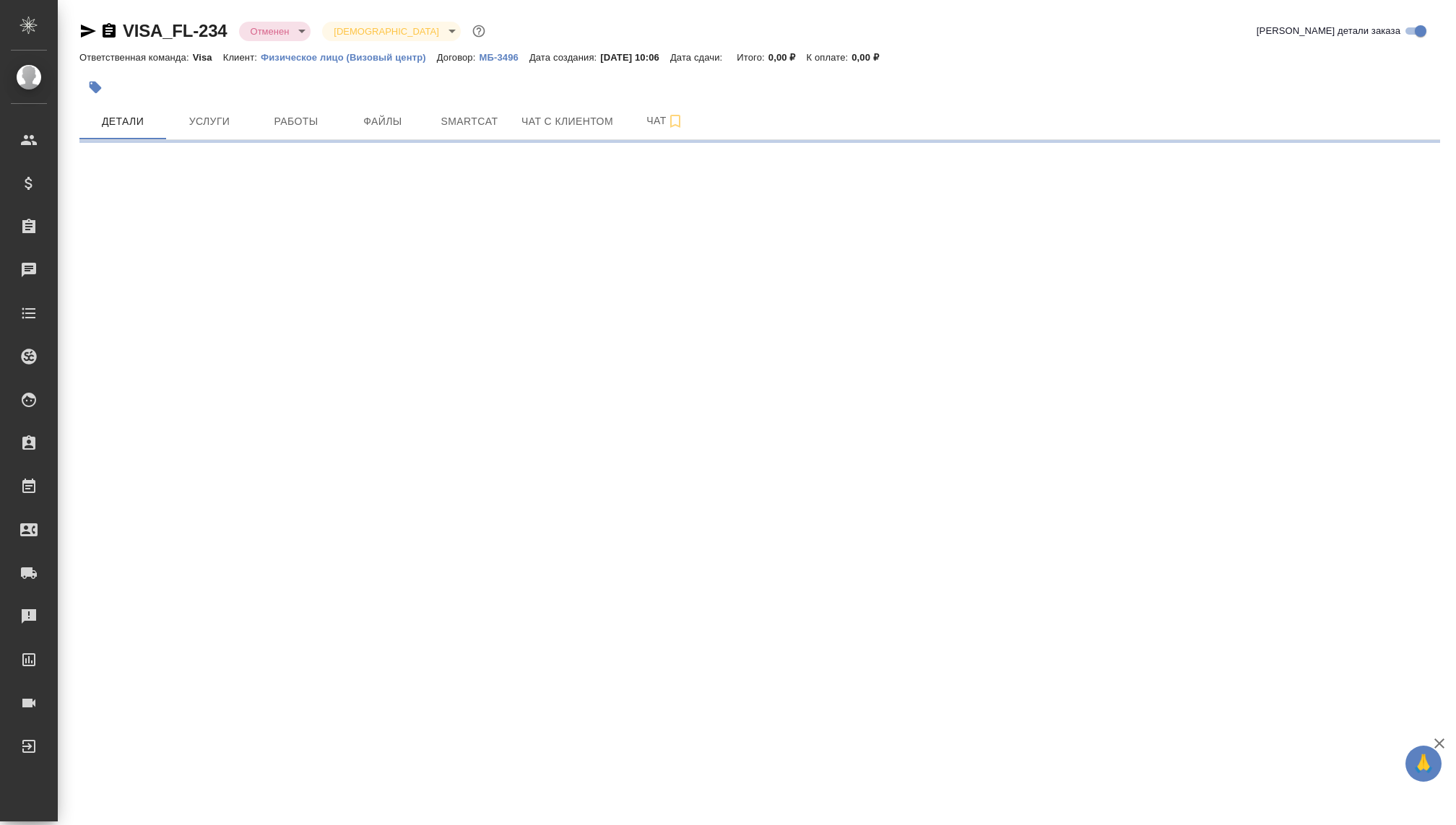
select select "RU"
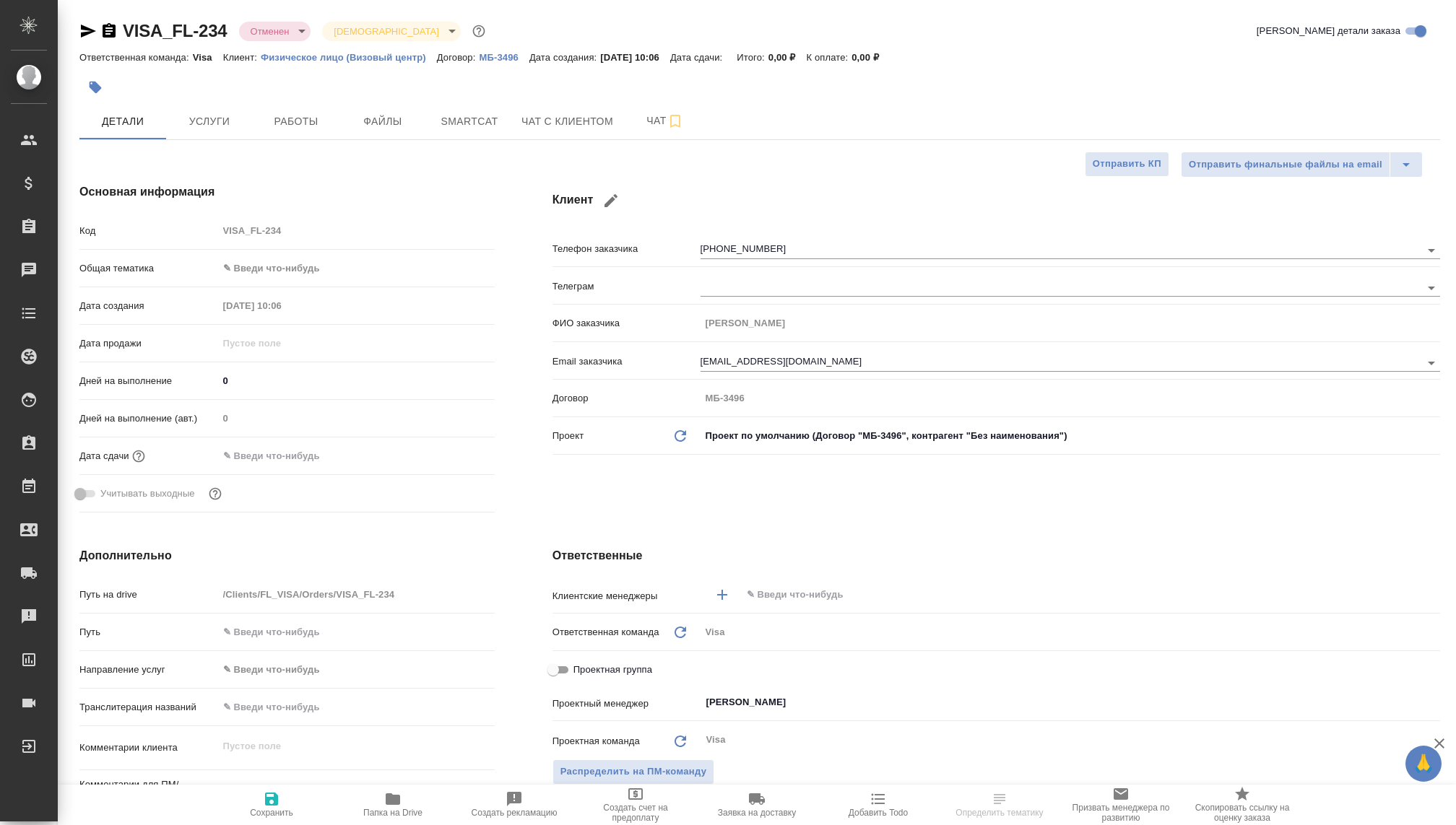
type textarea "x"
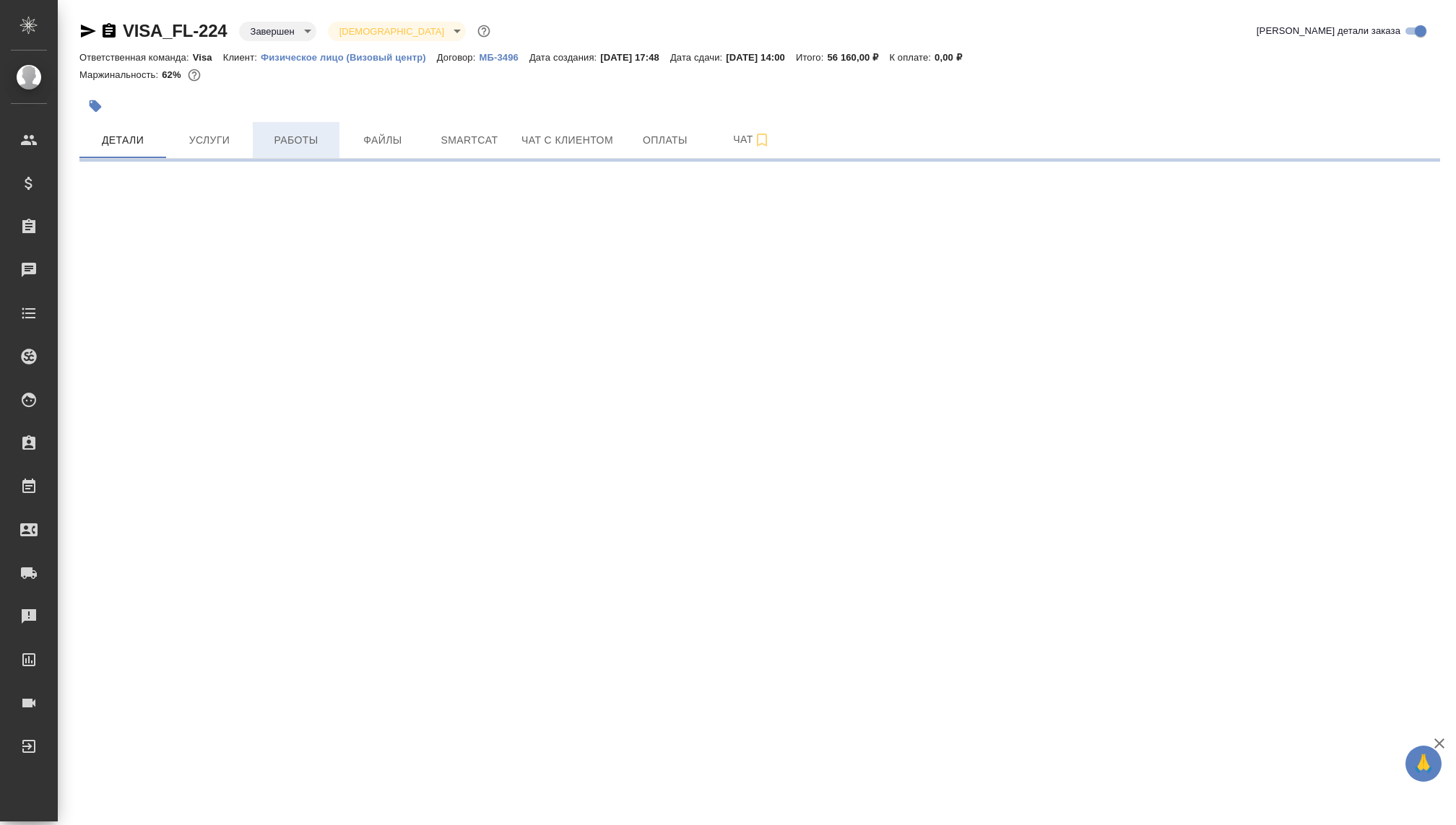
select select "RU"
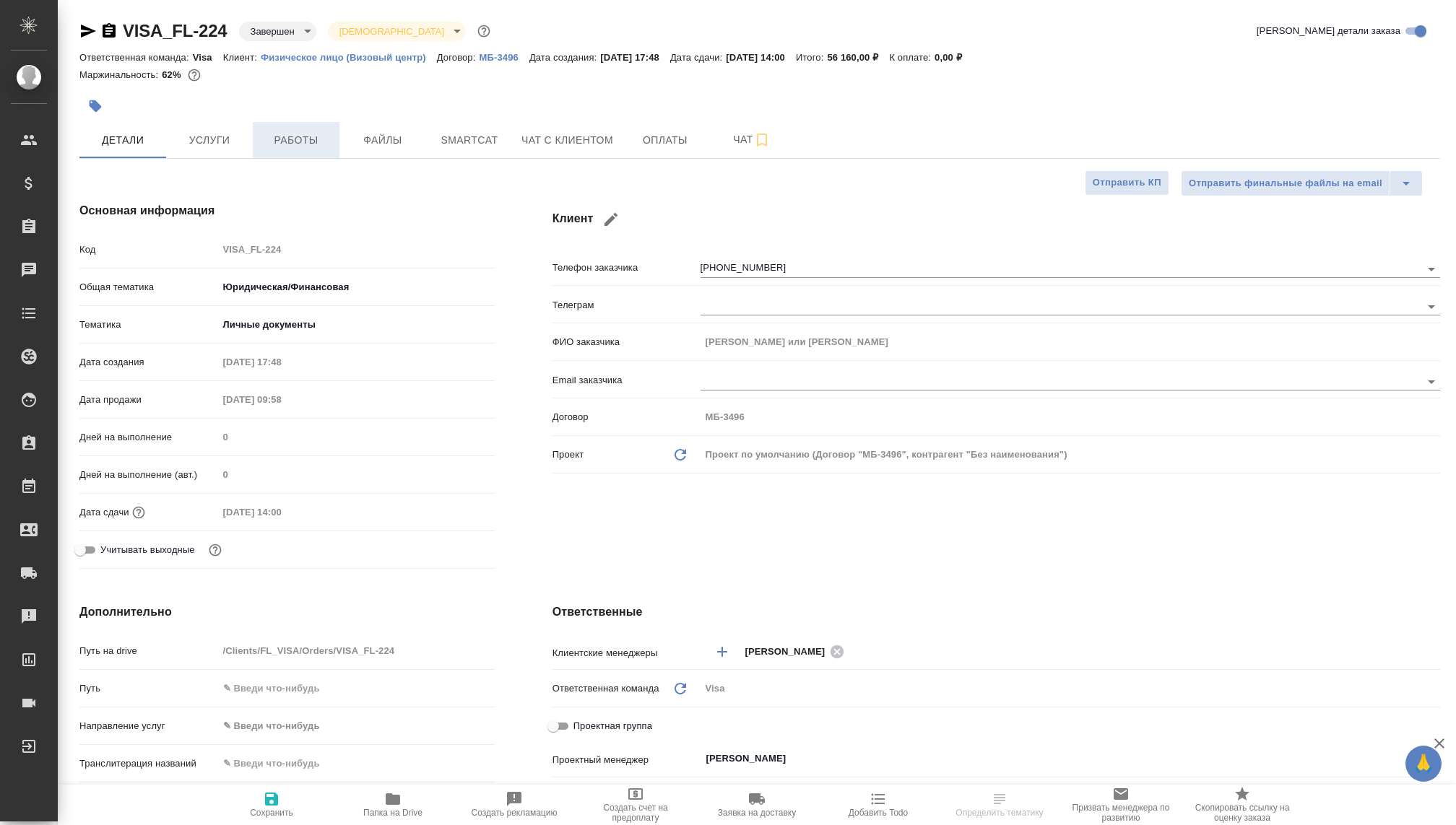
type textarea "x"
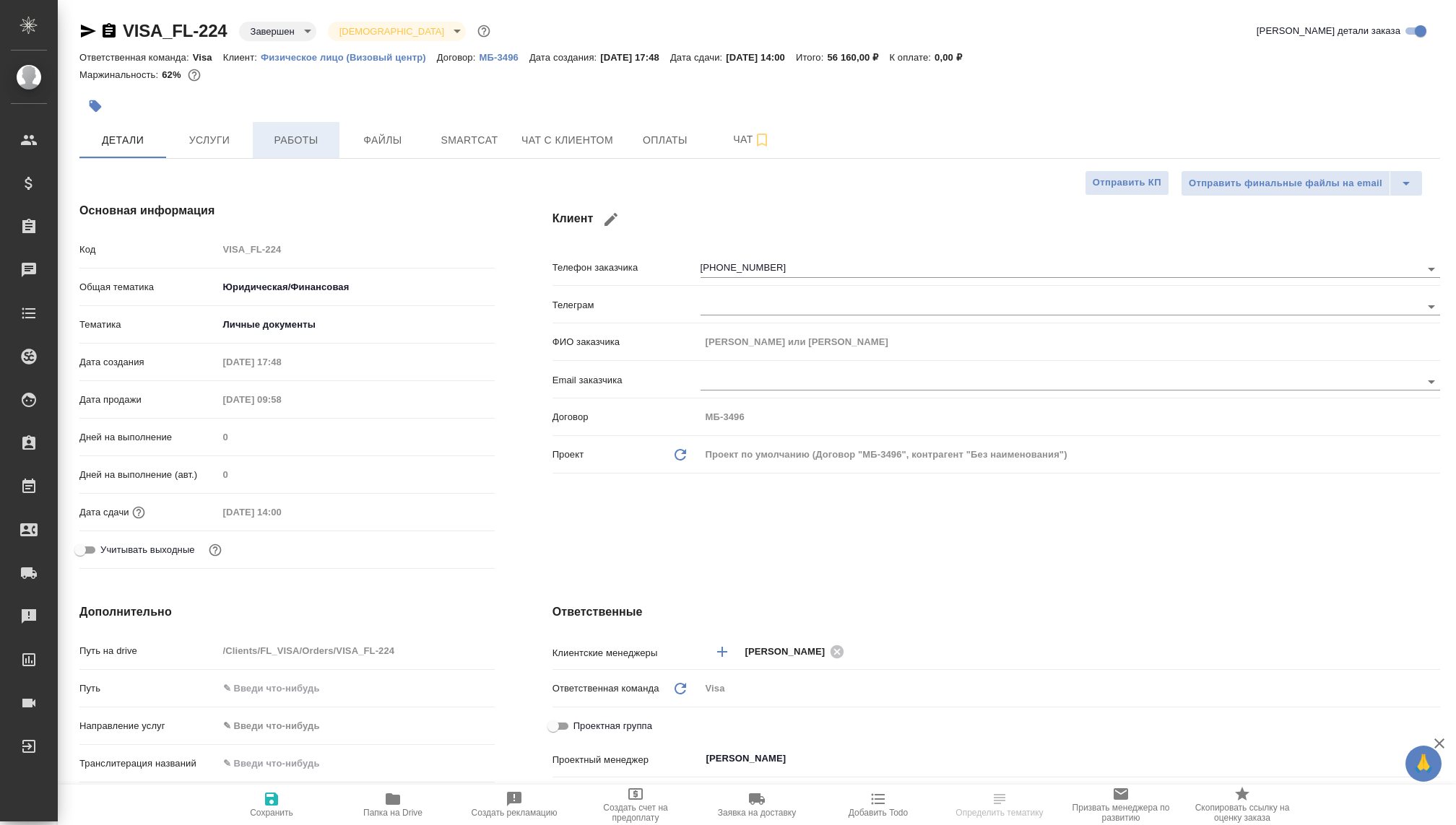
type textarea "x"
click at [227, 132] on span "Услуги" at bounding box center [209, 140] width 70 height 18
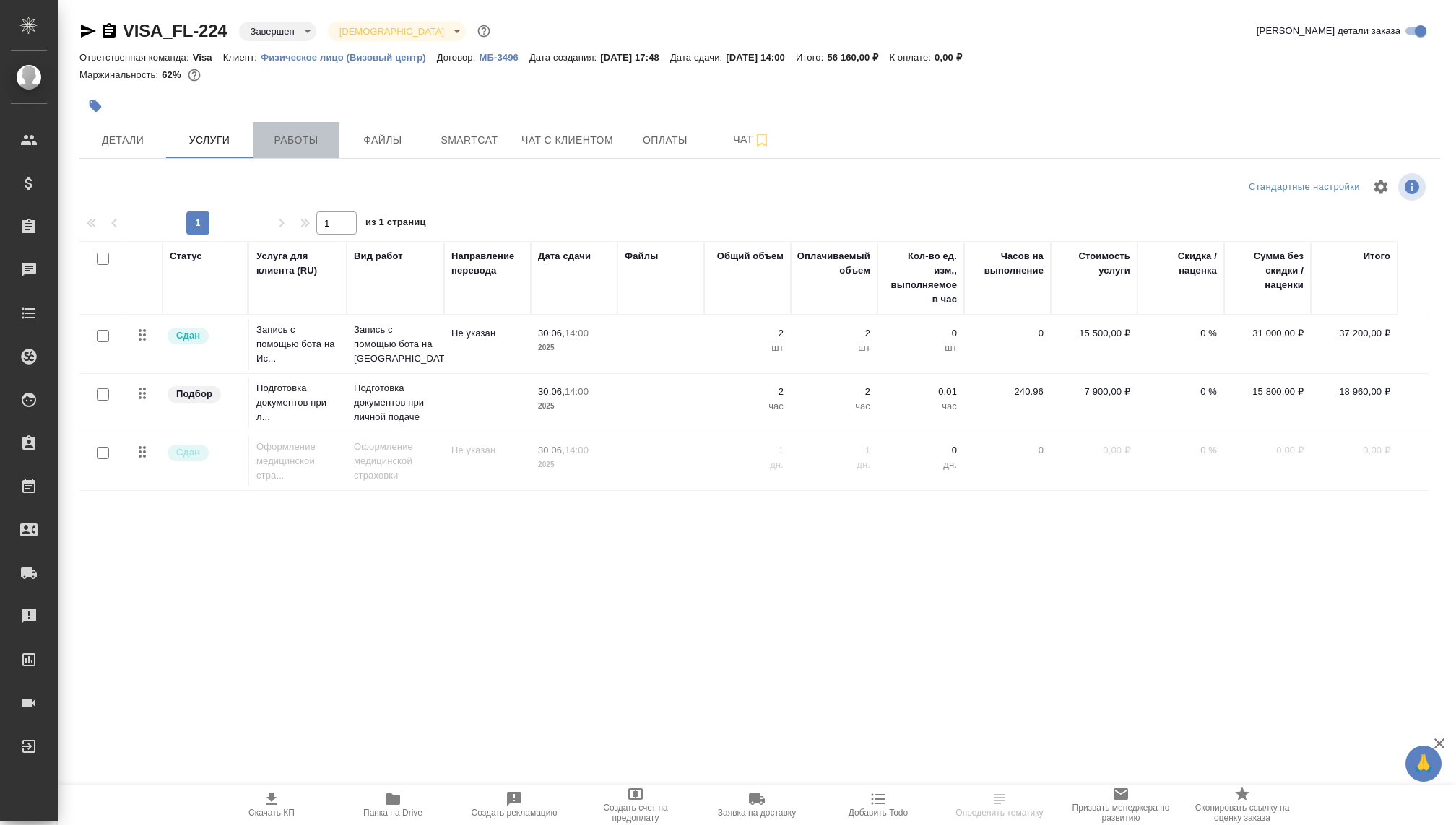
click at [296, 142] on span "Работы" at bounding box center [296, 140] width 70 height 18
